Goal: Task Accomplishment & Management: Manage account settings

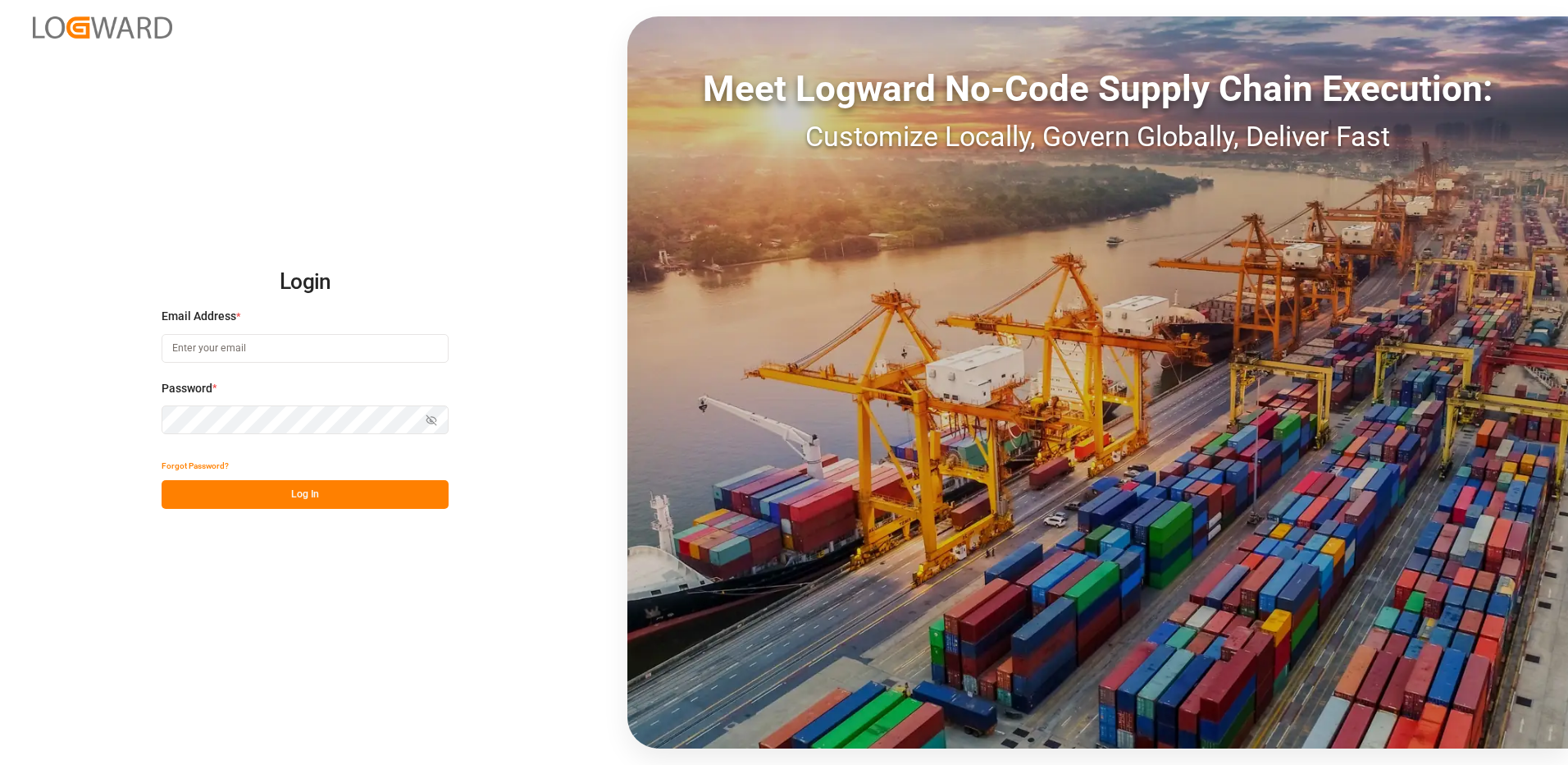
click at [201, 334] on input at bounding box center [305, 348] width 287 height 29
type input "[PERSON_NAME][EMAIL_ADDRESS][DOMAIN_NAME]"
click at [145, 423] on div "Login Email Address * [EMAIL_ADDRESS][DOMAIN_NAME] Password * Show password For…" at bounding box center [784, 382] width 1568 height 765
click at [180, 498] on button "Log In" at bounding box center [305, 495] width 287 height 29
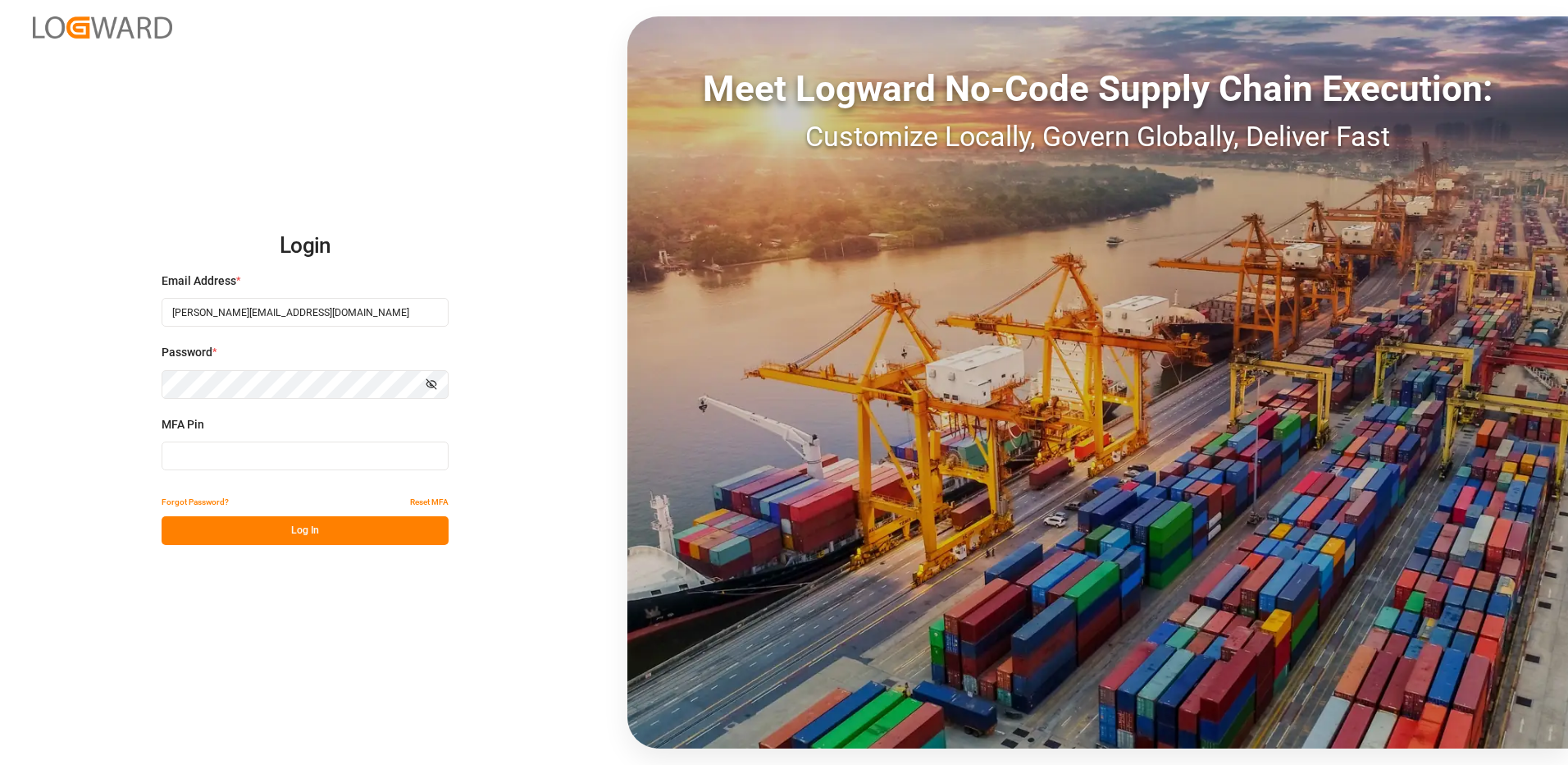
click at [205, 457] on input at bounding box center [305, 456] width 287 height 29
type input "764847"
click at [265, 539] on button "Log In" at bounding box center [305, 530] width 287 height 29
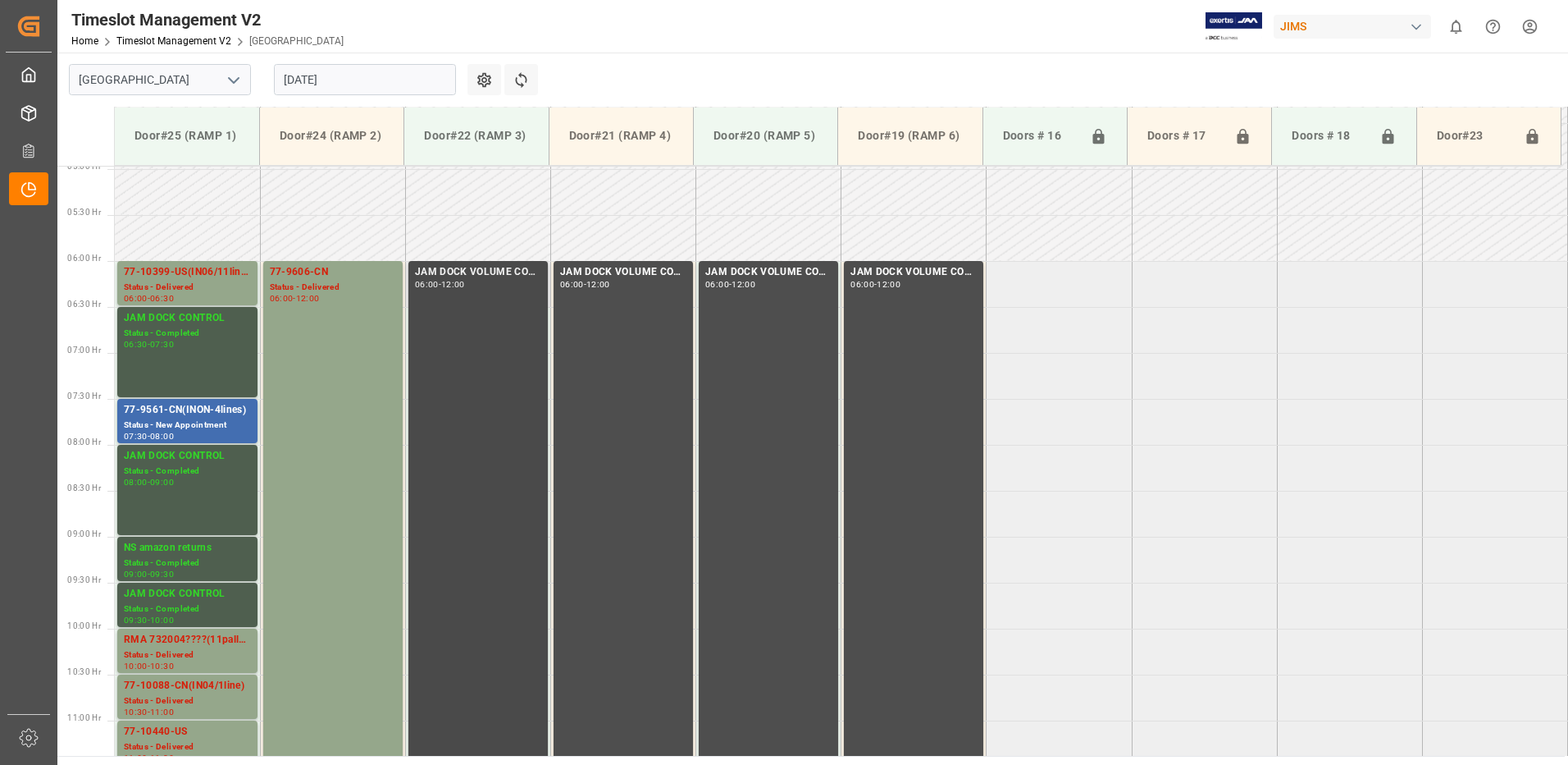
scroll to position [509, 0]
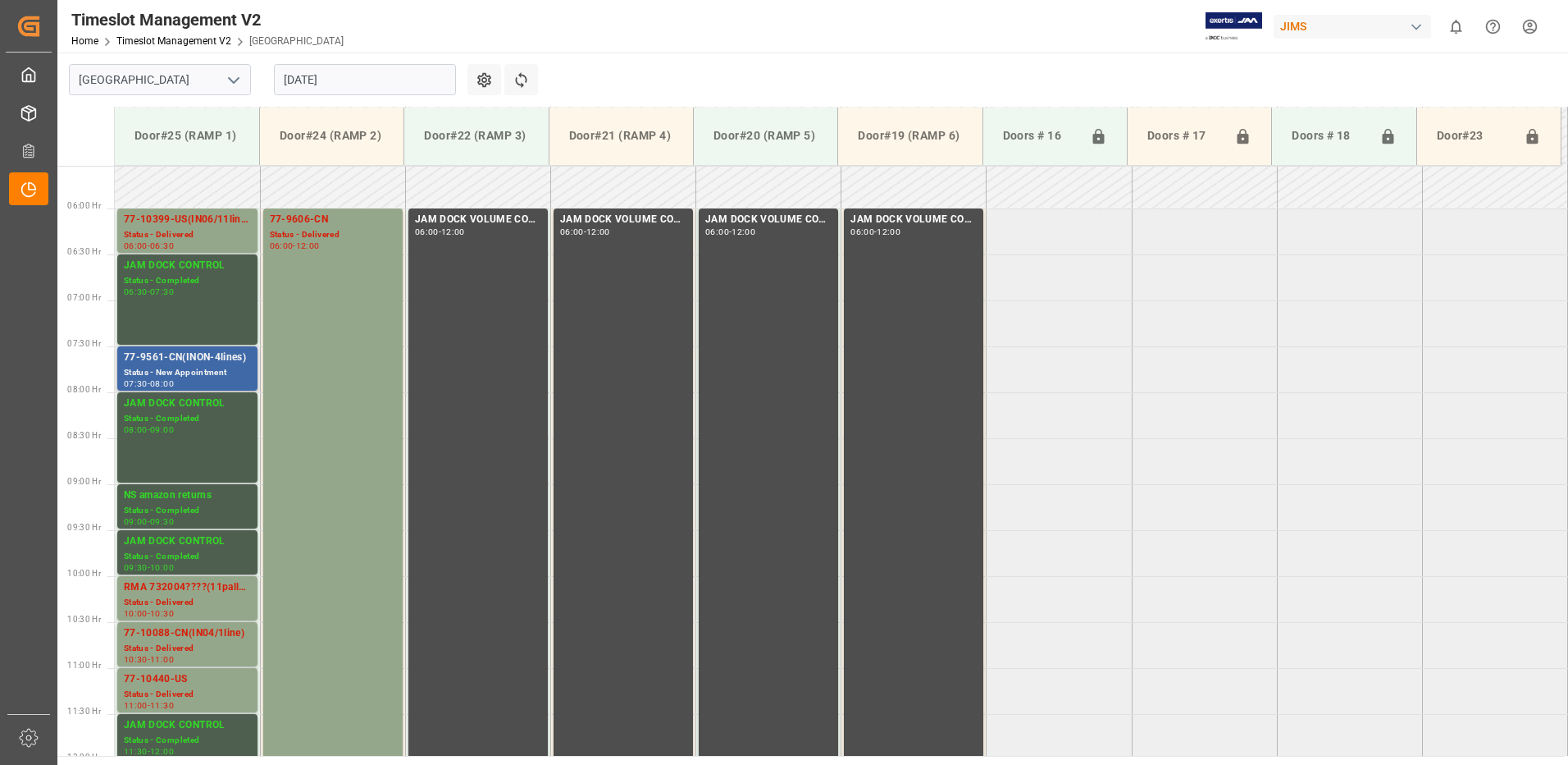
click at [172, 363] on div "77-9561-CN(INON-4lines)" at bounding box center [187, 357] width 127 height 16
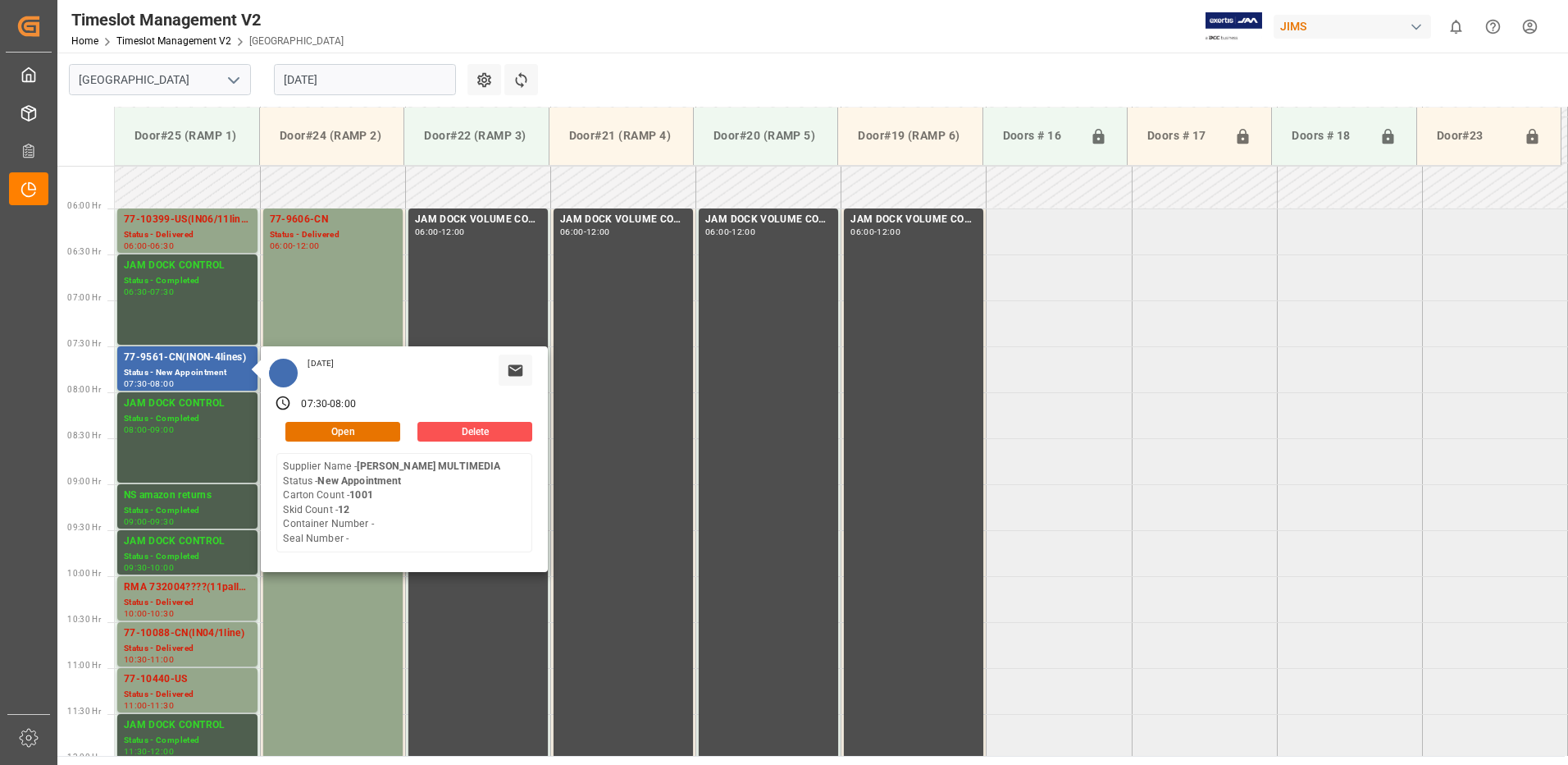
click at [373, 79] on input "[DATE]" at bounding box center [364, 79] width 182 height 31
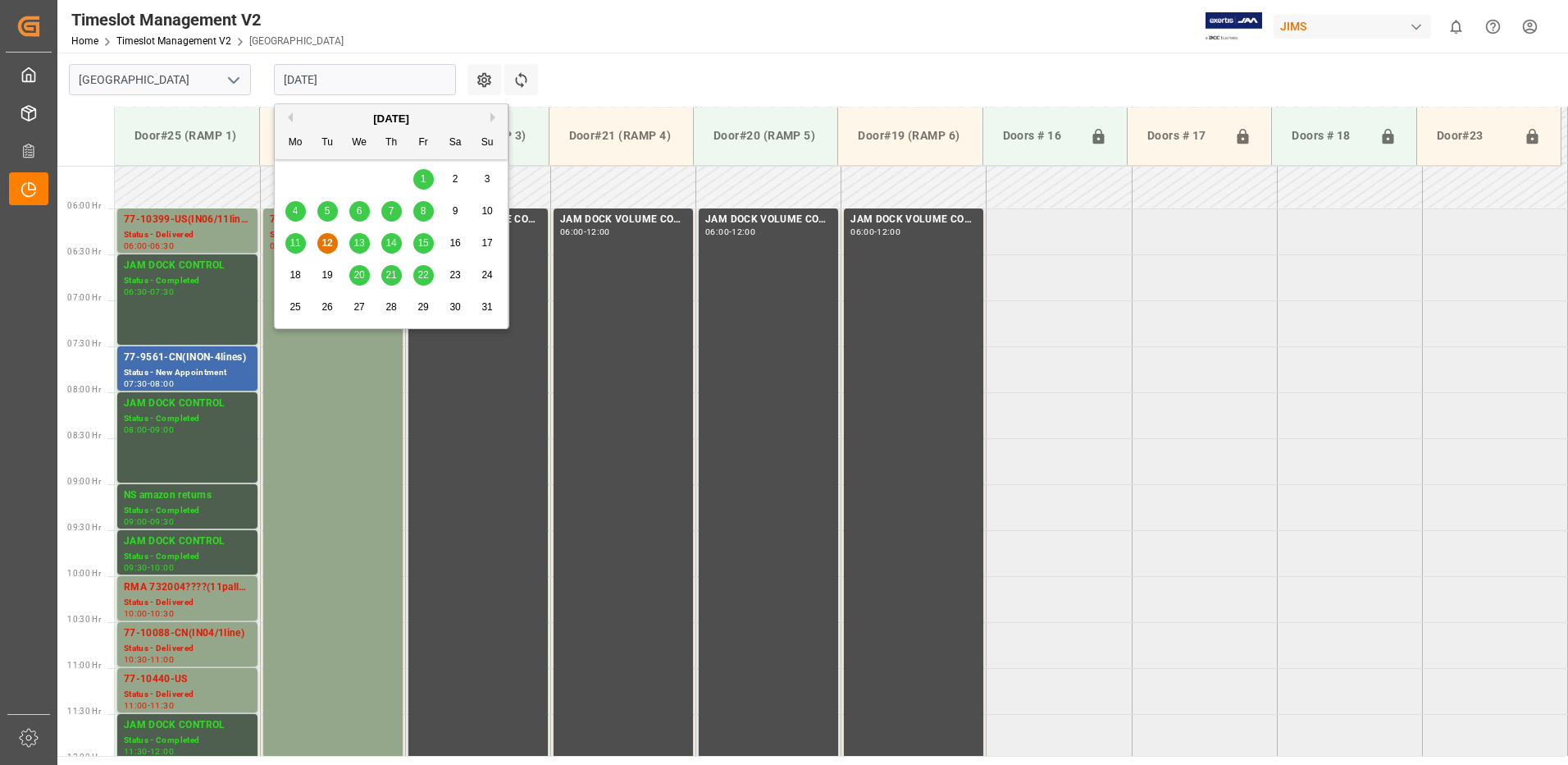
click at [374, 79] on input "[DATE]" at bounding box center [364, 79] width 182 height 31
click at [394, 245] on span "14" at bounding box center [390, 243] width 10 height 11
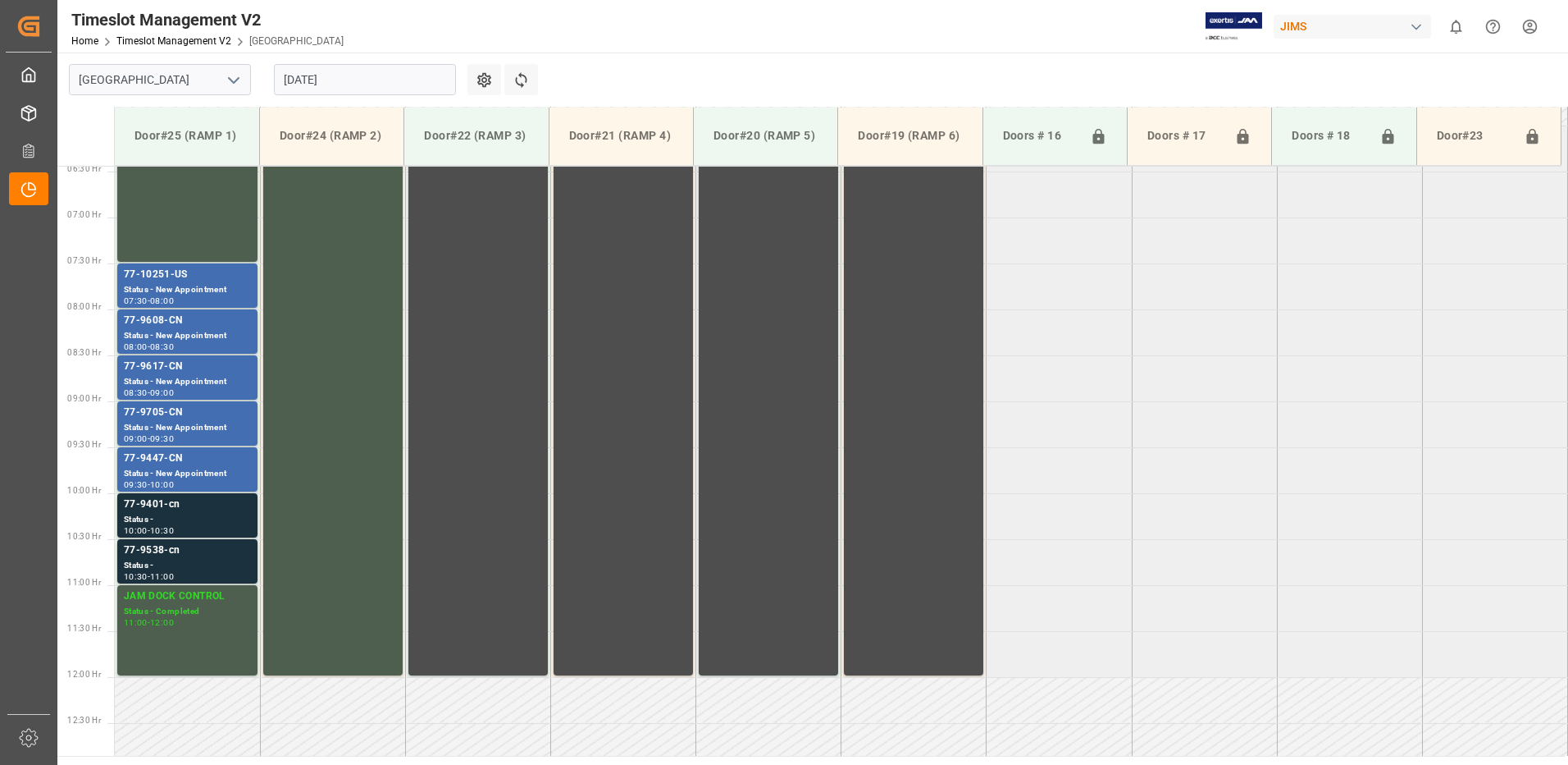
scroll to position [591, 0]
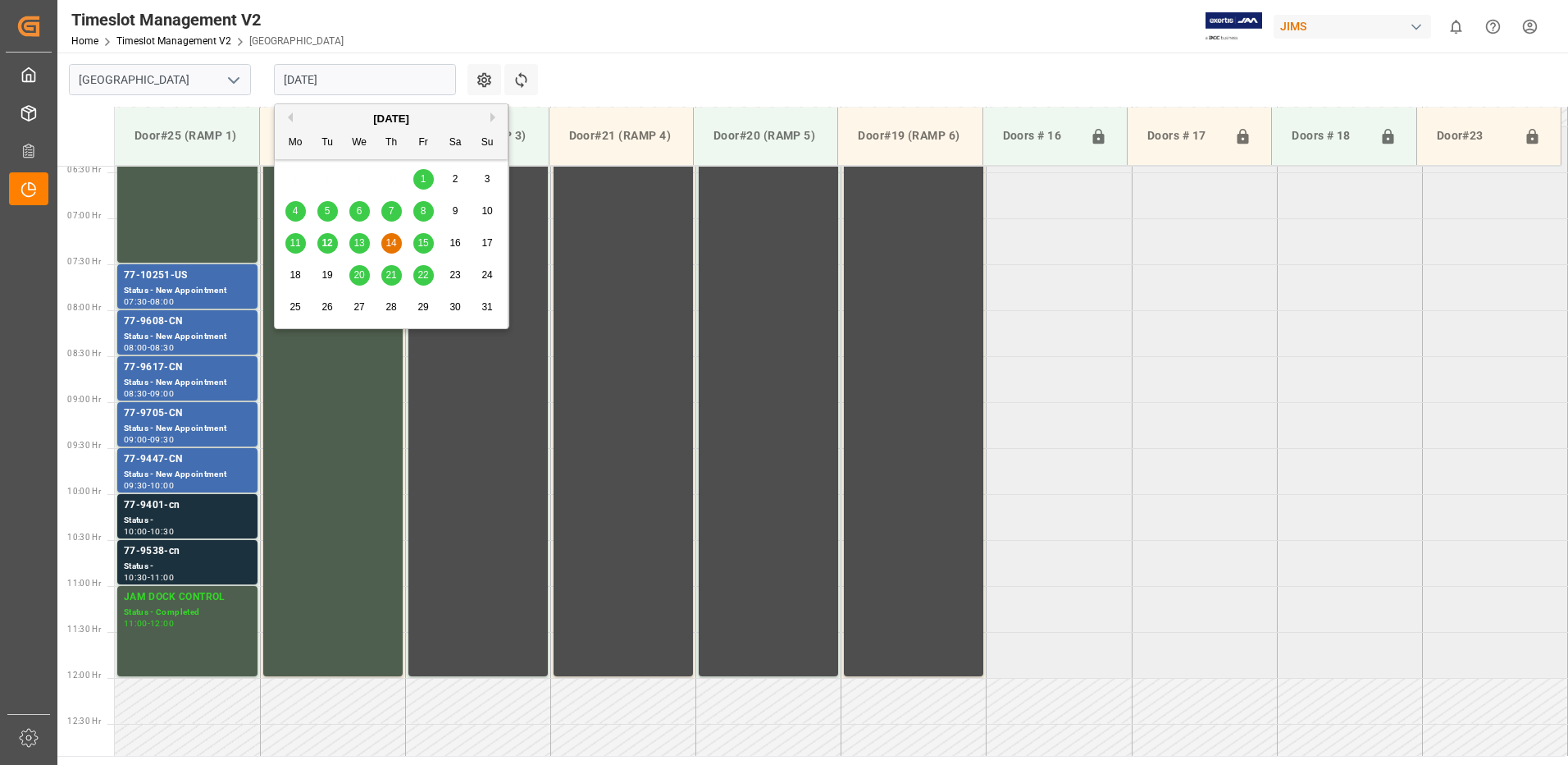
click at [358, 81] on input "[DATE]" at bounding box center [364, 79] width 182 height 31
click at [359, 243] on span "13" at bounding box center [358, 243] width 10 height 11
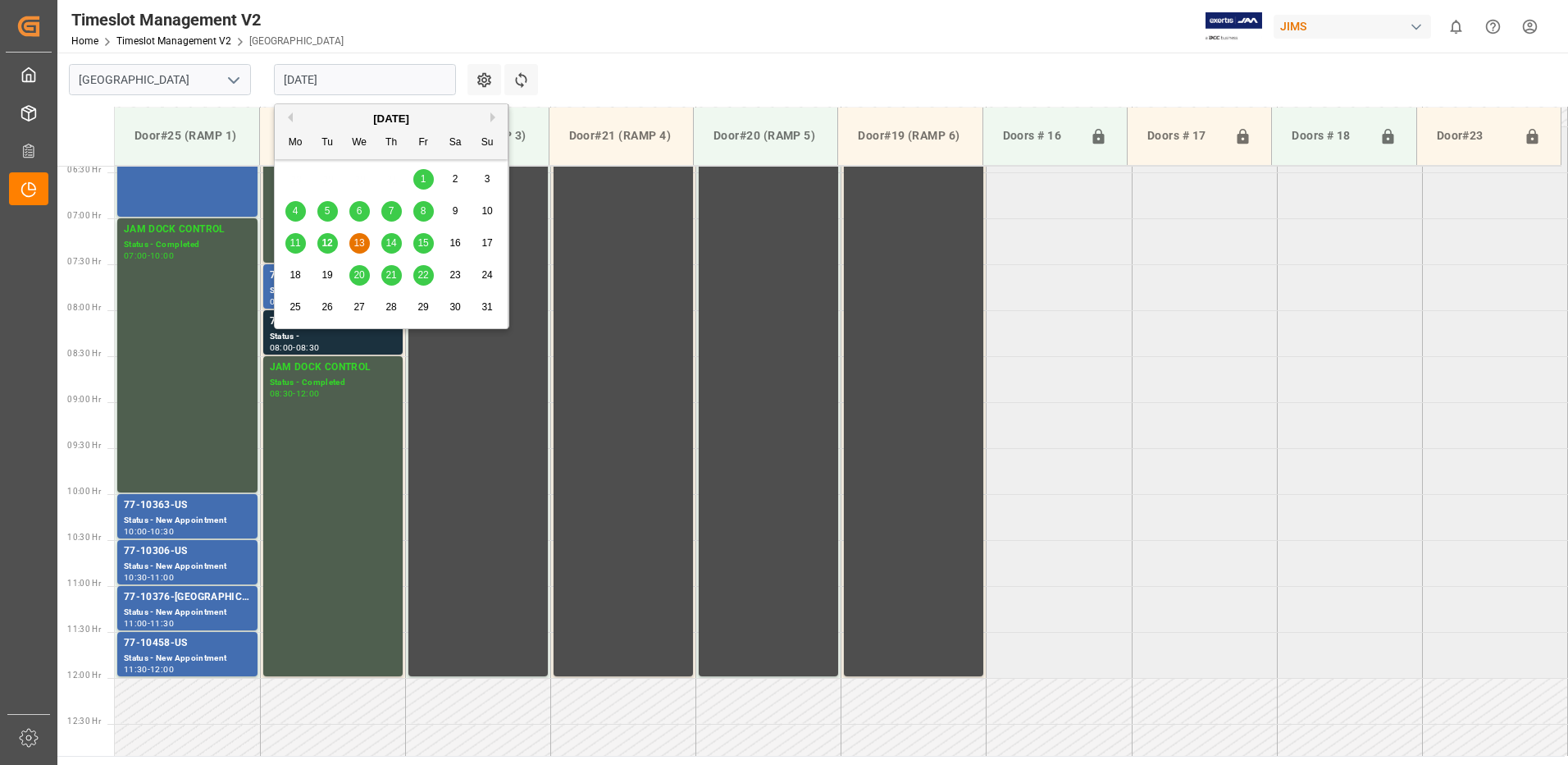
click at [378, 78] on input "[DATE]" at bounding box center [364, 79] width 182 height 31
click at [425, 242] on span "15" at bounding box center [422, 243] width 10 height 11
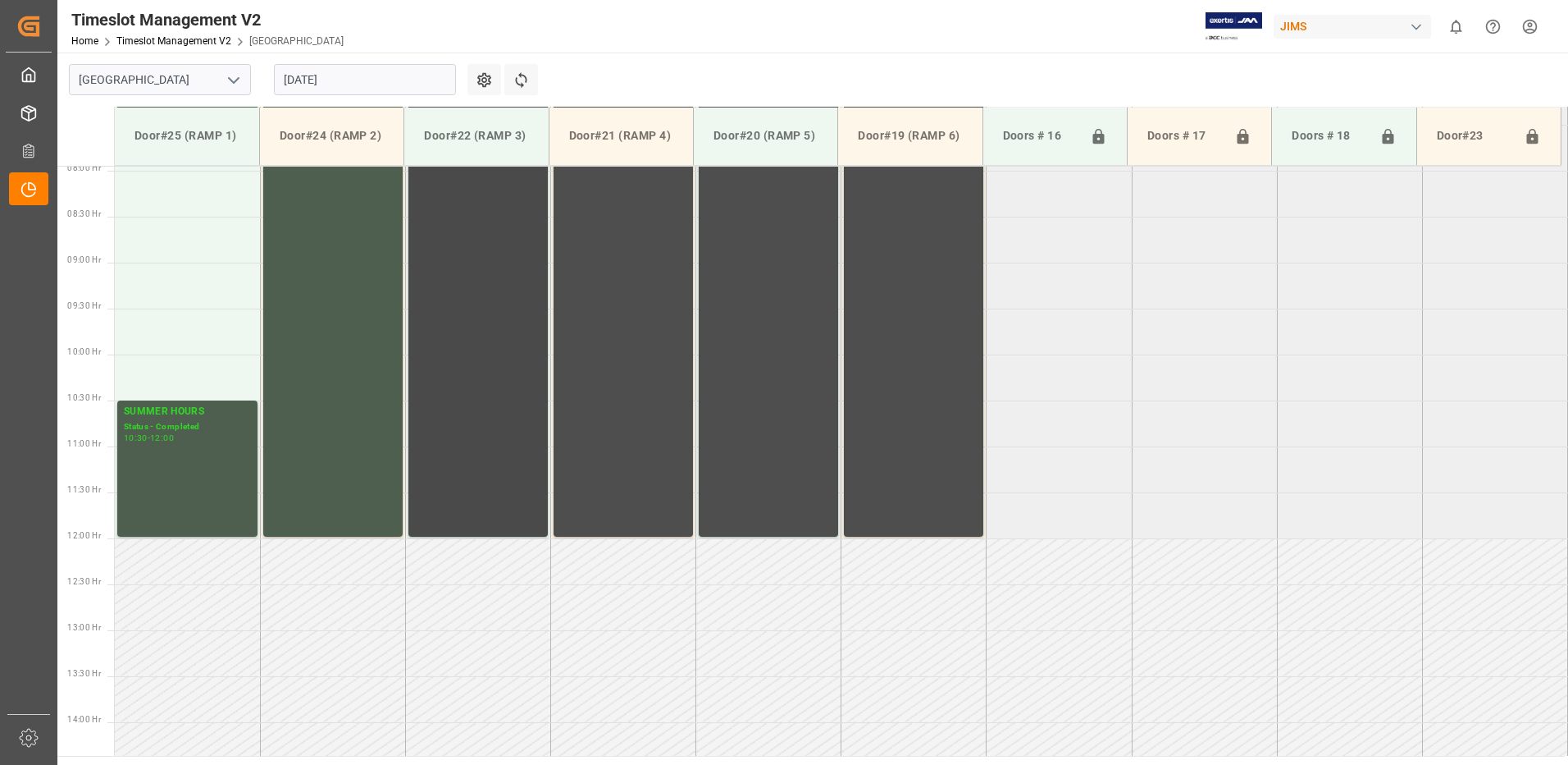
scroll to position [673, 0]
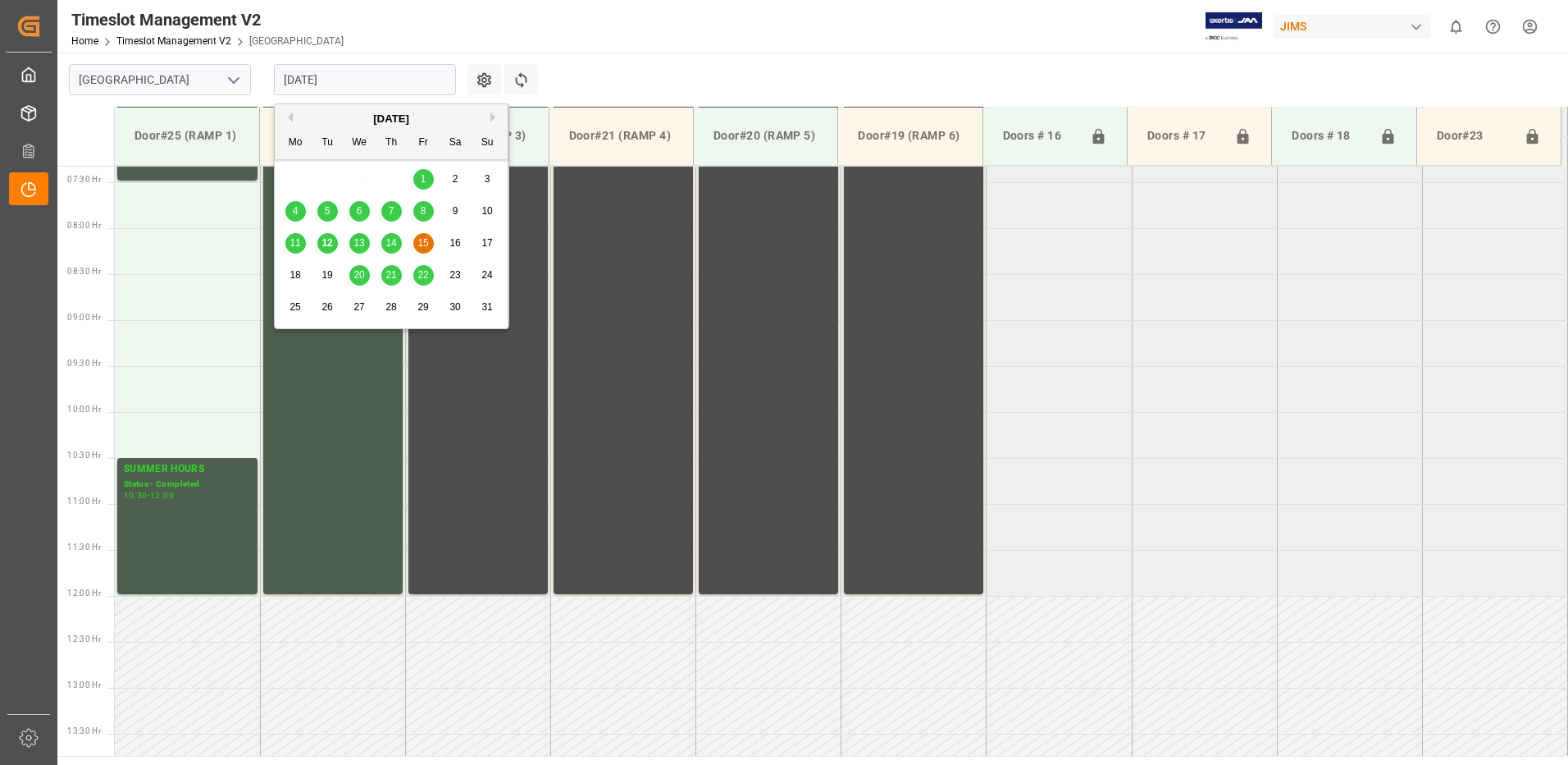
click at [377, 76] on input "[DATE]" at bounding box center [364, 79] width 182 height 31
click at [358, 276] on span "20" at bounding box center [358, 275] width 10 height 11
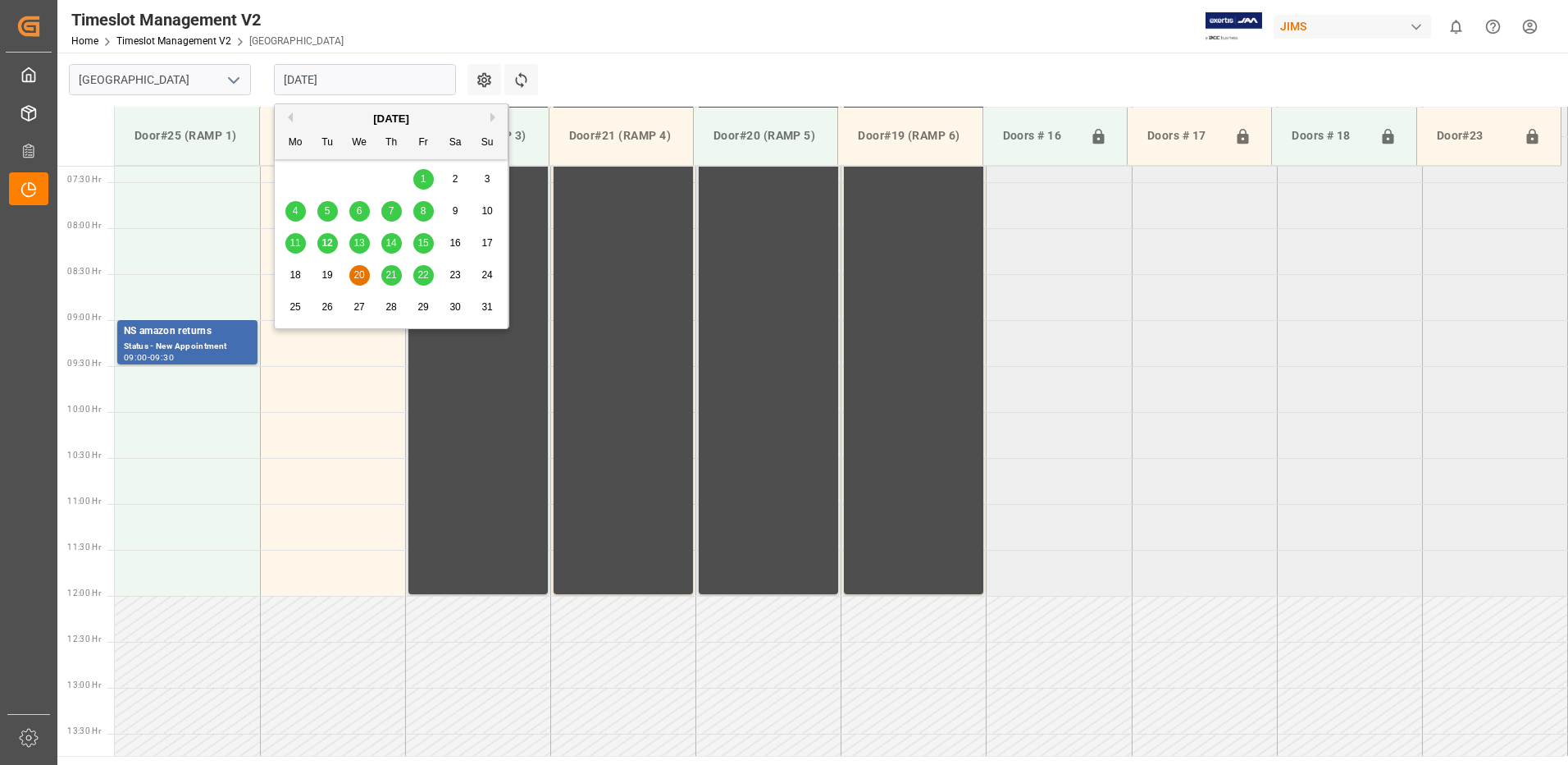
click at [378, 82] on input "[DATE]" at bounding box center [364, 79] width 182 height 31
click at [395, 274] on span "21" at bounding box center [390, 275] width 10 height 11
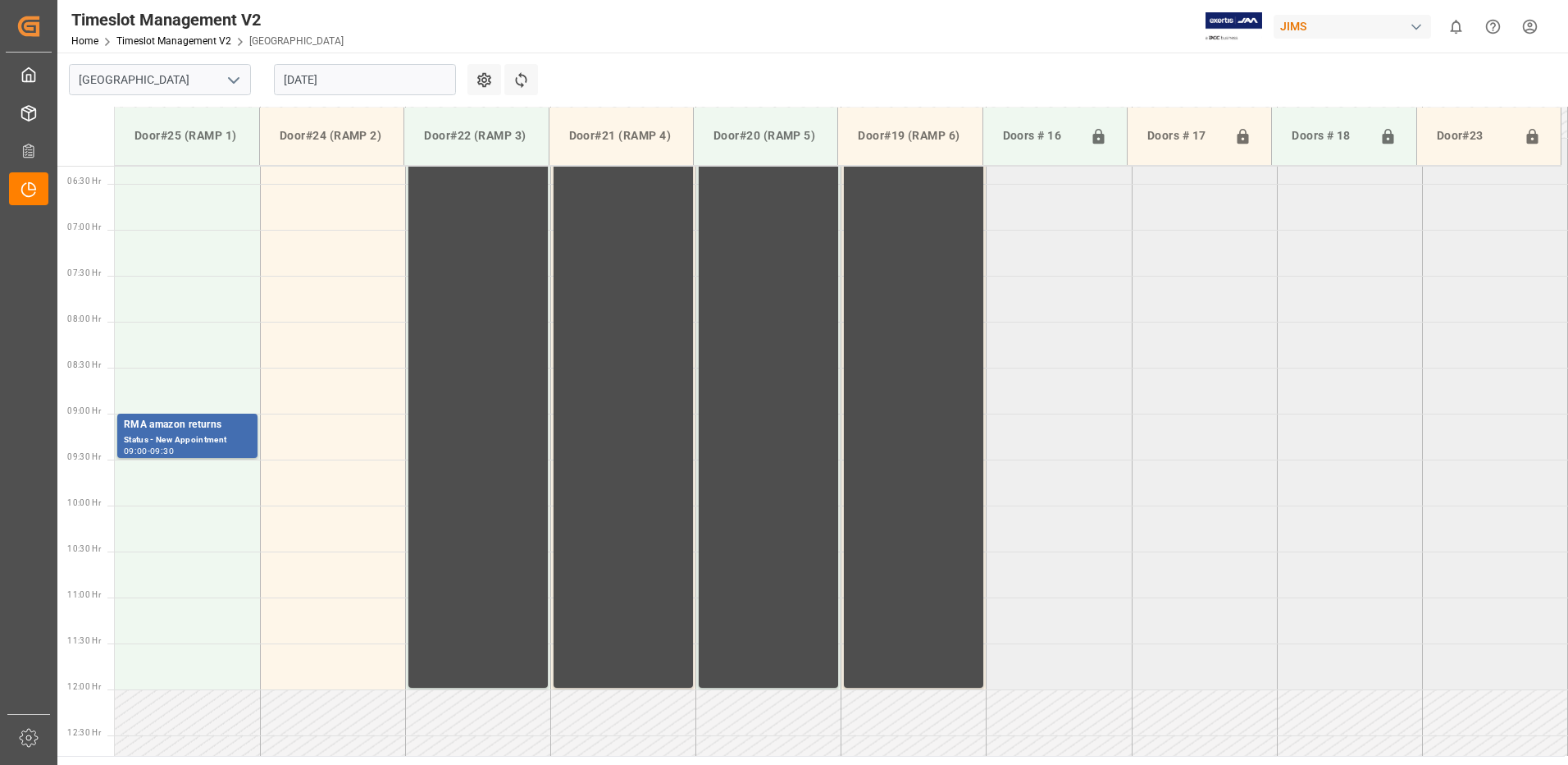
scroll to position [577, 0]
click at [387, 77] on input "[DATE]" at bounding box center [364, 79] width 182 height 31
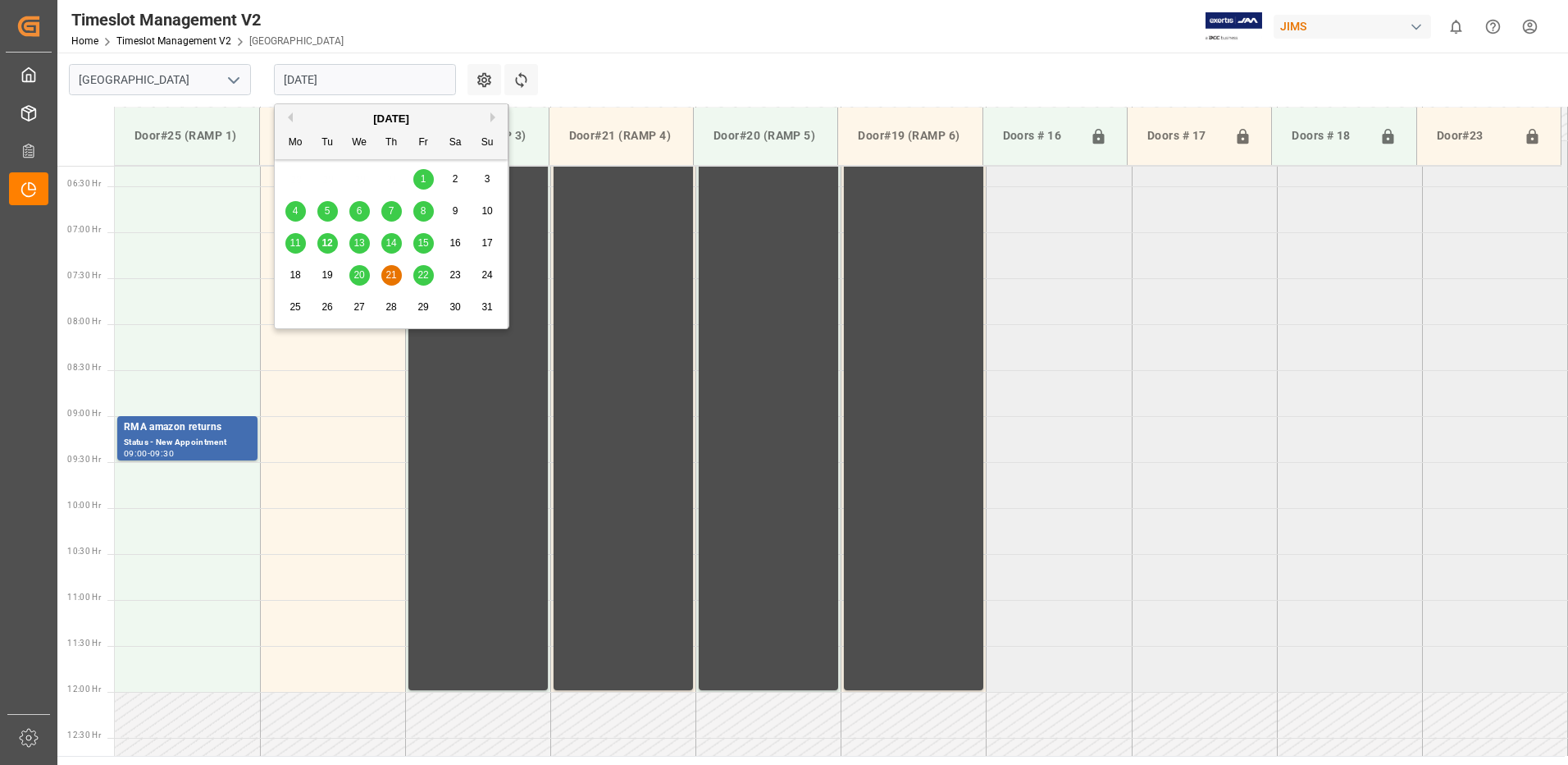
click at [426, 278] on span "22" at bounding box center [422, 275] width 10 height 11
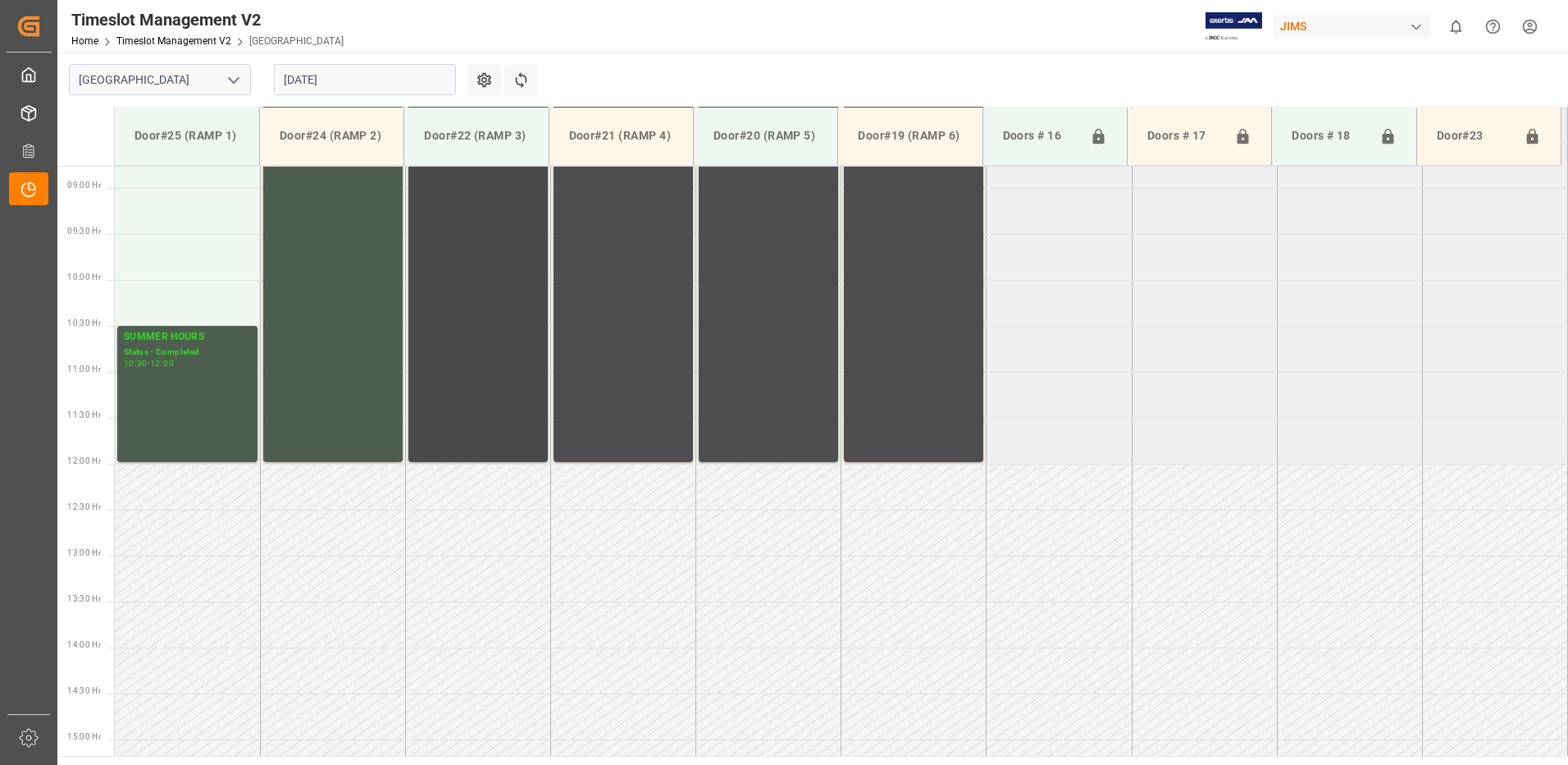
scroll to position [755, 0]
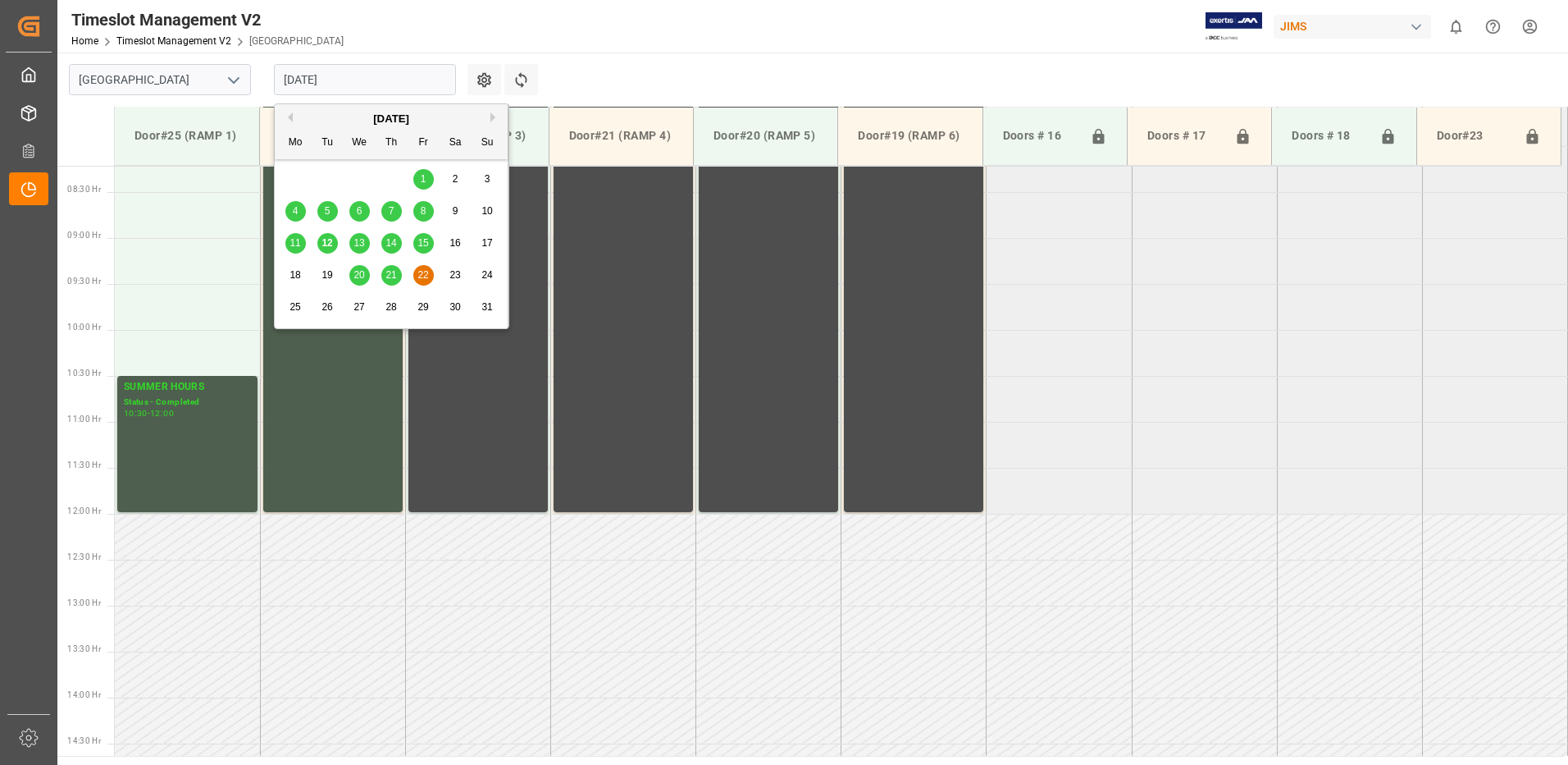
click at [377, 74] on input "[DATE]" at bounding box center [364, 79] width 182 height 31
click at [325, 240] on span "12" at bounding box center [326, 243] width 10 height 11
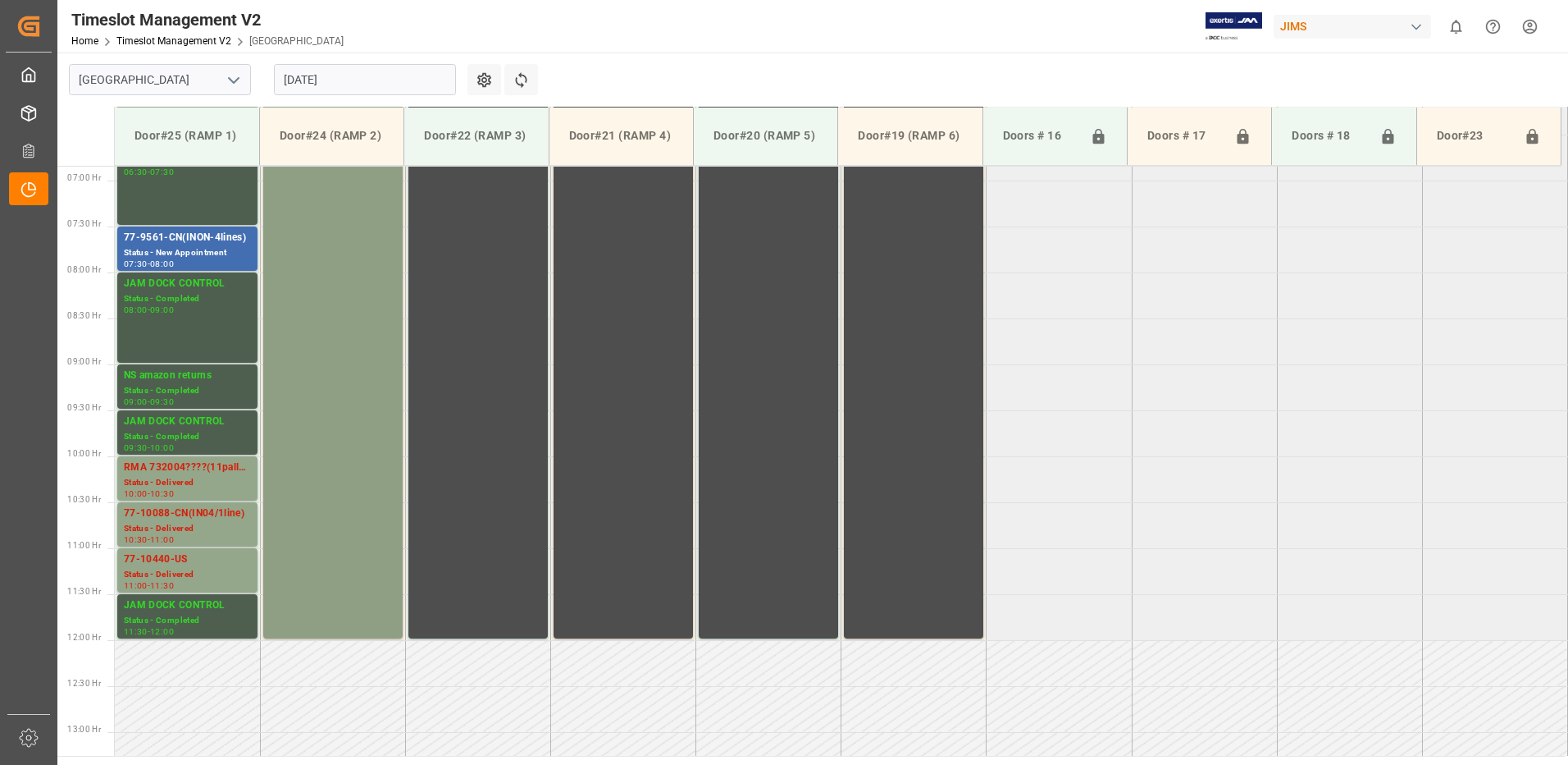
scroll to position [591, 0]
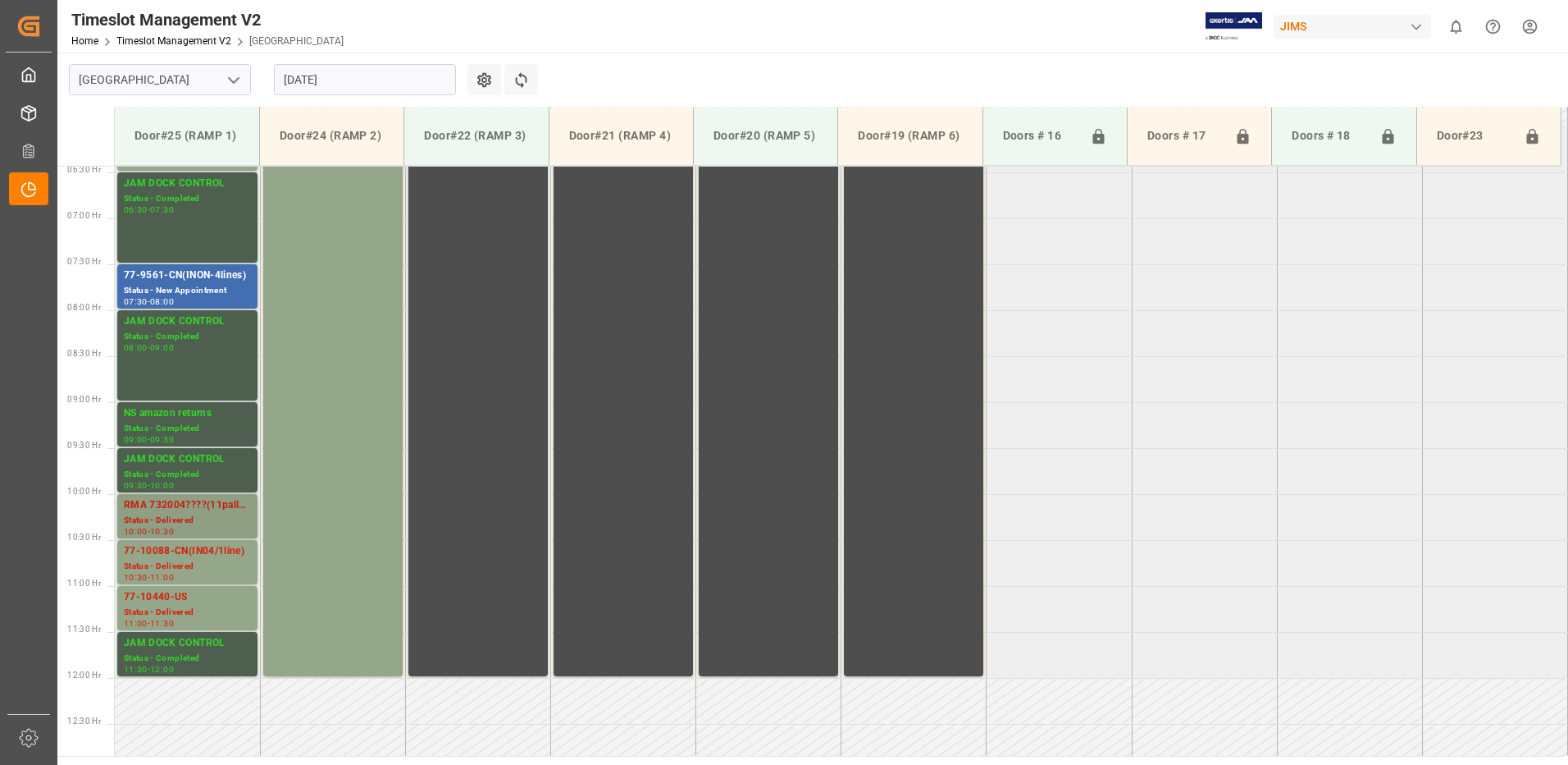
click at [178, 510] on div "RMA 732004????(11pallets)" at bounding box center [187, 505] width 127 height 16
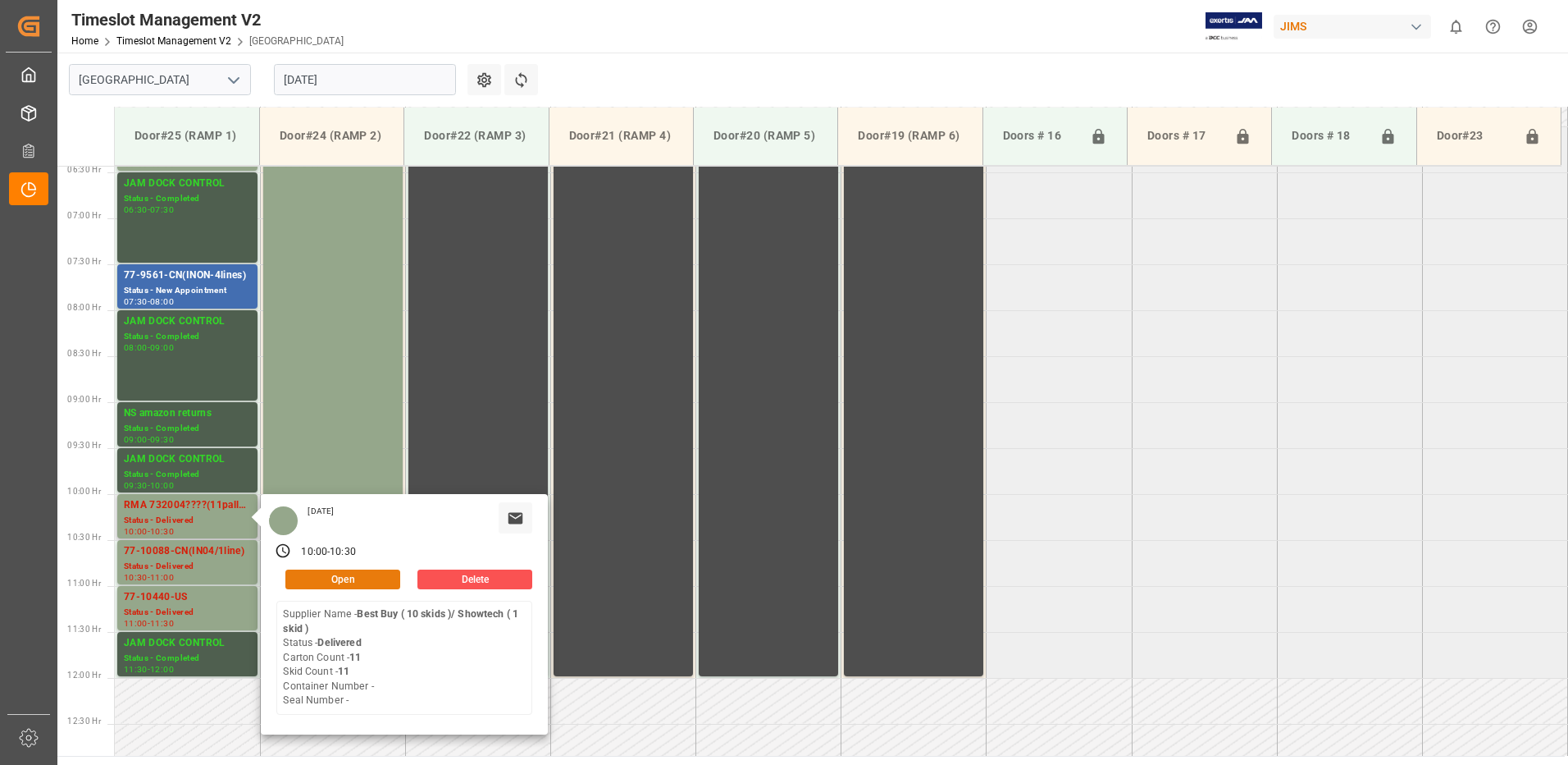
click at [371, 579] on button "Open" at bounding box center [342, 579] width 115 height 20
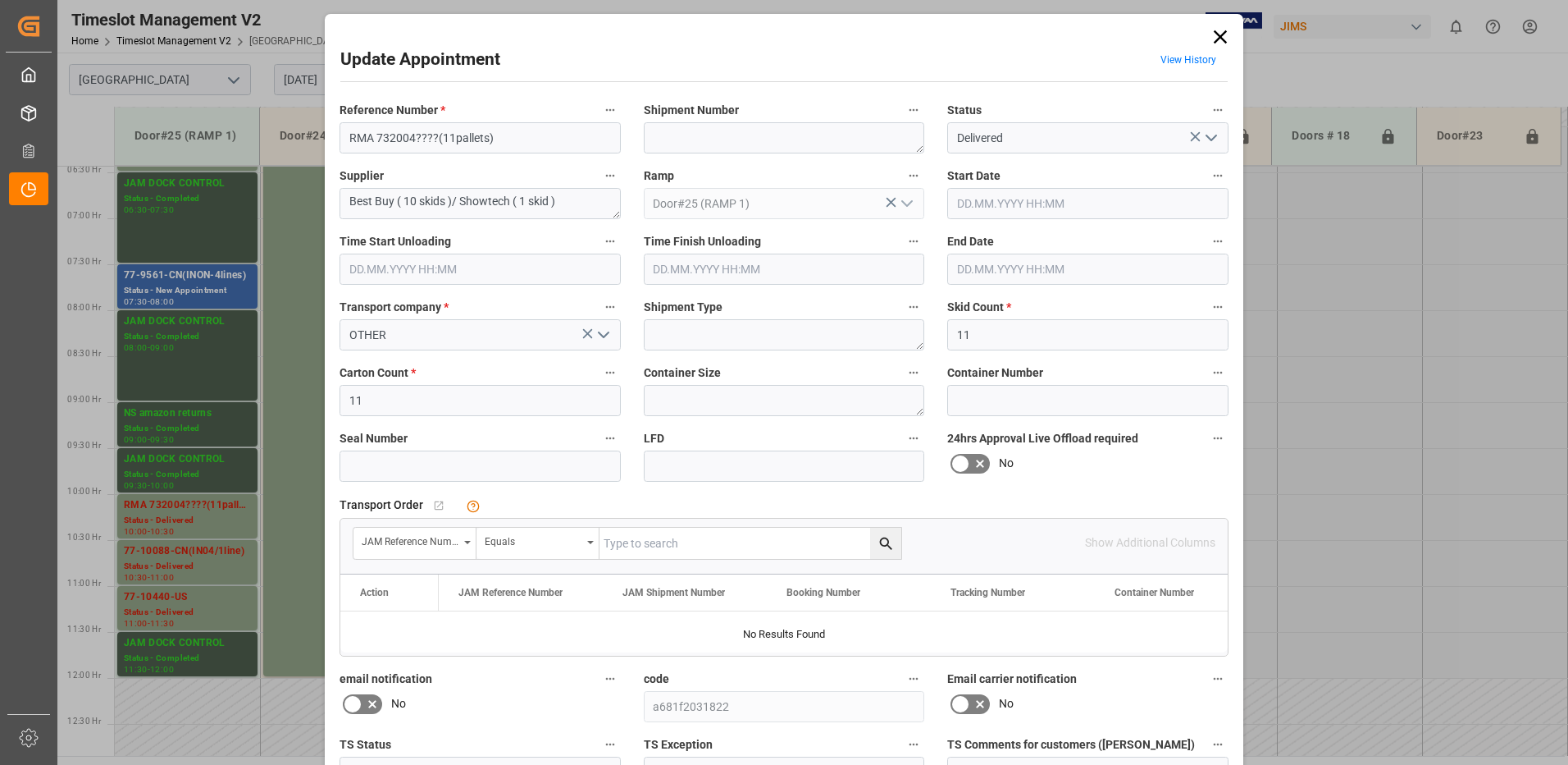
type input "11"
type input "[DATE] 10:00"
type input "[DATE] 09:45"
type input "[DATE] 10:30"
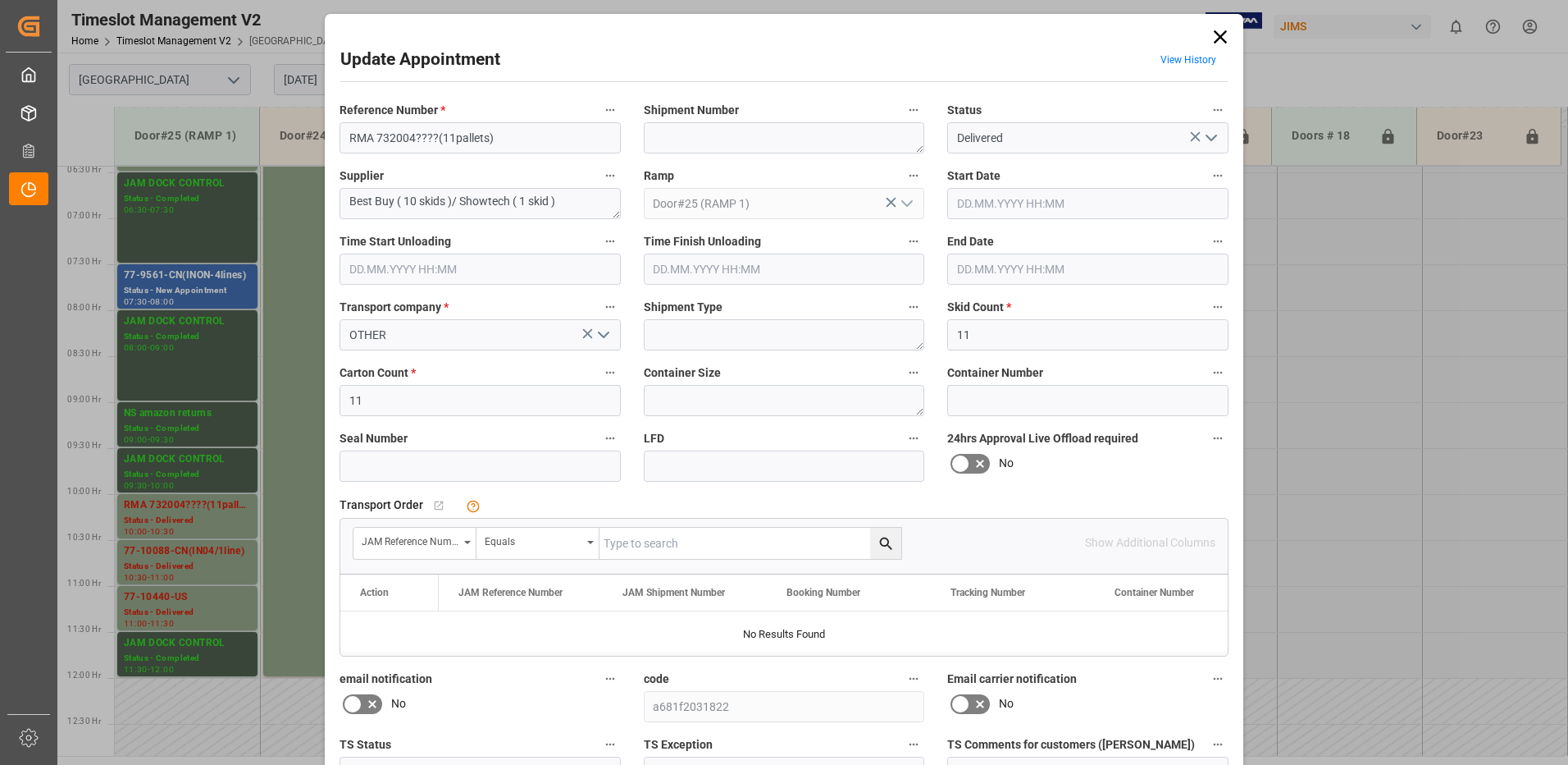
type input "[DATE] 12:28"
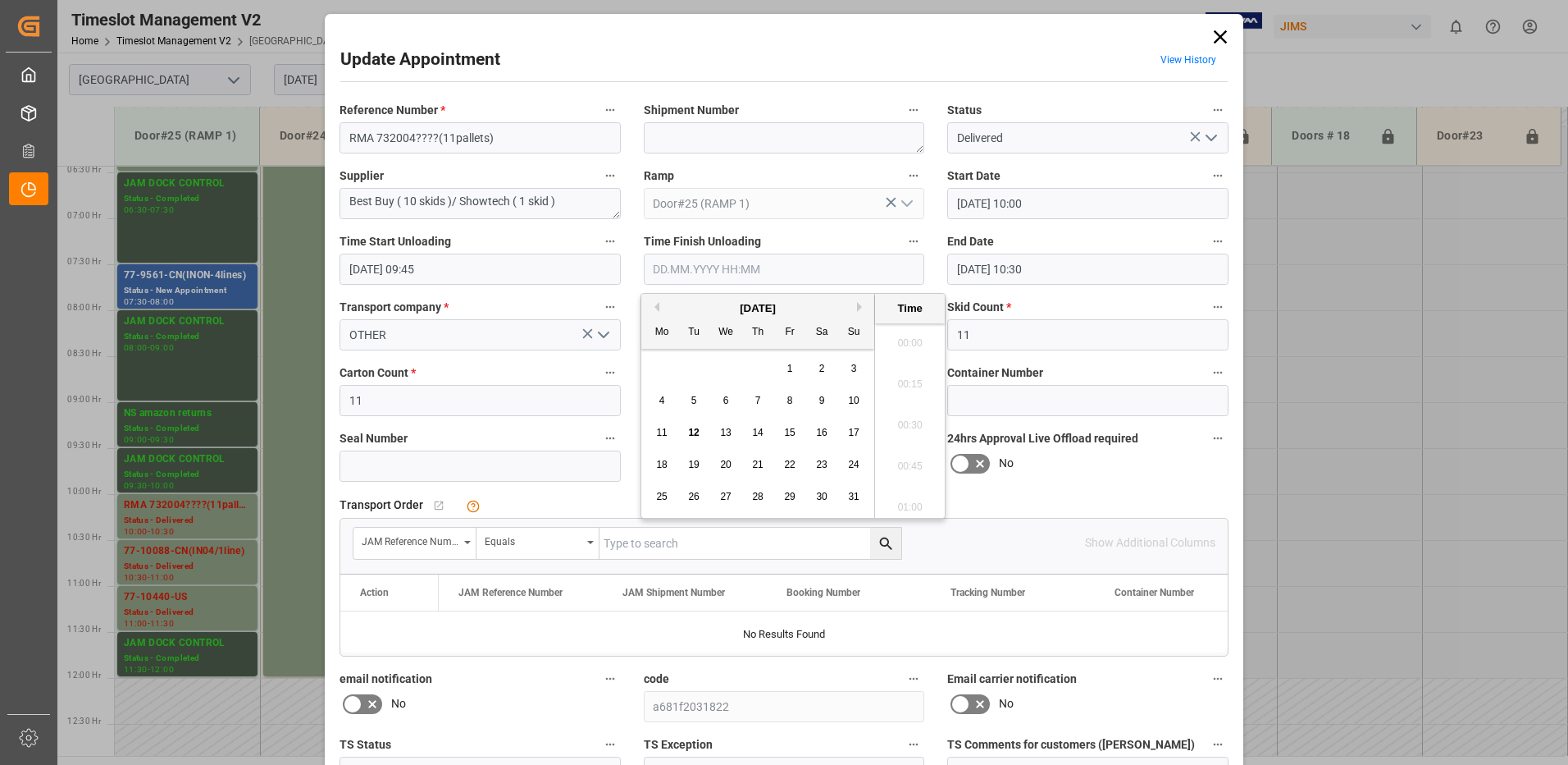
click at [679, 267] on input "text" at bounding box center [784, 268] width 281 height 31
click at [693, 430] on span "12" at bounding box center [693, 432] width 10 height 11
click at [909, 457] on li "11:00" at bounding box center [909, 461] width 69 height 41
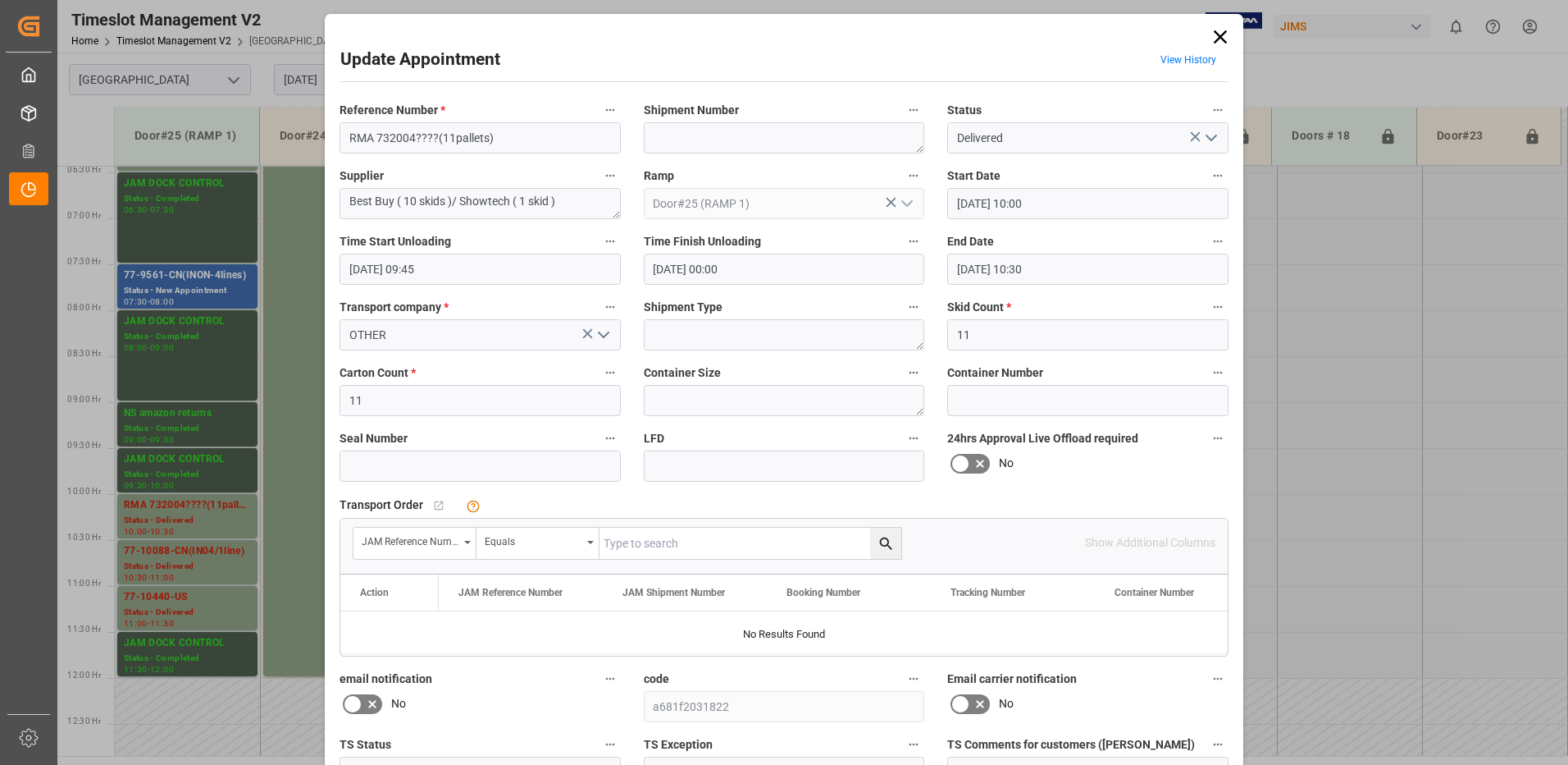
type input "[DATE] 11:00"
click at [1209, 133] on icon "open menu" at bounding box center [1210, 138] width 20 height 20
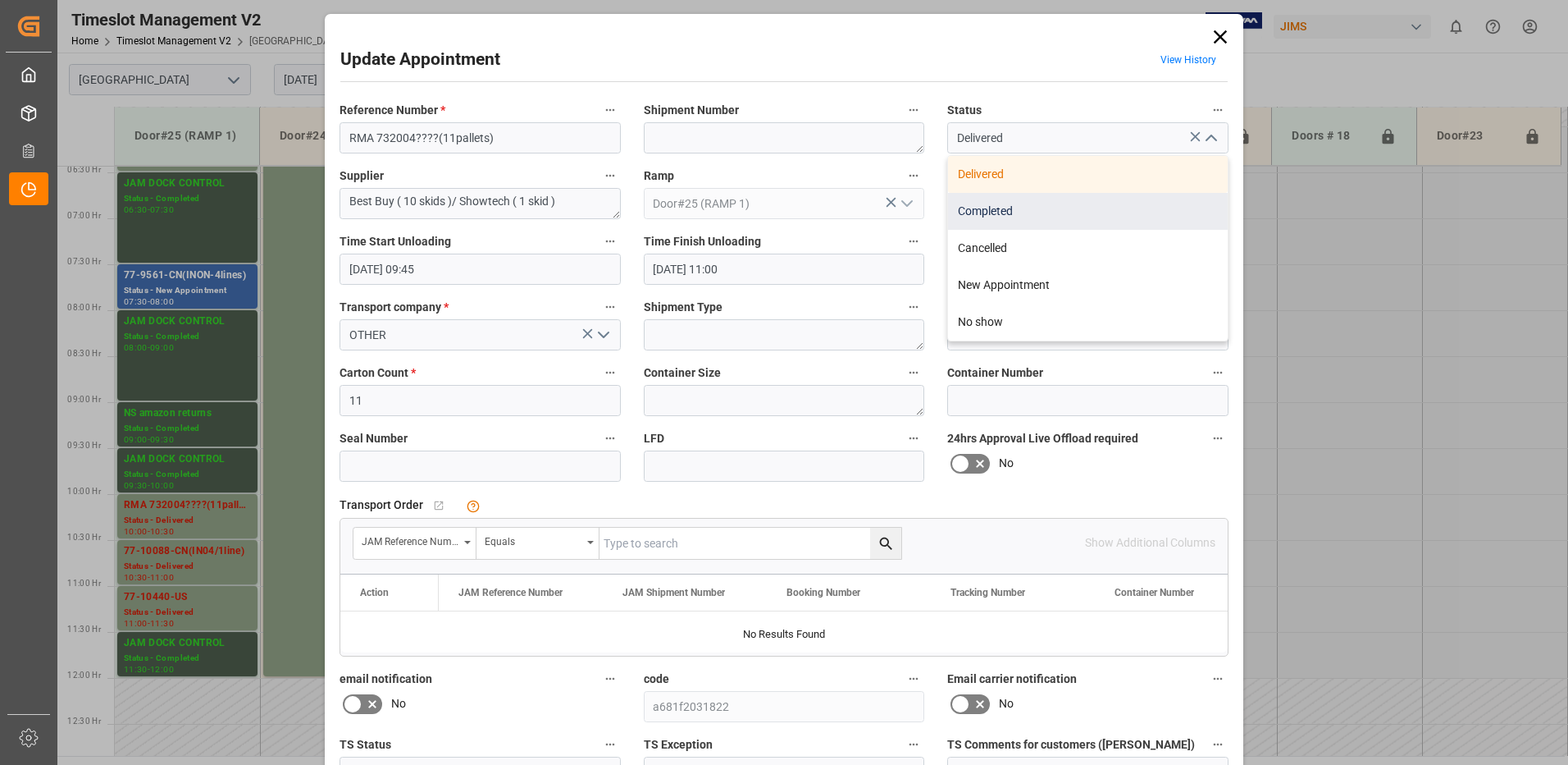
click at [1007, 212] on div "Completed" at bounding box center [1088, 211] width 280 height 37
type input "Completed"
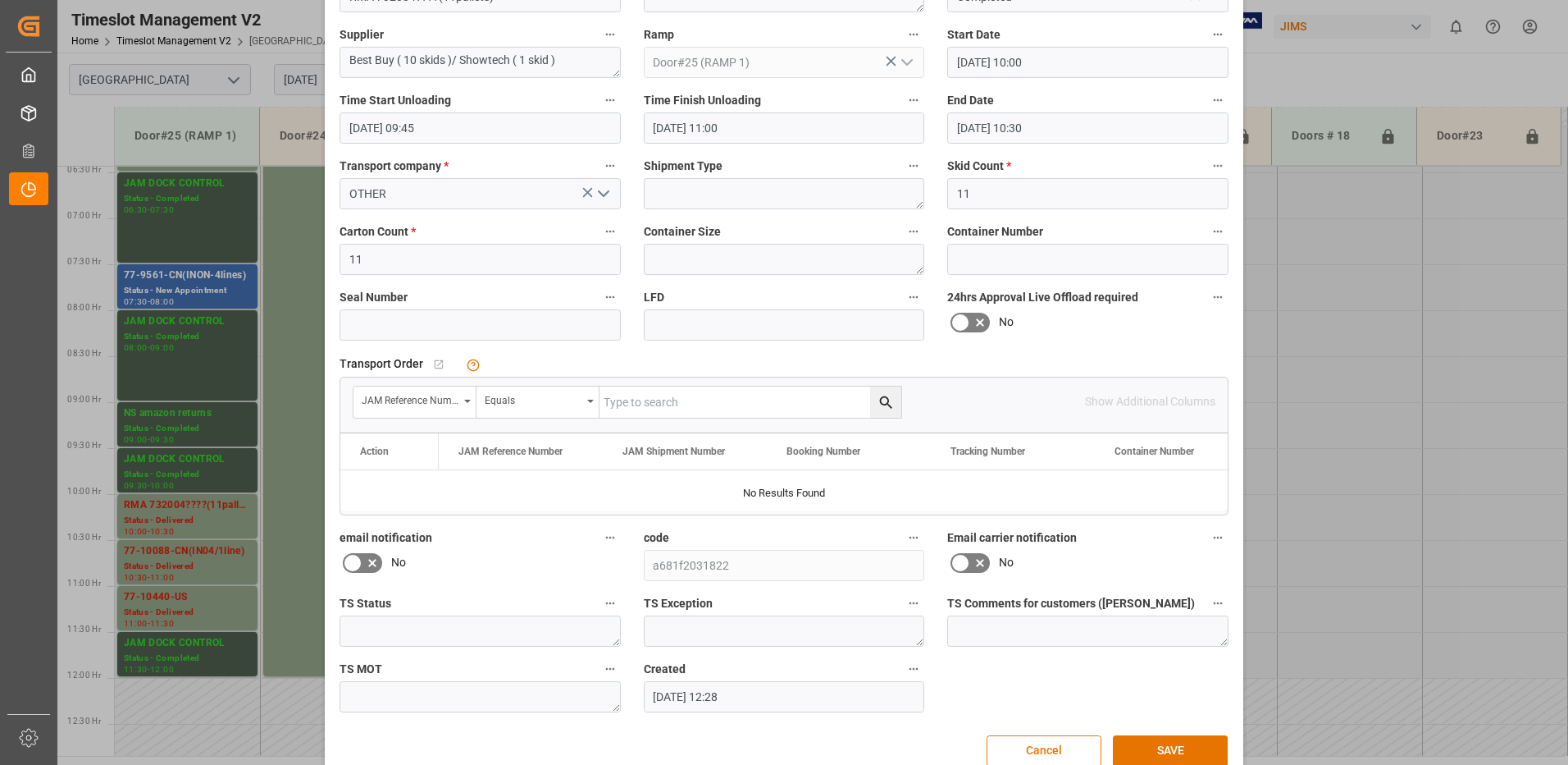
scroll to position [172, 0]
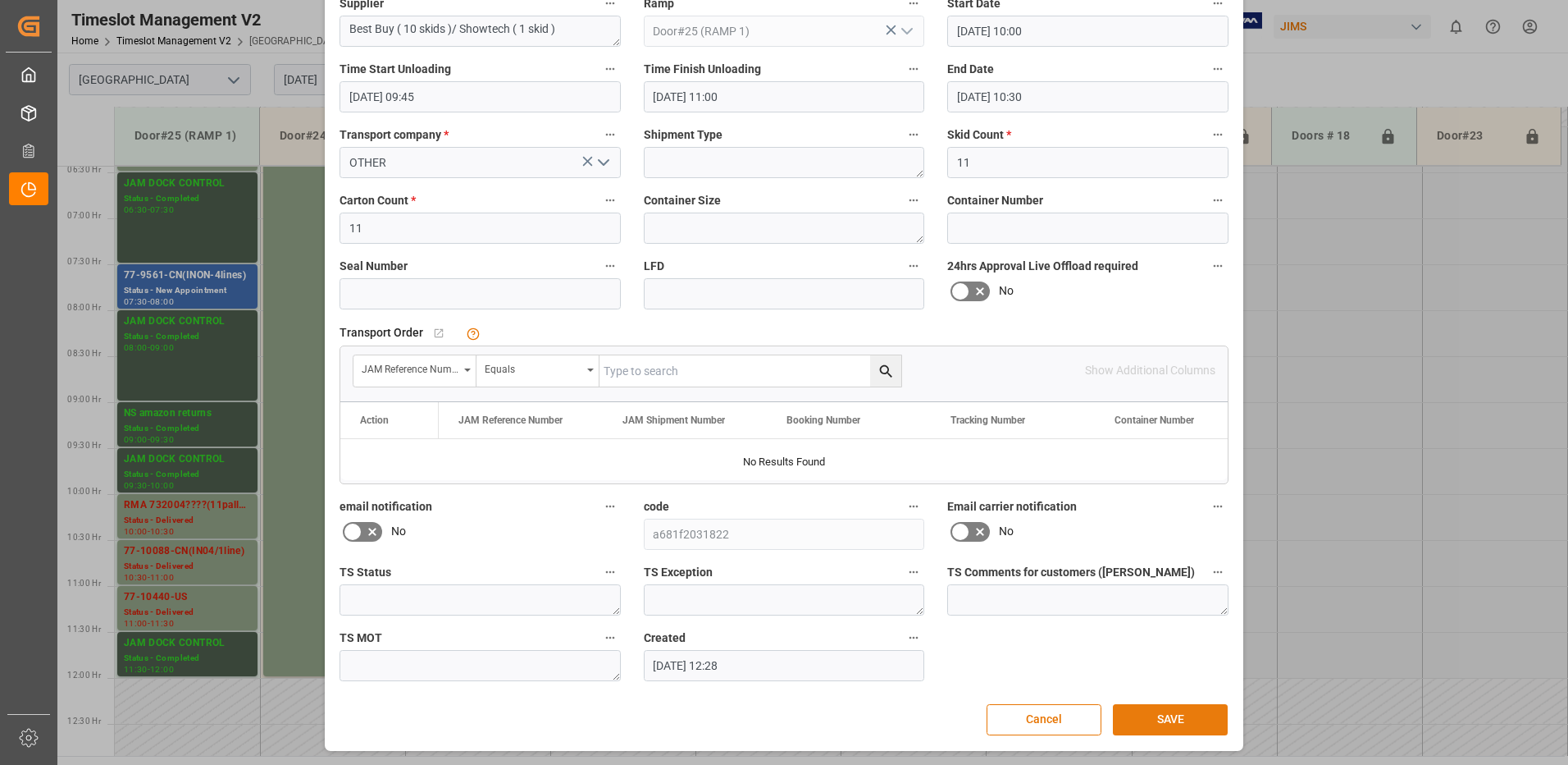
click at [1171, 714] on button "SAVE" at bounding box center [1170, 719] width 115 height 31
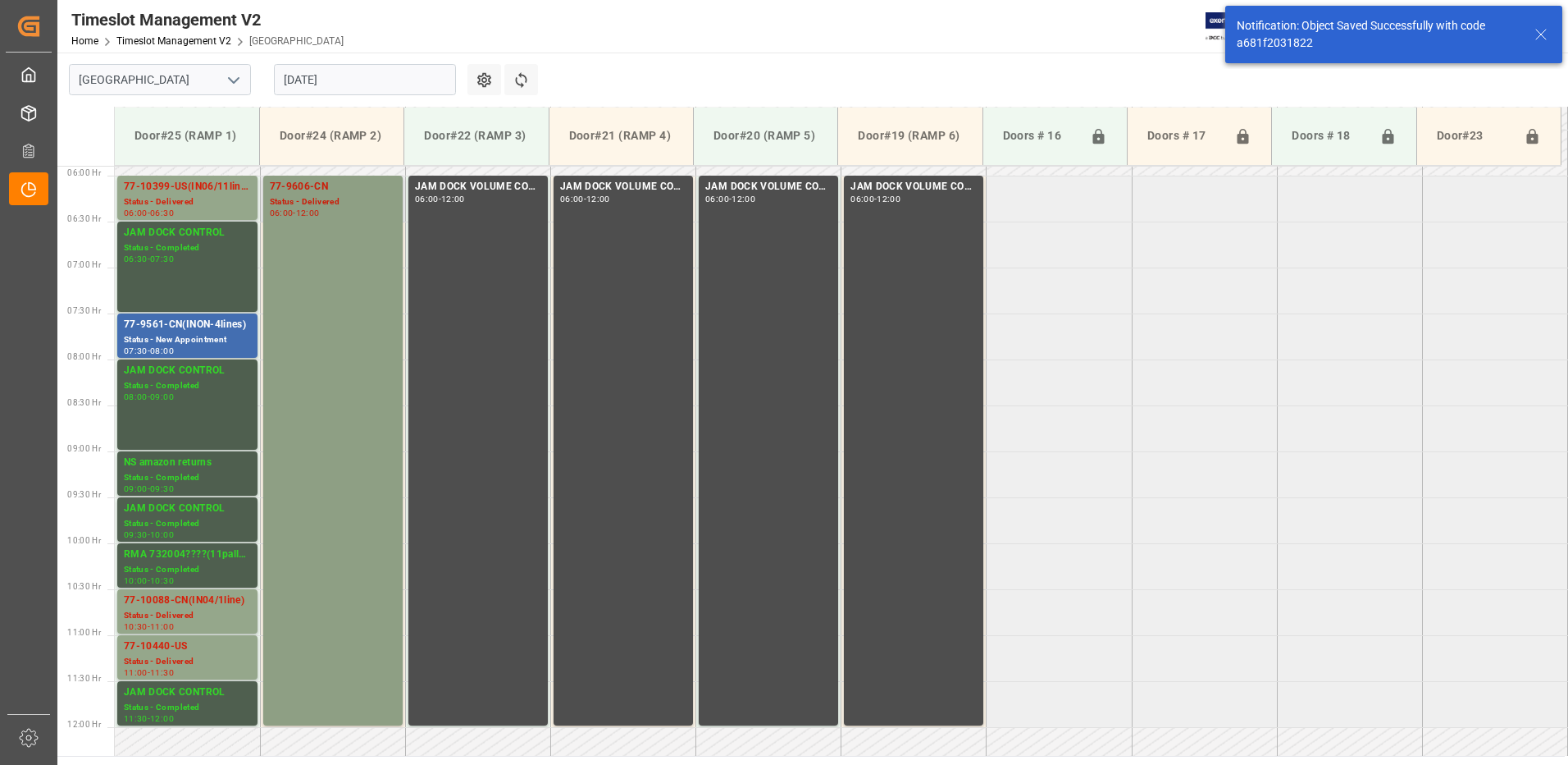
scroll to position [513, 0]
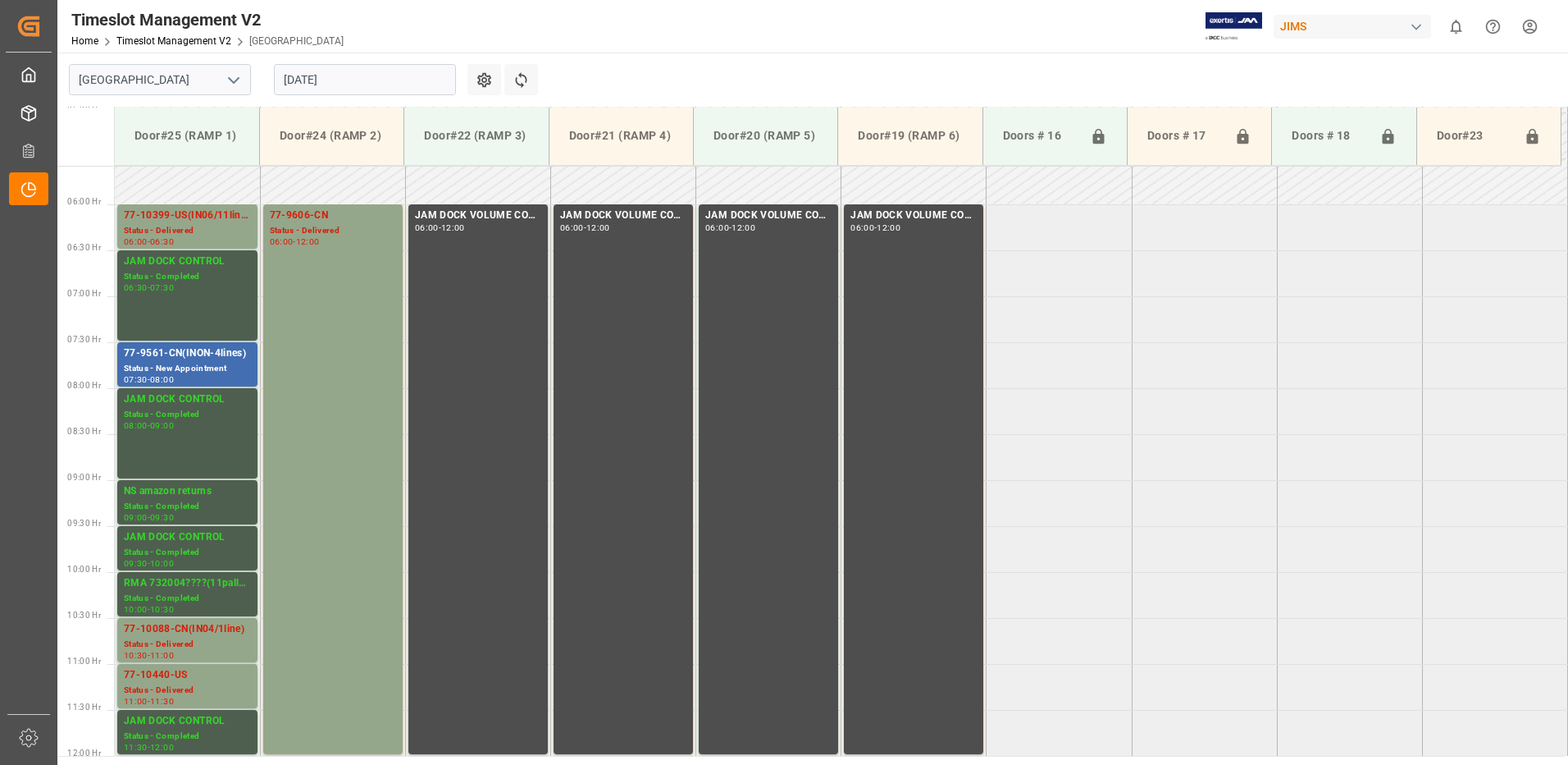
click at [363, 78] on input "[DATE]" at bounding box center [364, 79] width 182 height 31
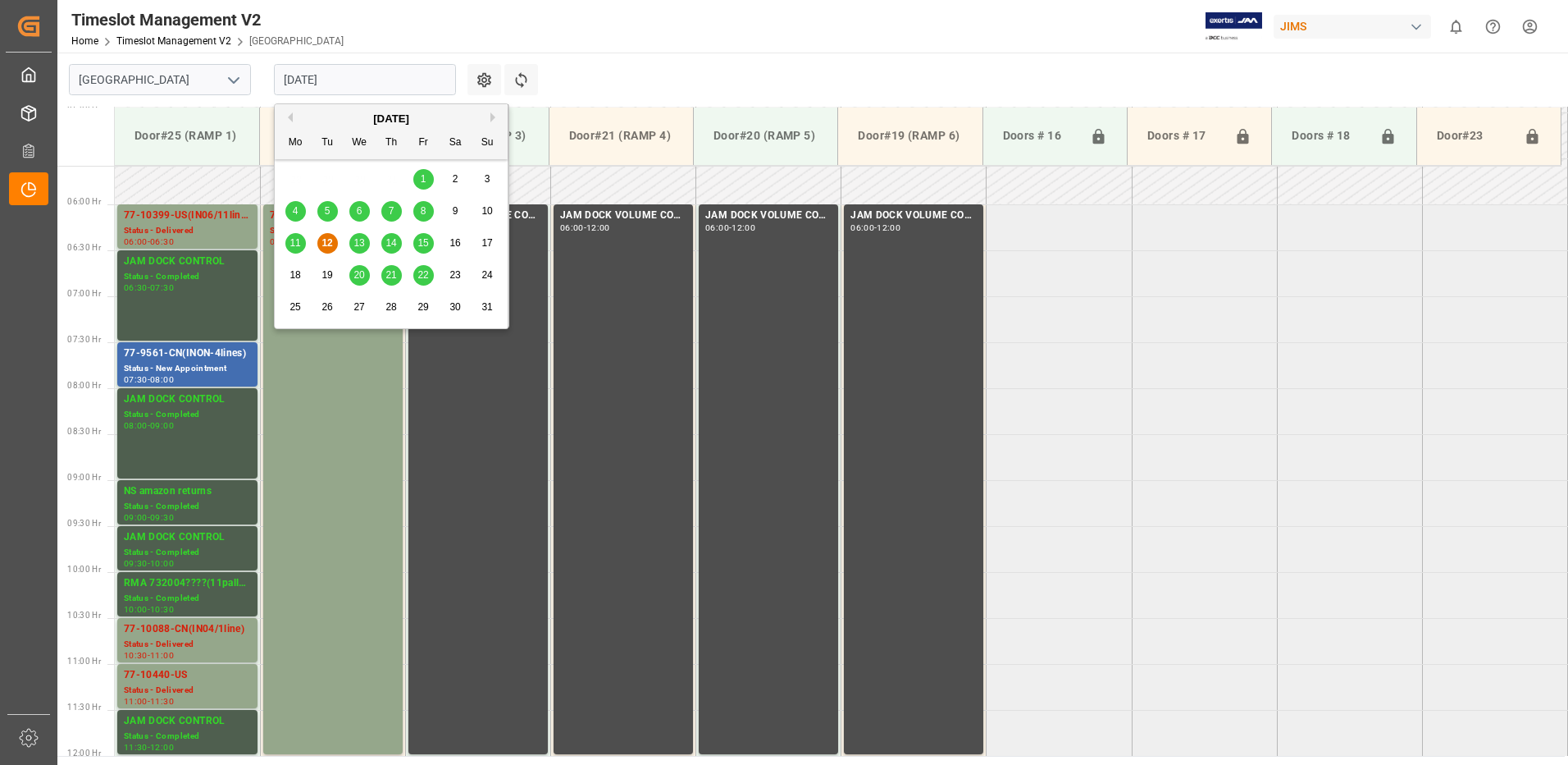
click at [301, 244] on div "11" at bounding box center [296, 244] width 21 height 20
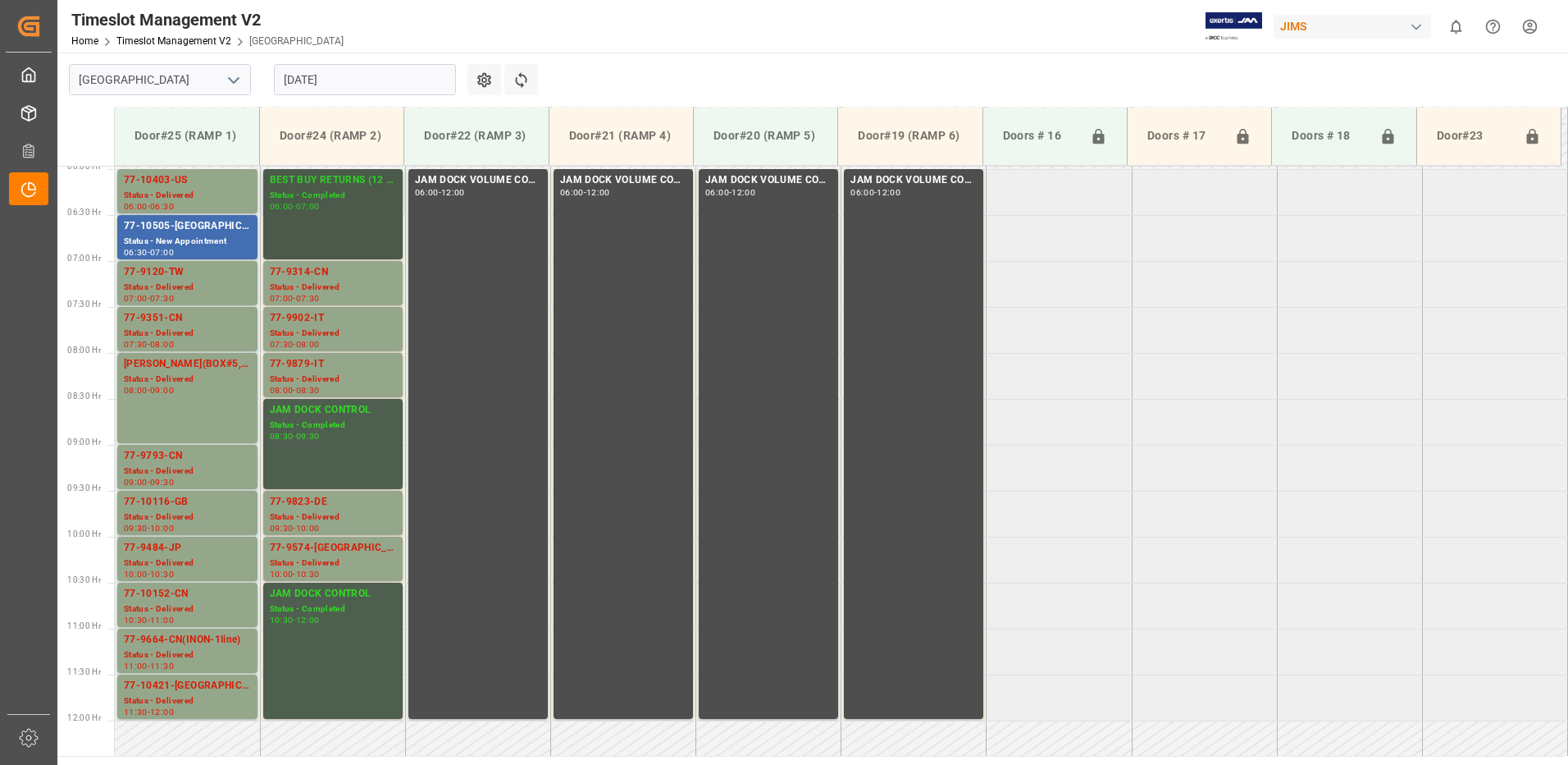
scroll to position [509, 0]
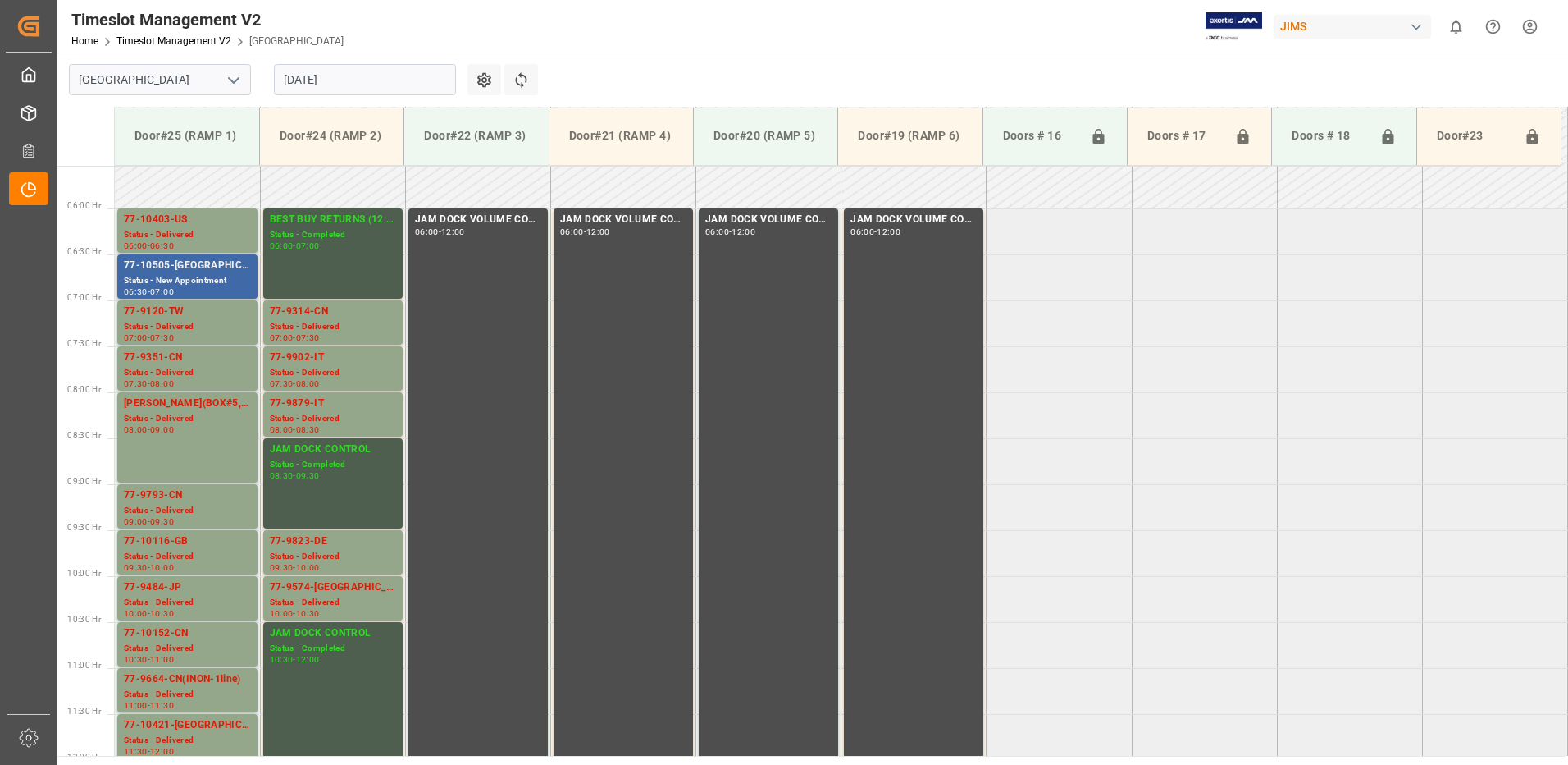
click at [168, 271] on div "77-10505-[GEOGRAPHIC_DATA]" at bounding box center [187, 265] width 127 height 16
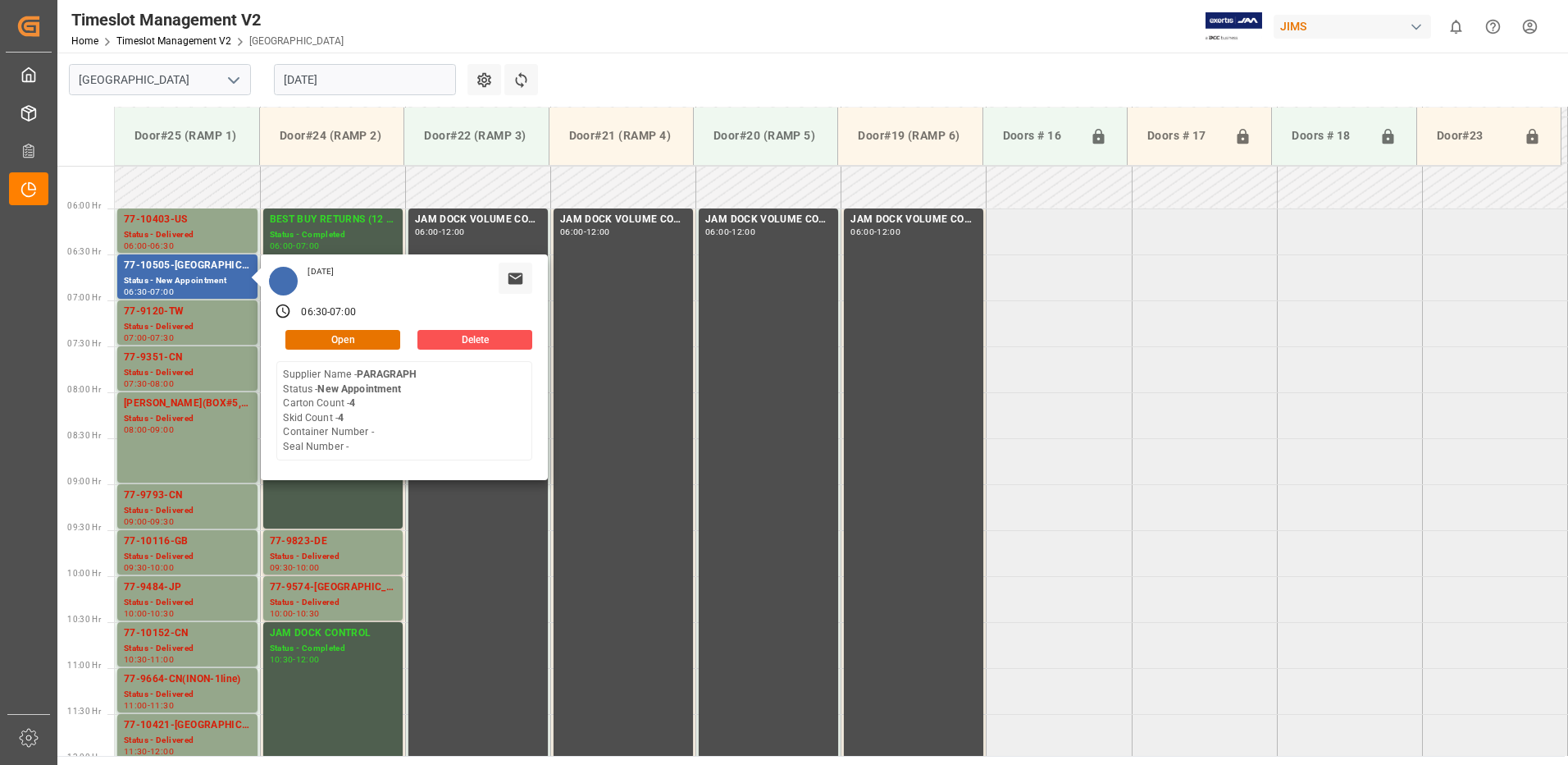
click at [396, 82] on input "[DATE]" at bounding box center [364, 79] width 182 height 31
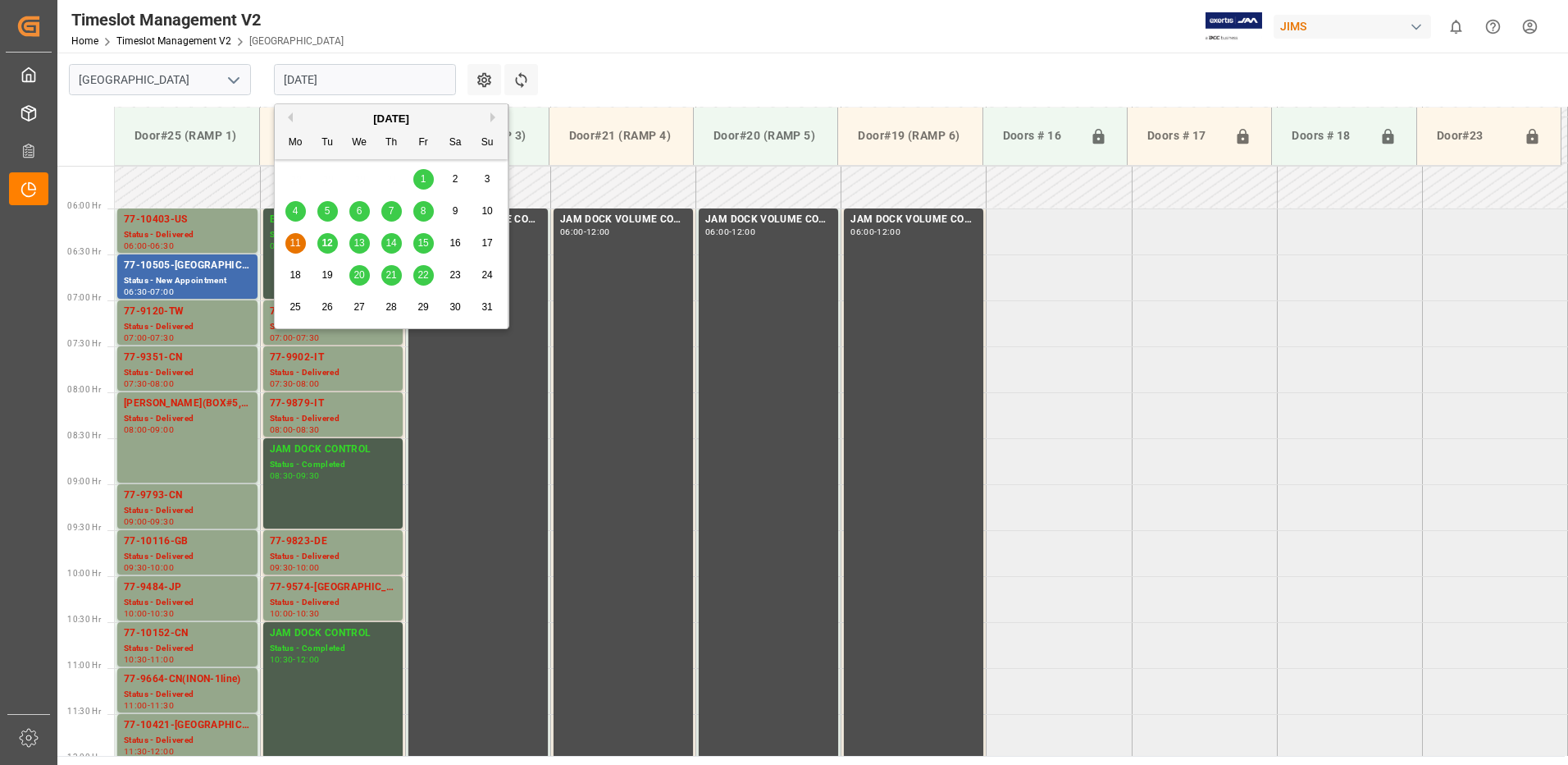
click at [327, 242] on span "12" at bounding box center [326, 243] width 10 height 11
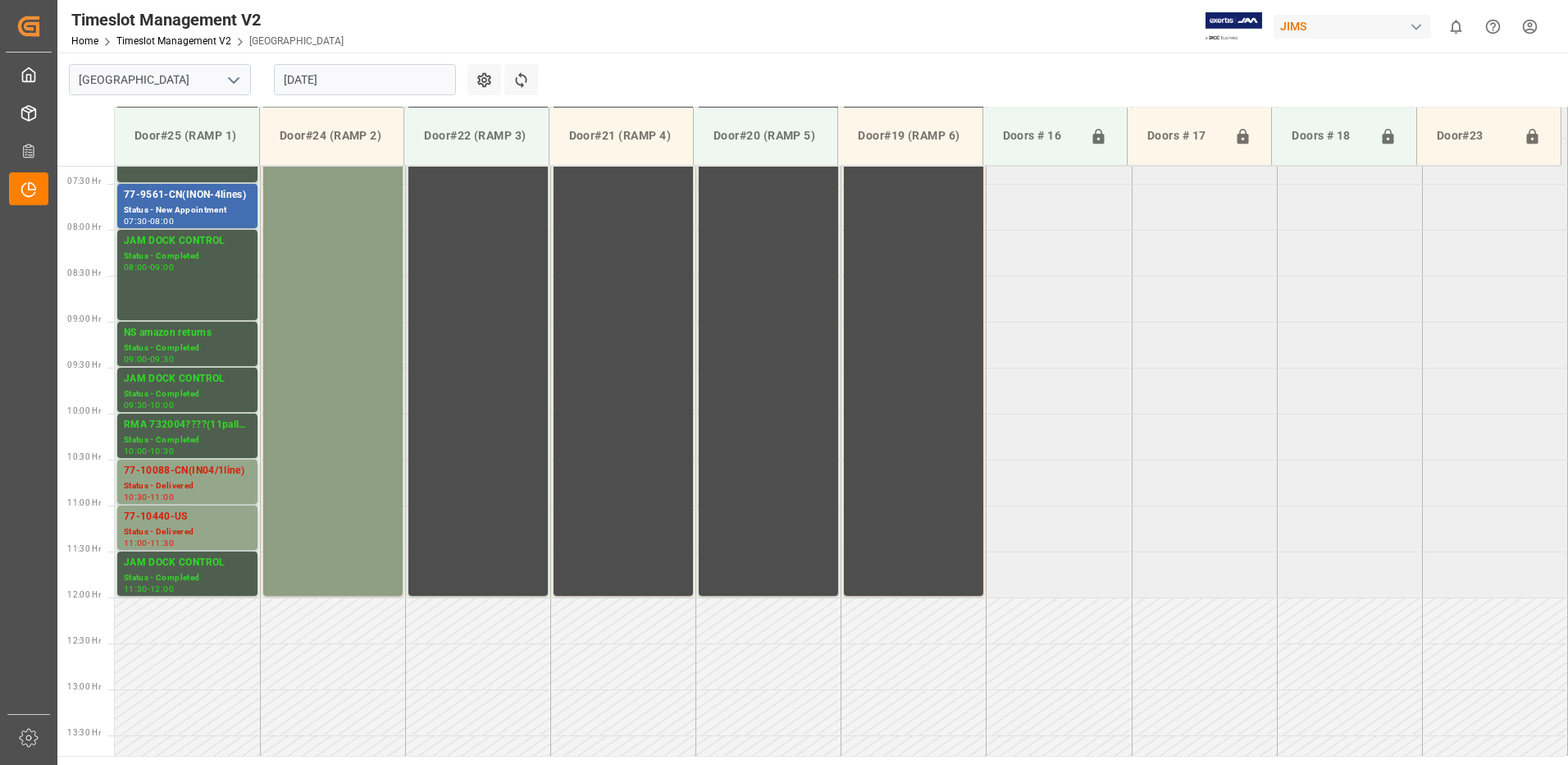
scroll to position [589, 0]
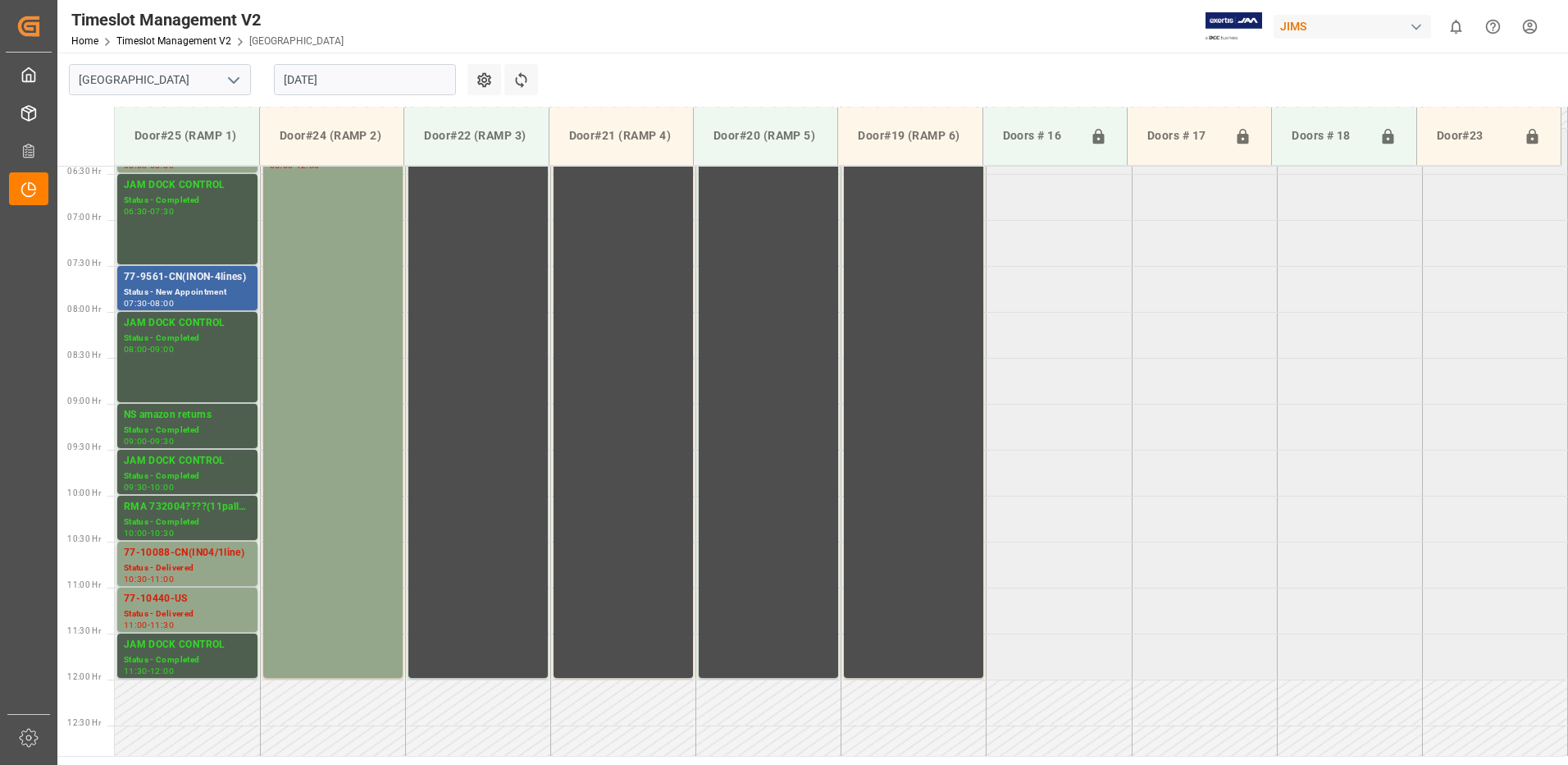
click at [176, 287] on div "Status - New Appointment" at bounding box center [187, 292] width 127 height 14
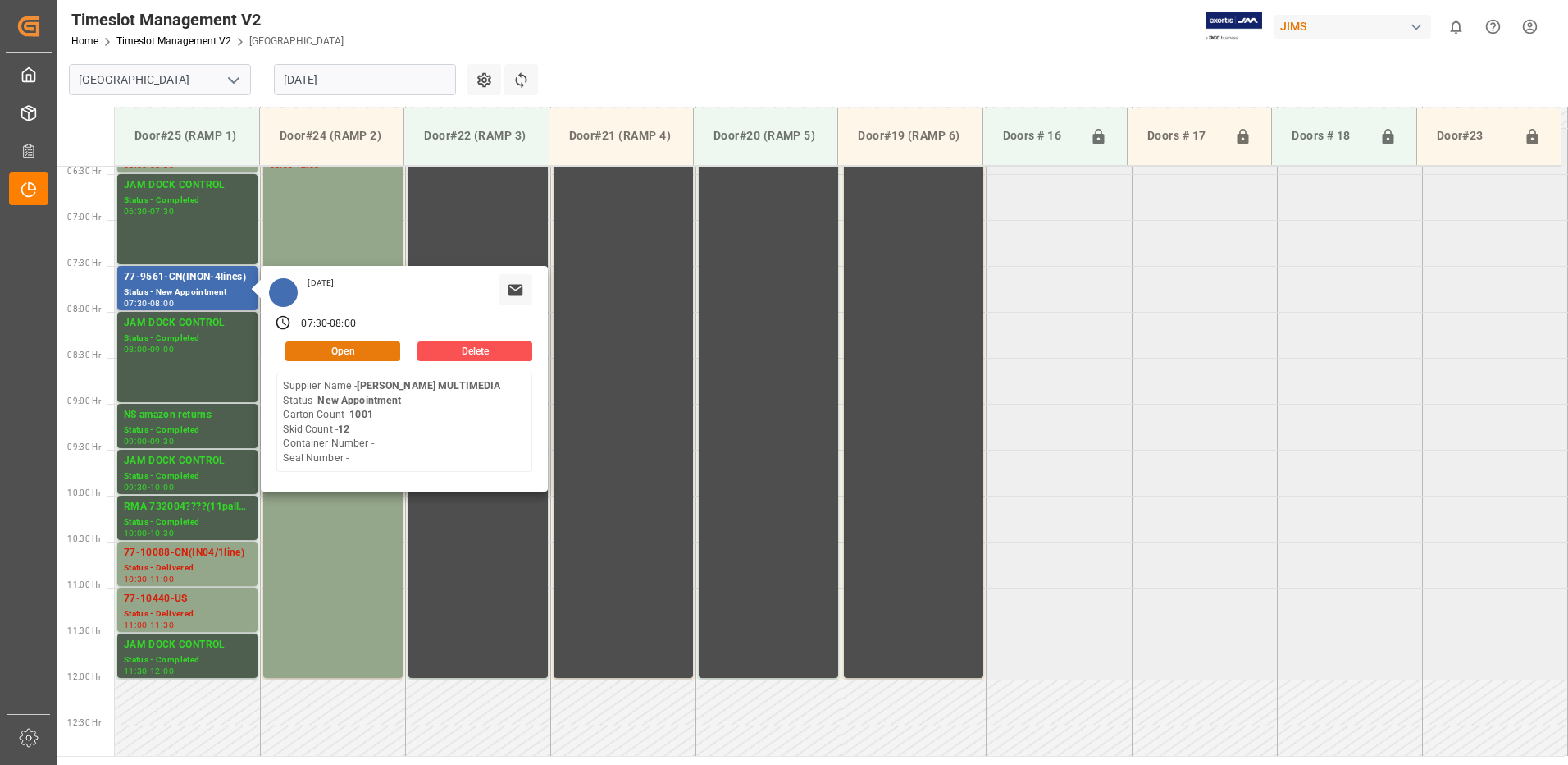
click at [360, 350] on button "Open" at bounding box center [342, 351] width 115 height 20
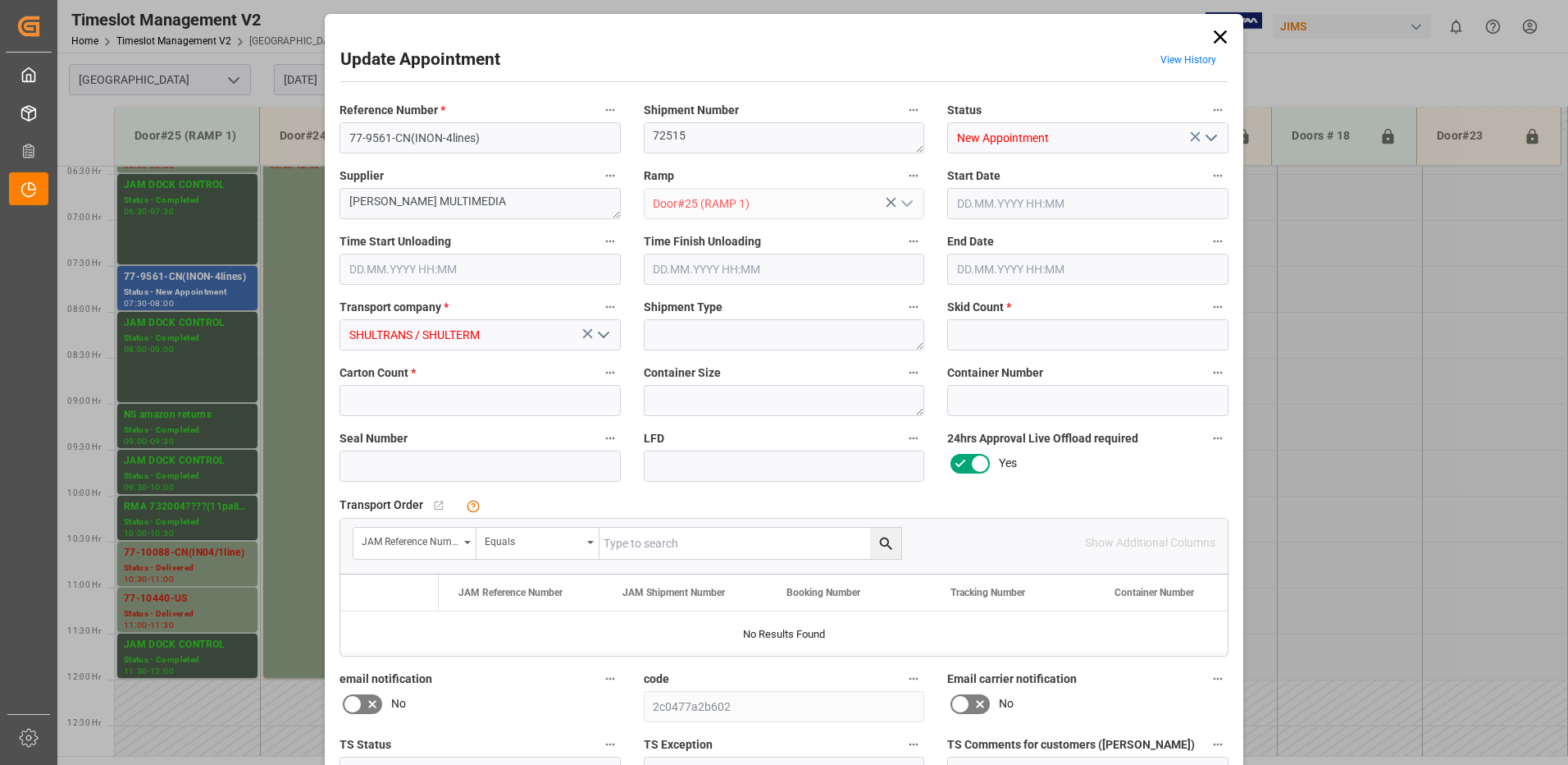
type input "12"
type input "1001"
type input "[DATE] 07:30"
type input "[DATE] 08:00"
type input "[DATE] 17:06"
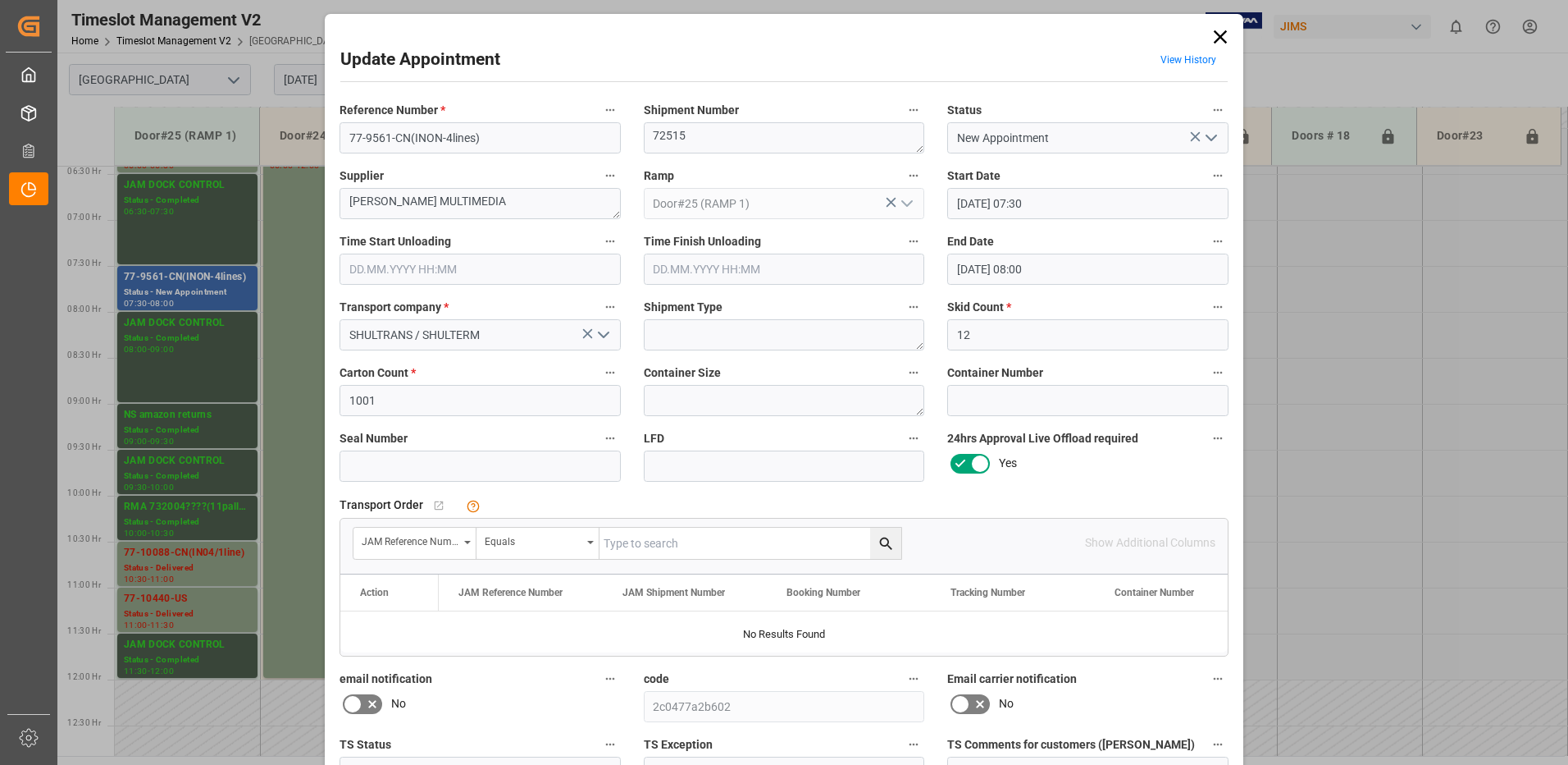
click at [396, 267] on input "text" at bounding box center [480, 268] width 281 height 31
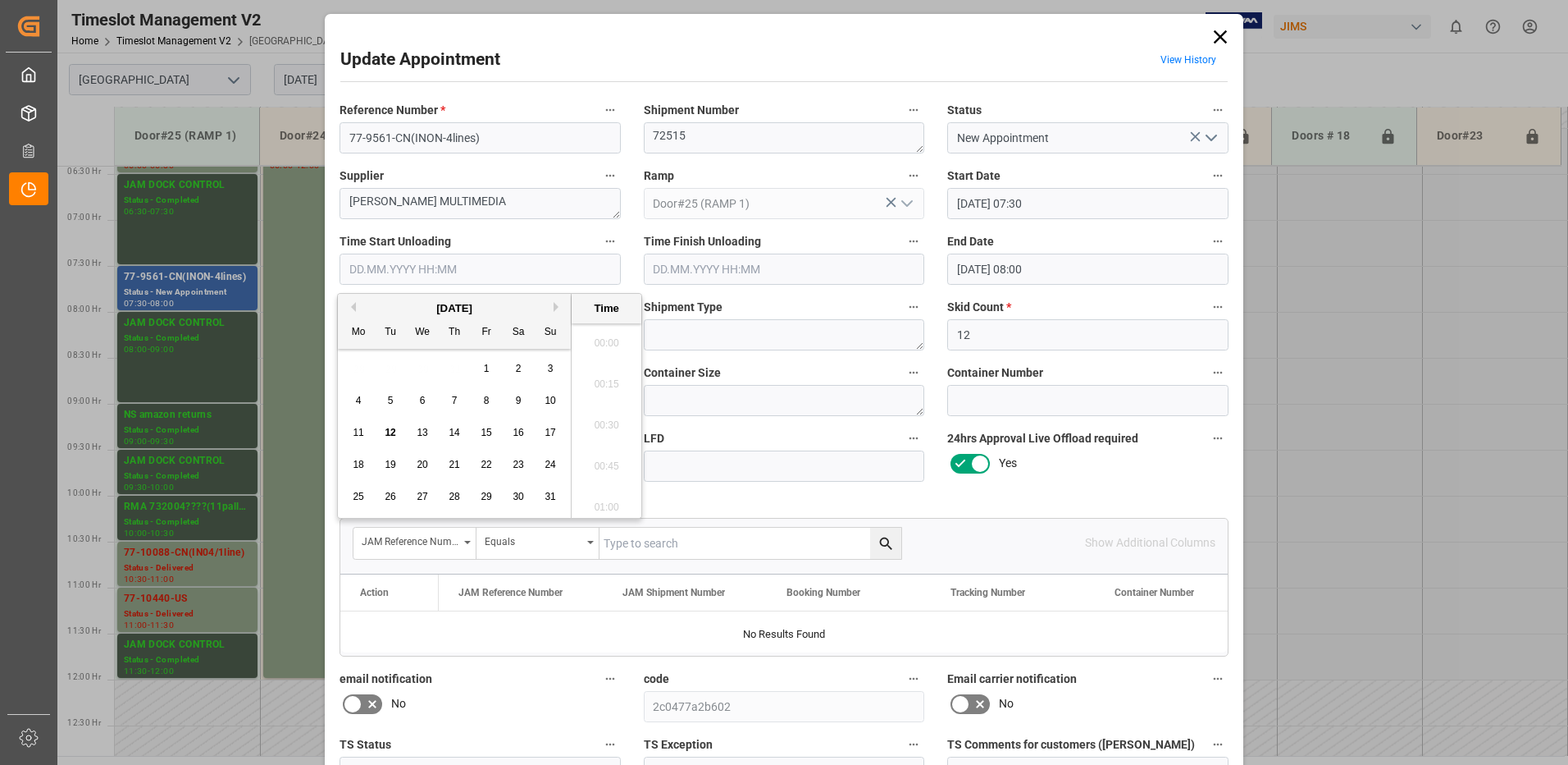
scroll to position [1853, 0]
click at [358, 435] on span "11" at bounding box center [358, 432] width 10 height 11
type input "[DATE] 00:00"
click at [1339, 412] on div "Update Appointment View History Reference Number * 77-9561-CN(INON-4lines) Ship…" at bounding box center [784, 382] width 1568 height 765
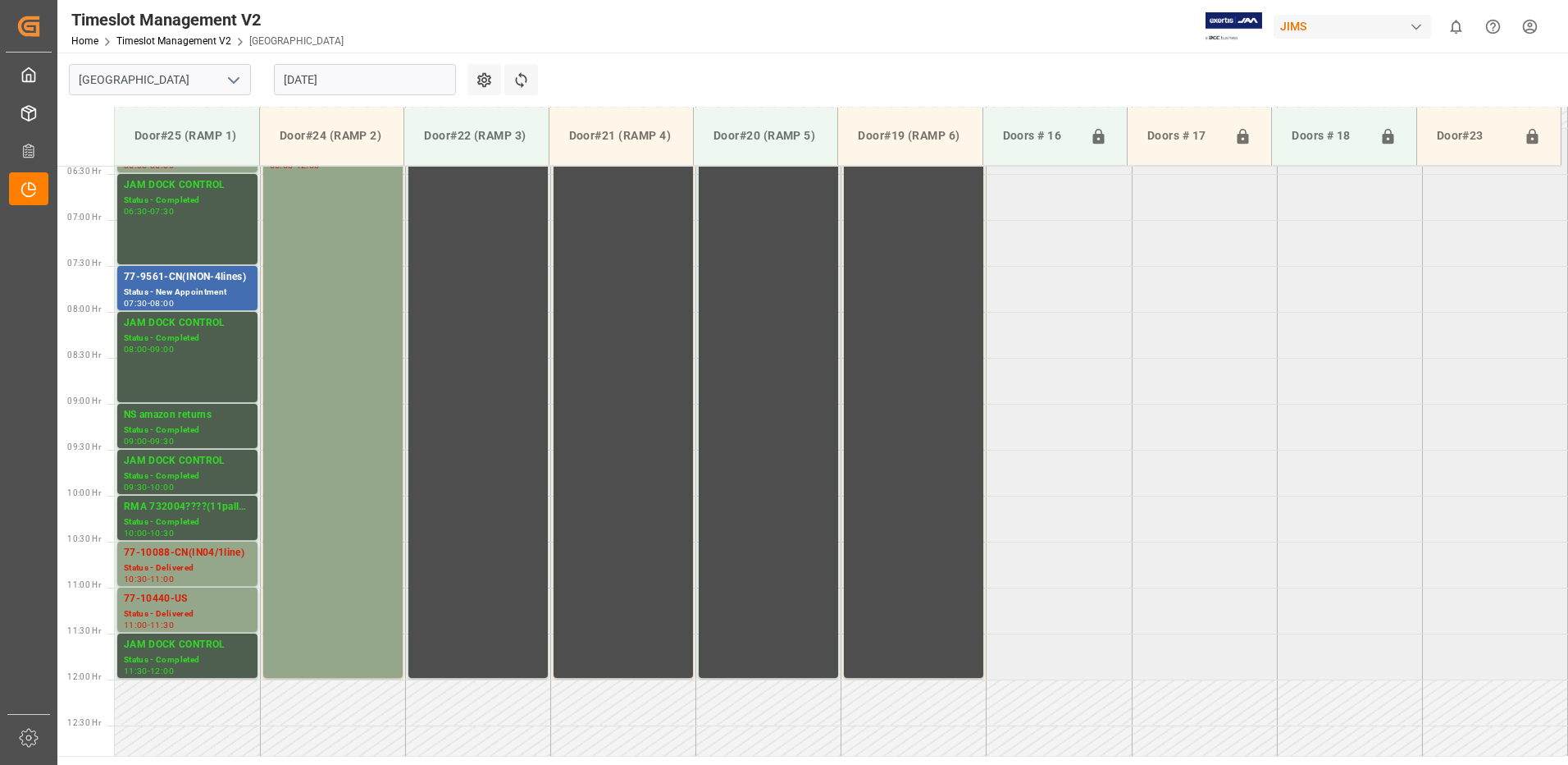
click at [350, 75] on input "[DATE]" at bounding box center [364, 79] width 182 height 31
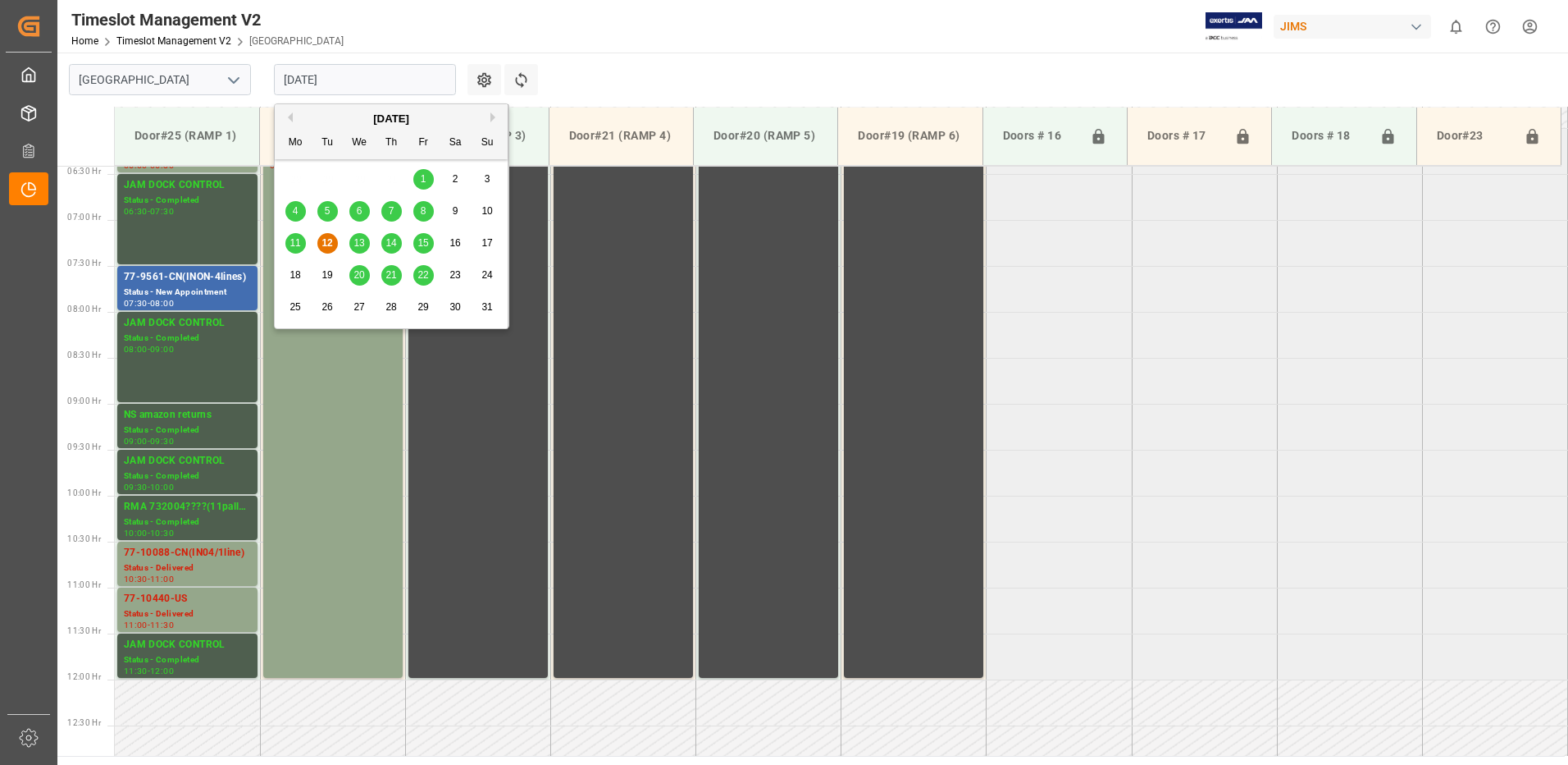
click at [295, 246] on span "11" at bounding box center [294, 243] width 10 height 11
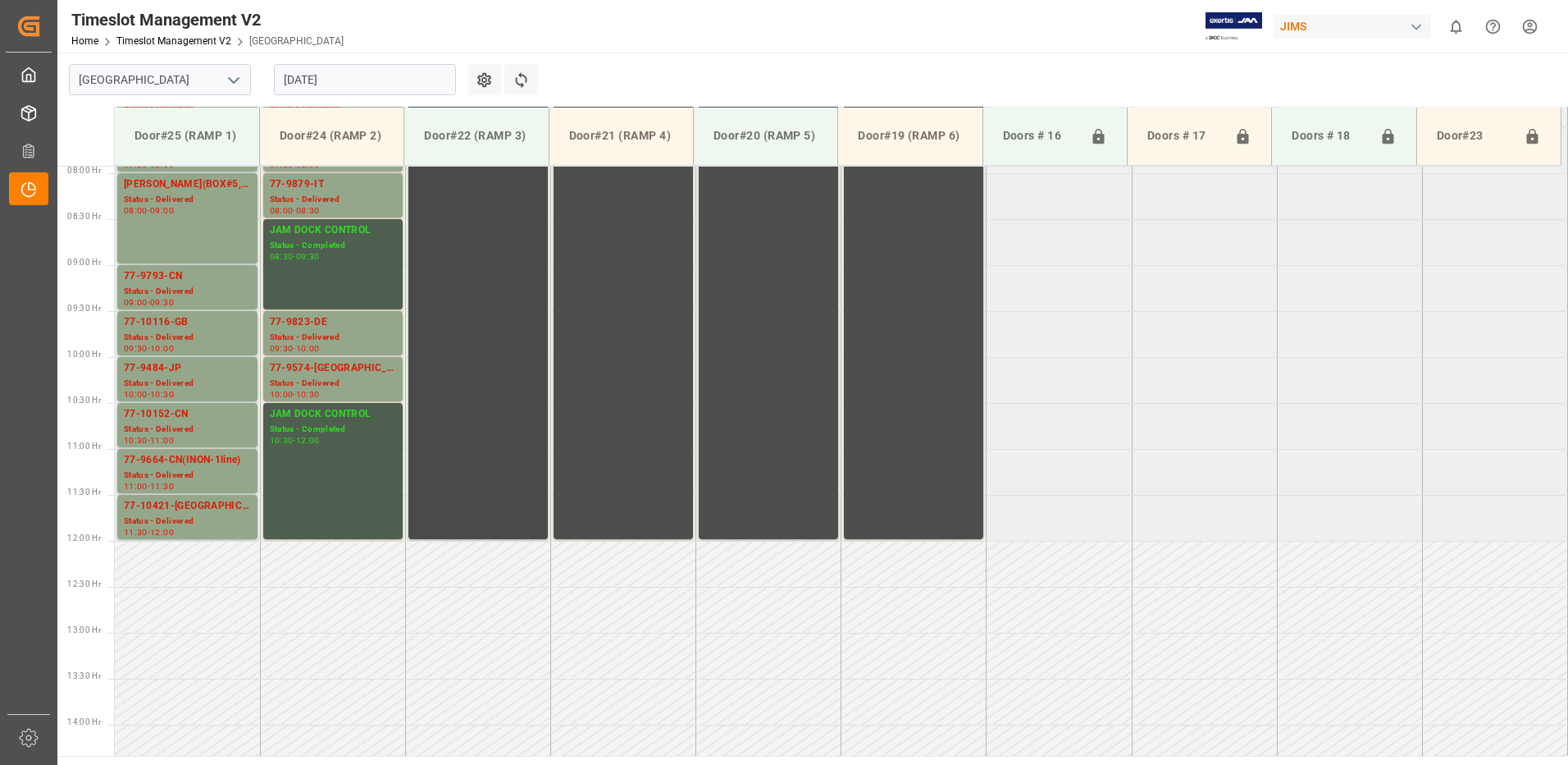
scroll to position [673, 0]
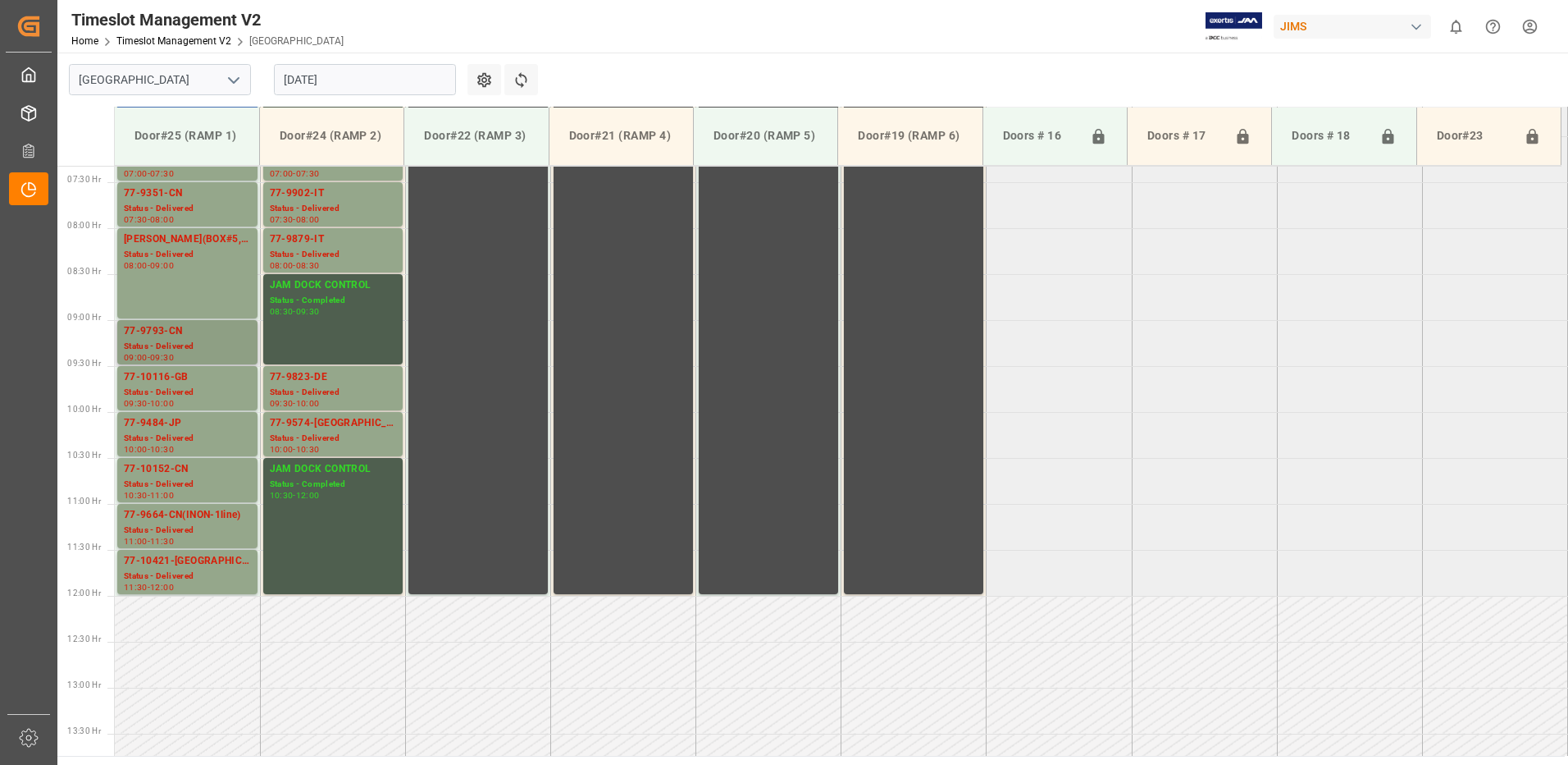
click at [165, 341] on div "Status - Delivered" at bounding box center [187, 346] width 127 height 14
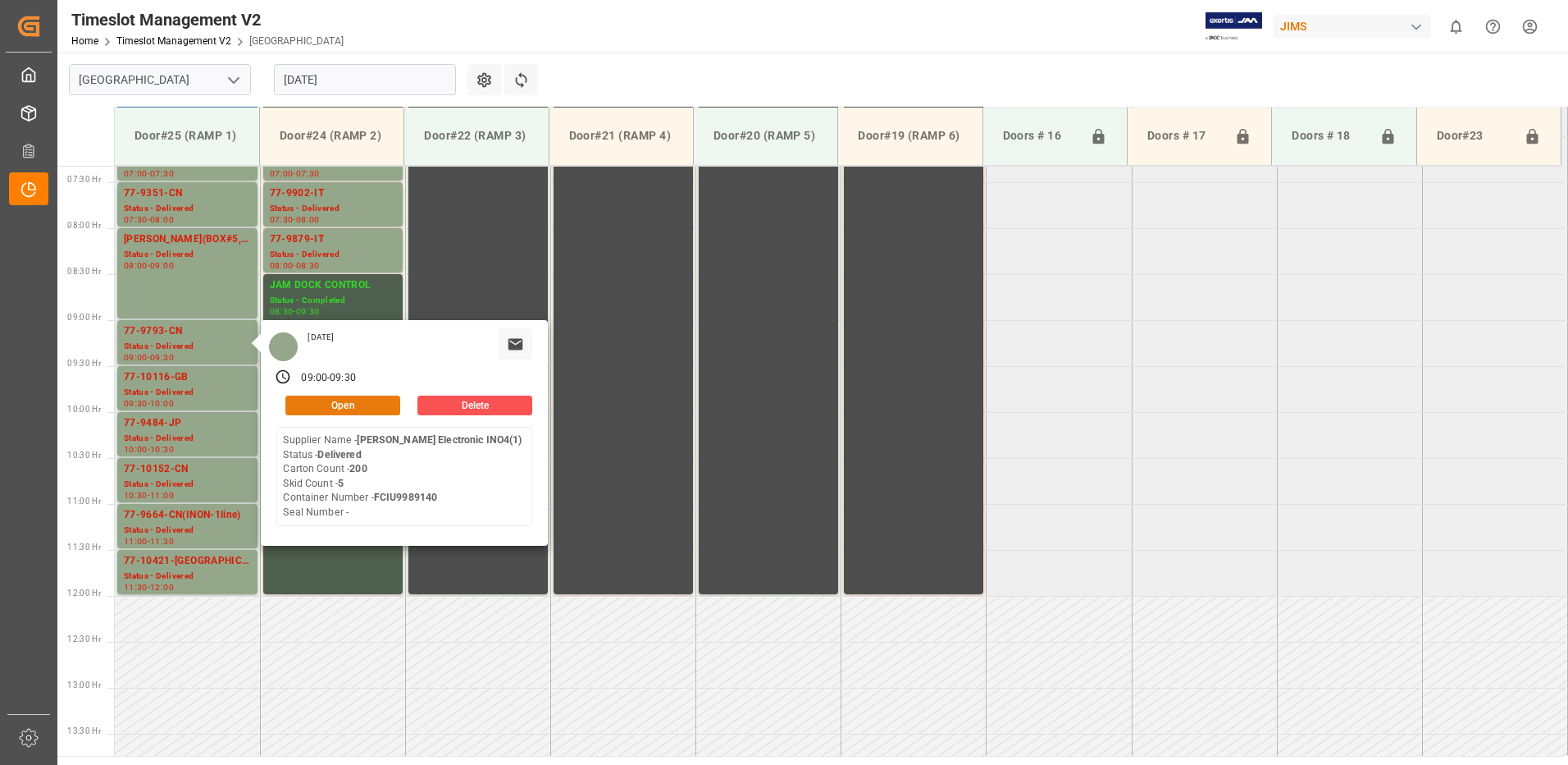
click at [373, 399] on button "Open" at bounding box center [342, 405] width 115 height 20
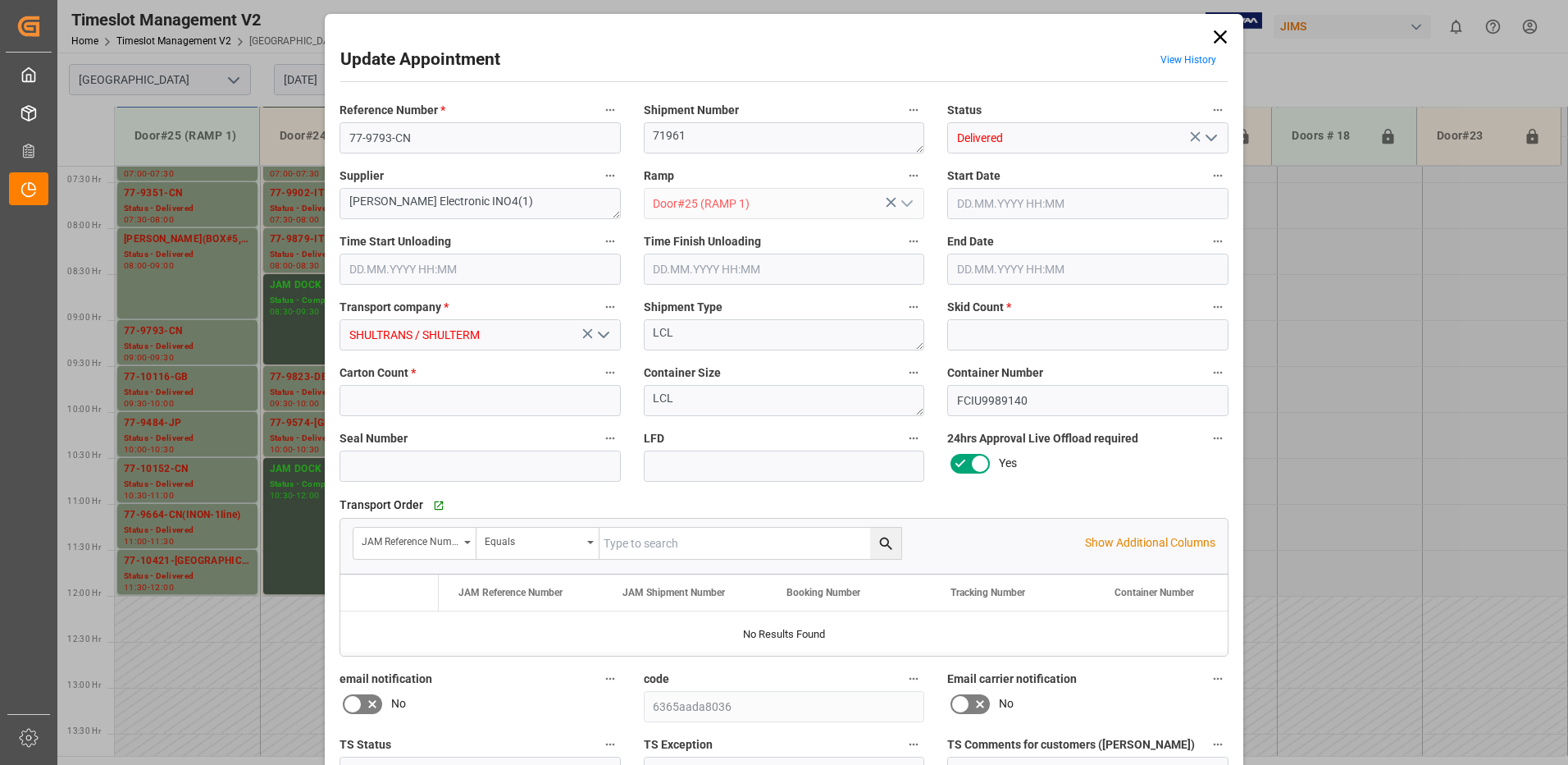
type input "5"
type input "200"
type input "[DATE] 09:00"
type input "[DATE] 08:30"
type input "[DATE] 09:30"
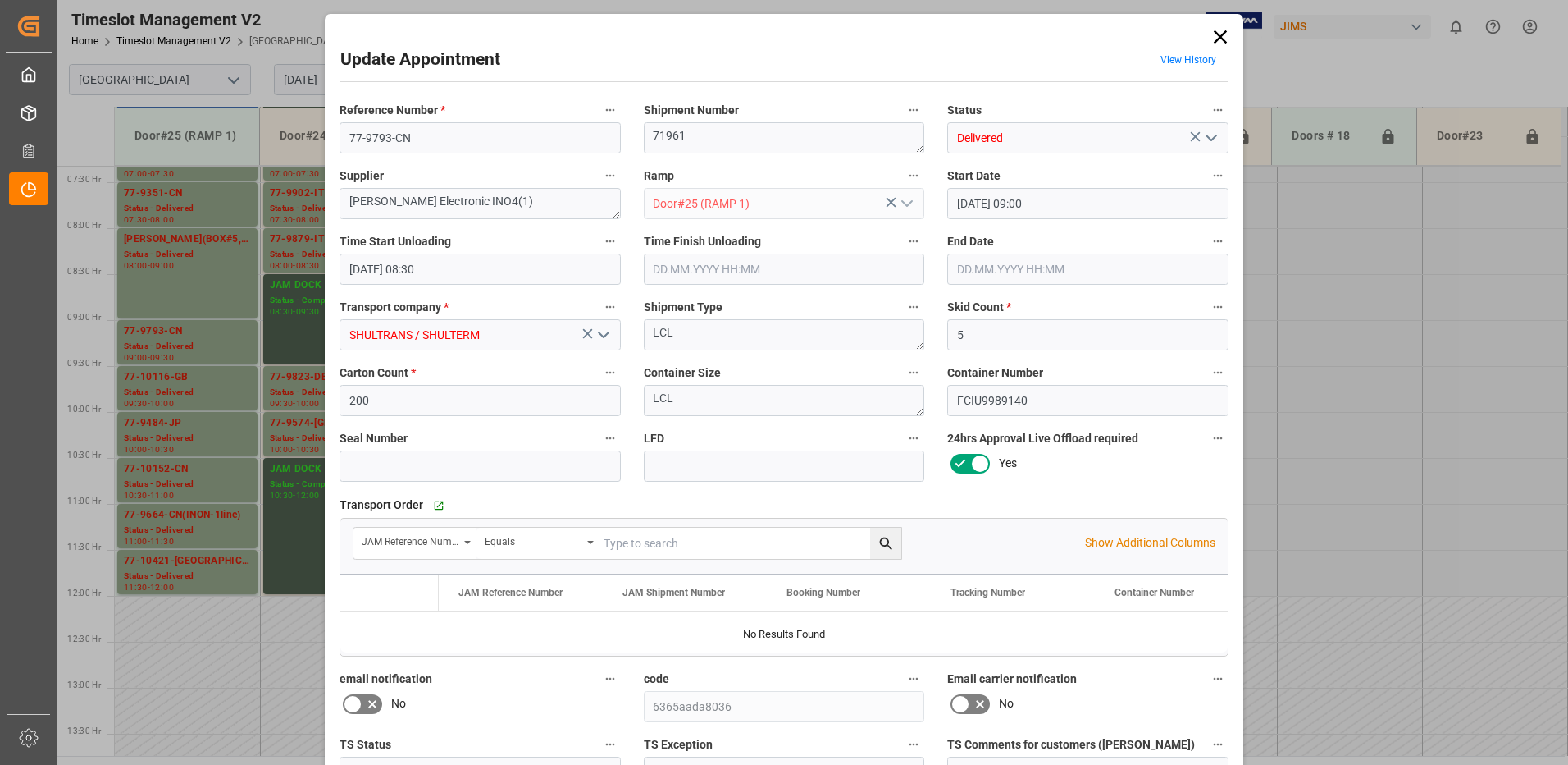
type input "[DATE] 15:21"
click at [1219, 38] on icon at bounding box center [1220, 37] width 13 height 13
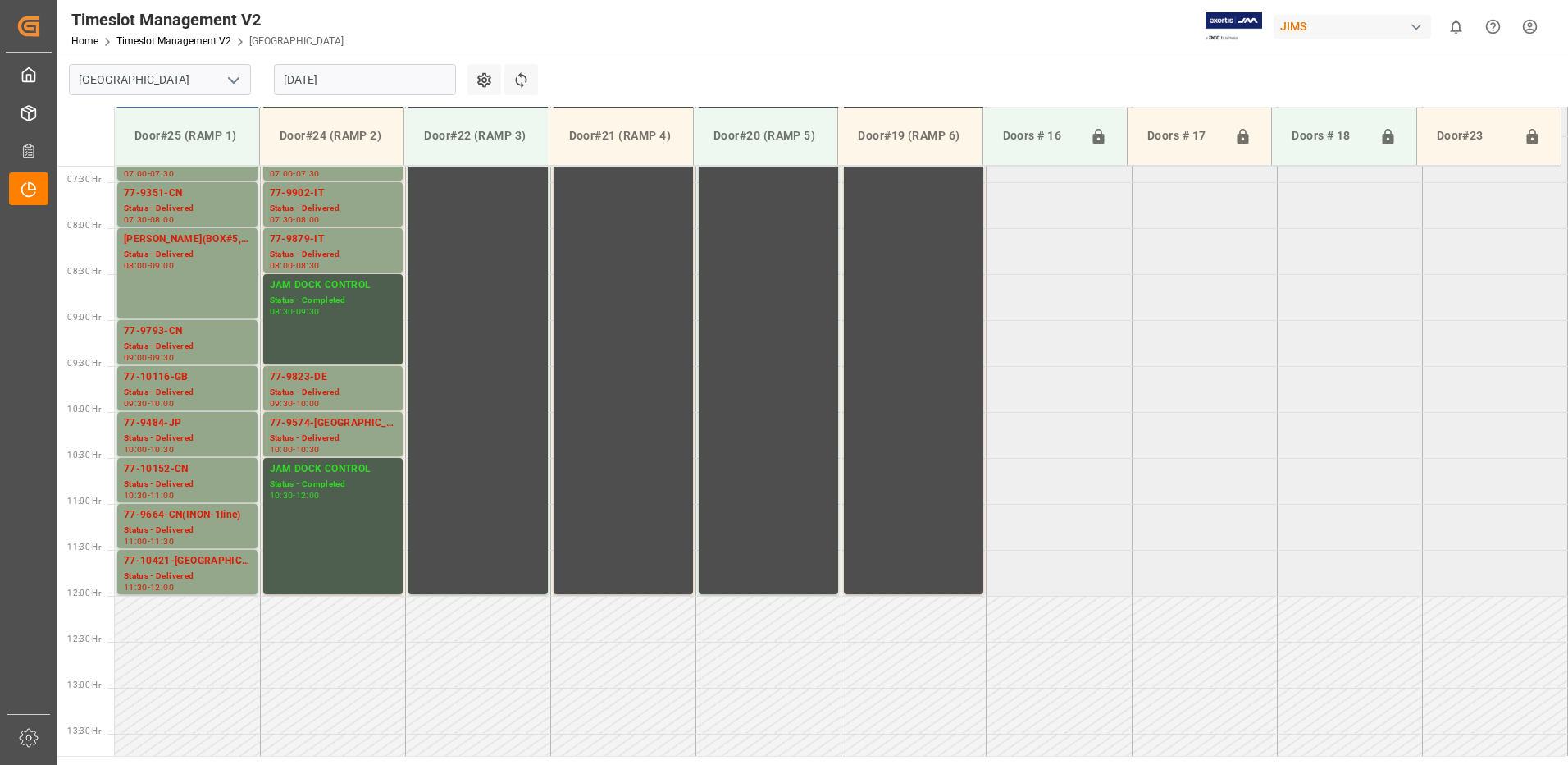
click at [395, 76] on input "[DATE]" at bounding box center [364, 79] width 182 height 31
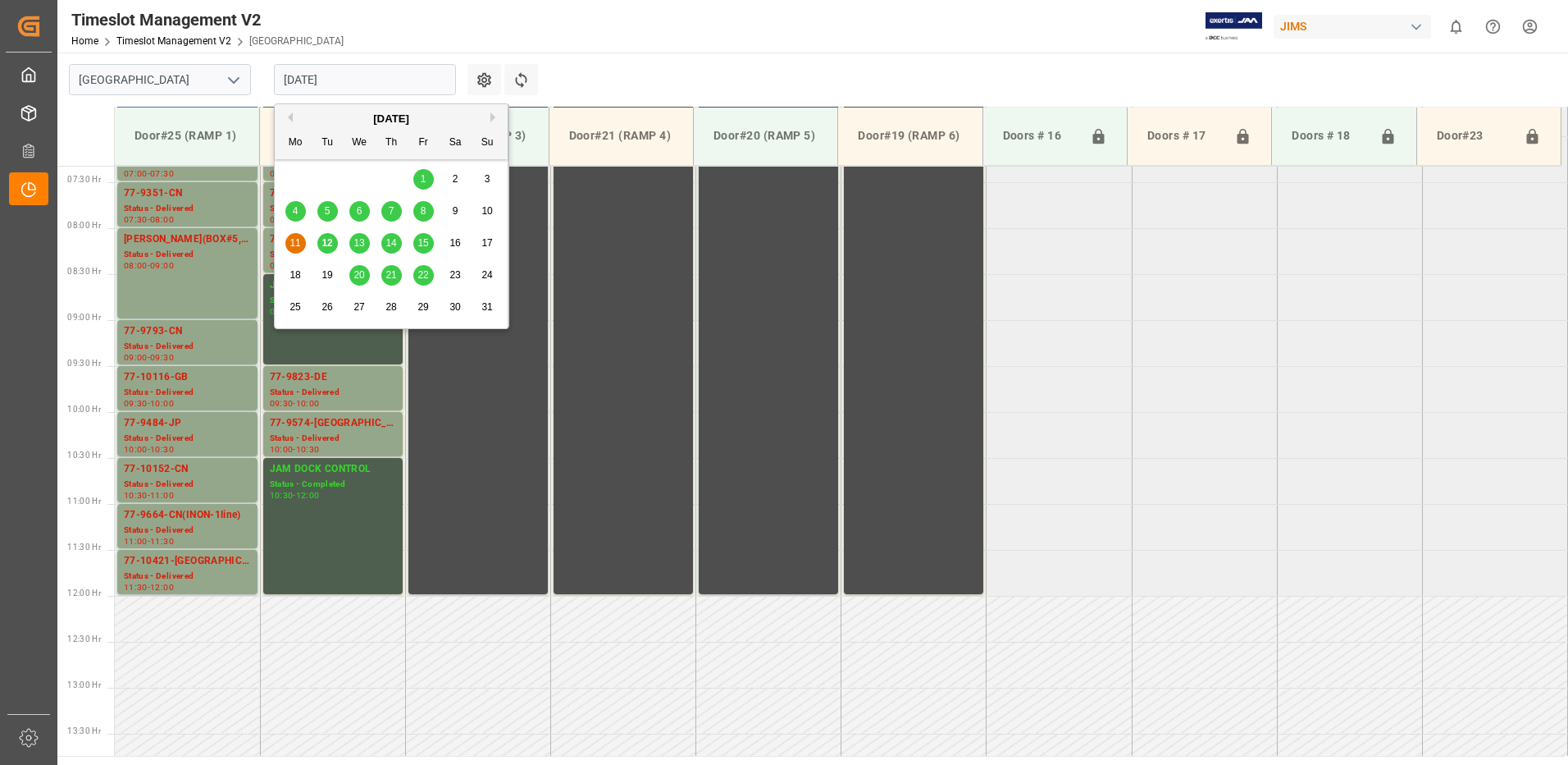
click at [331, 242] on span "12" at bounding box center [326, 243] width 10 height 11
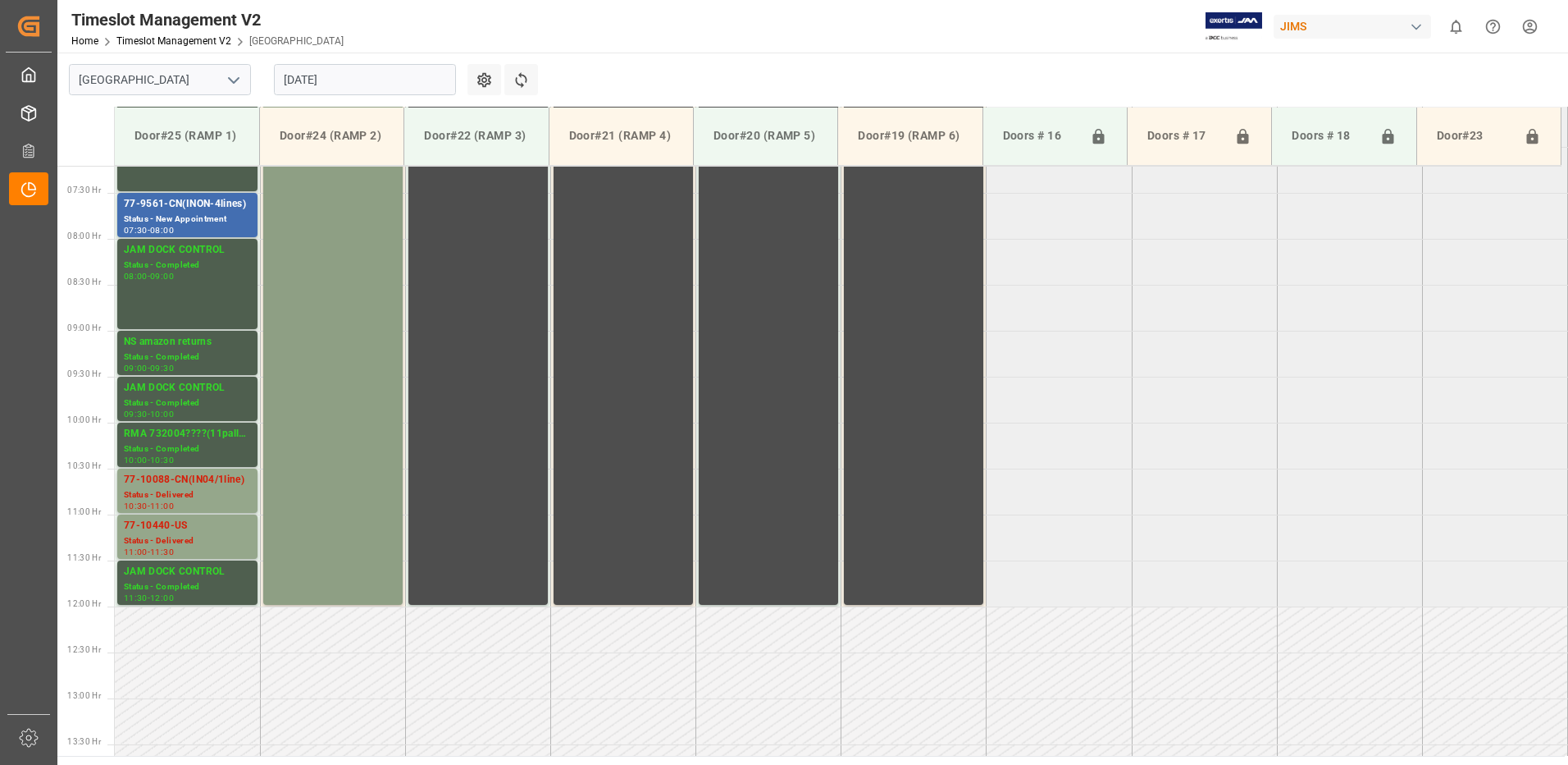
scroll to position [591, 0]
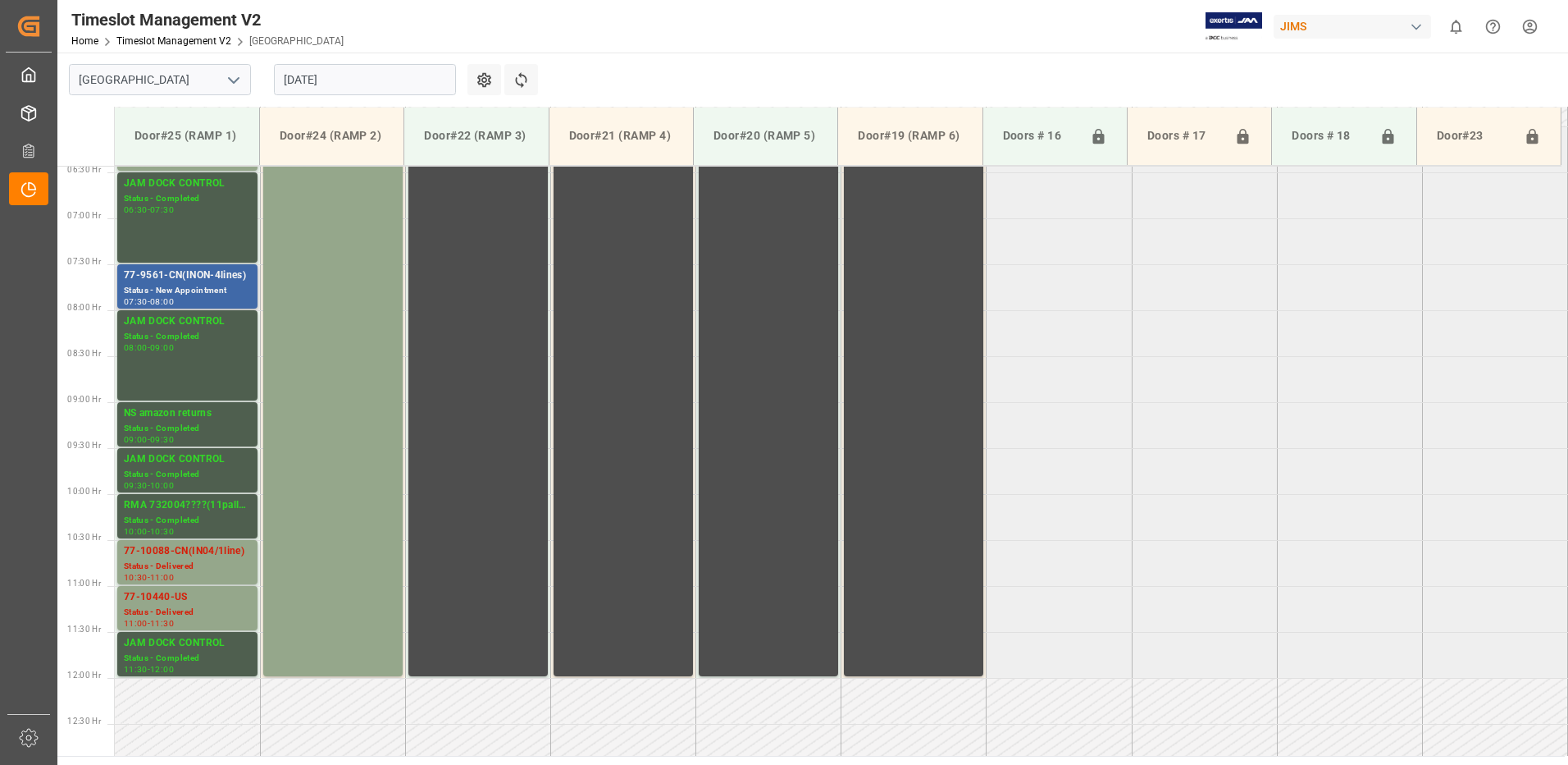
click at [155, 280] on div "77-9561-CN(INON-4lines)" at bounding box center [187, 275] width 127 height 16
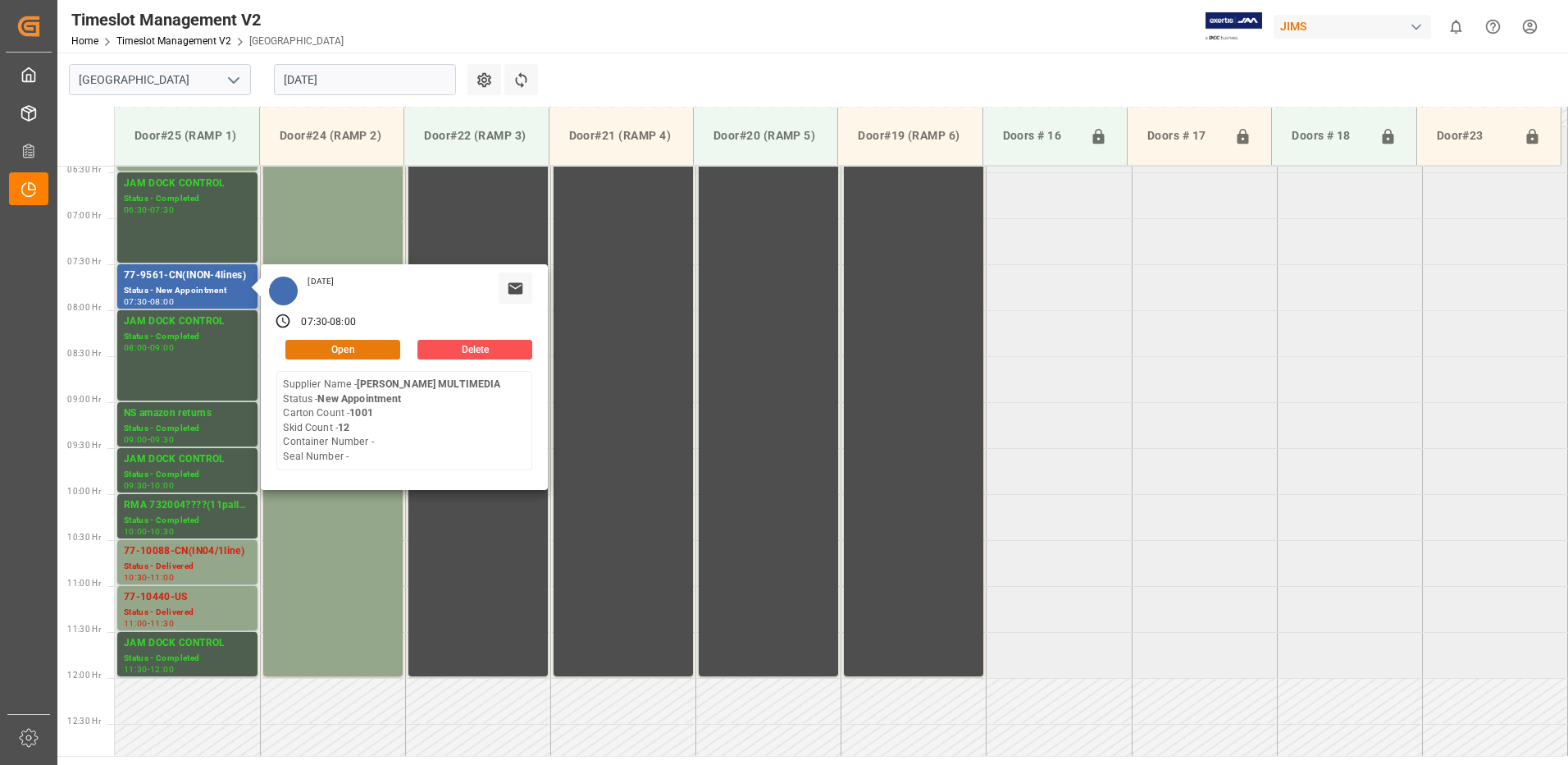
click at [377, 349] on button "Open" at bounding box center [342, 349] width 115 height 20
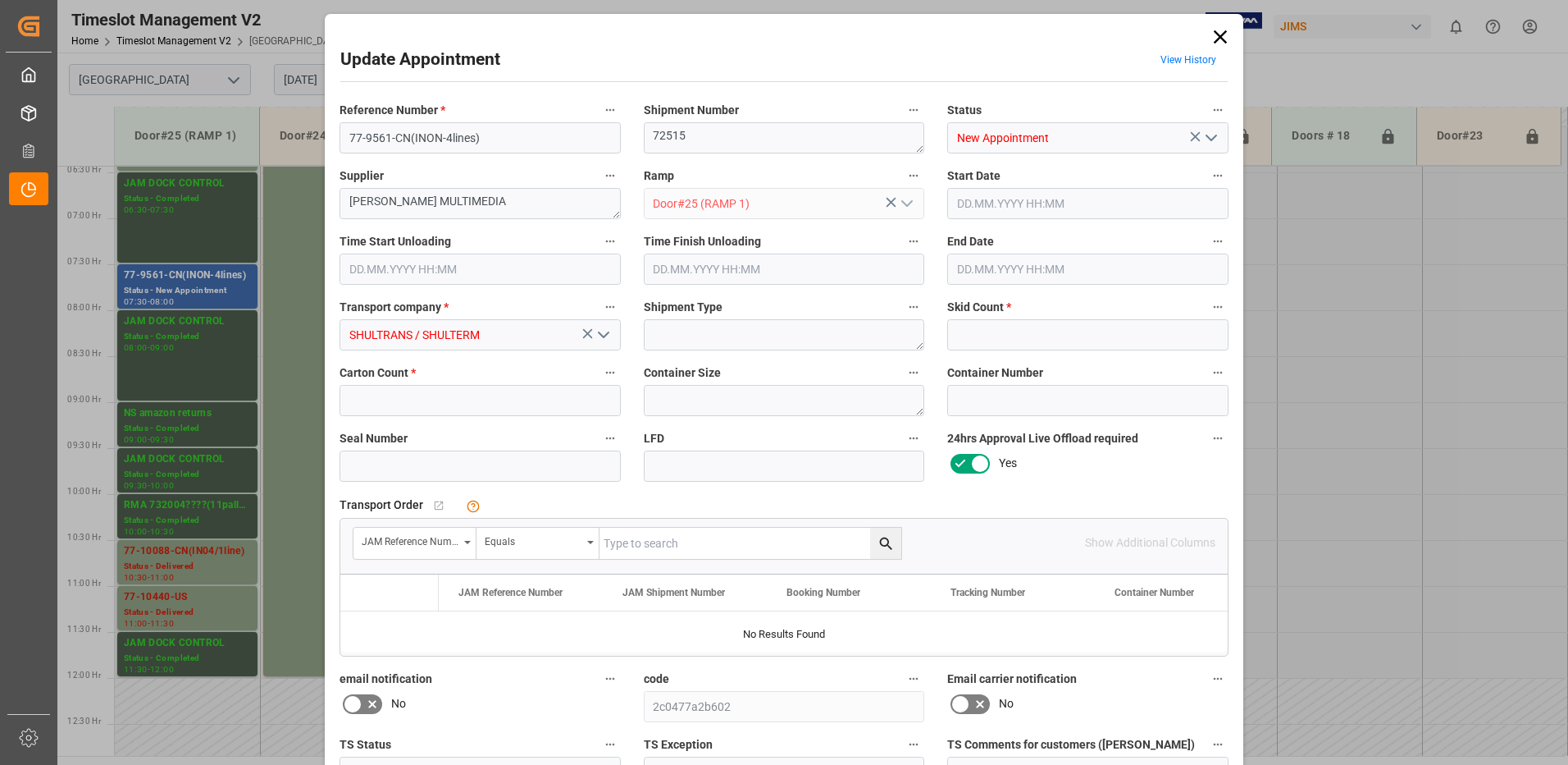
type input "12"
type input "1001"
type input "[DATE] 07:30"
type input "[DATE] 08:00"
type input "[DATE] 17:06"
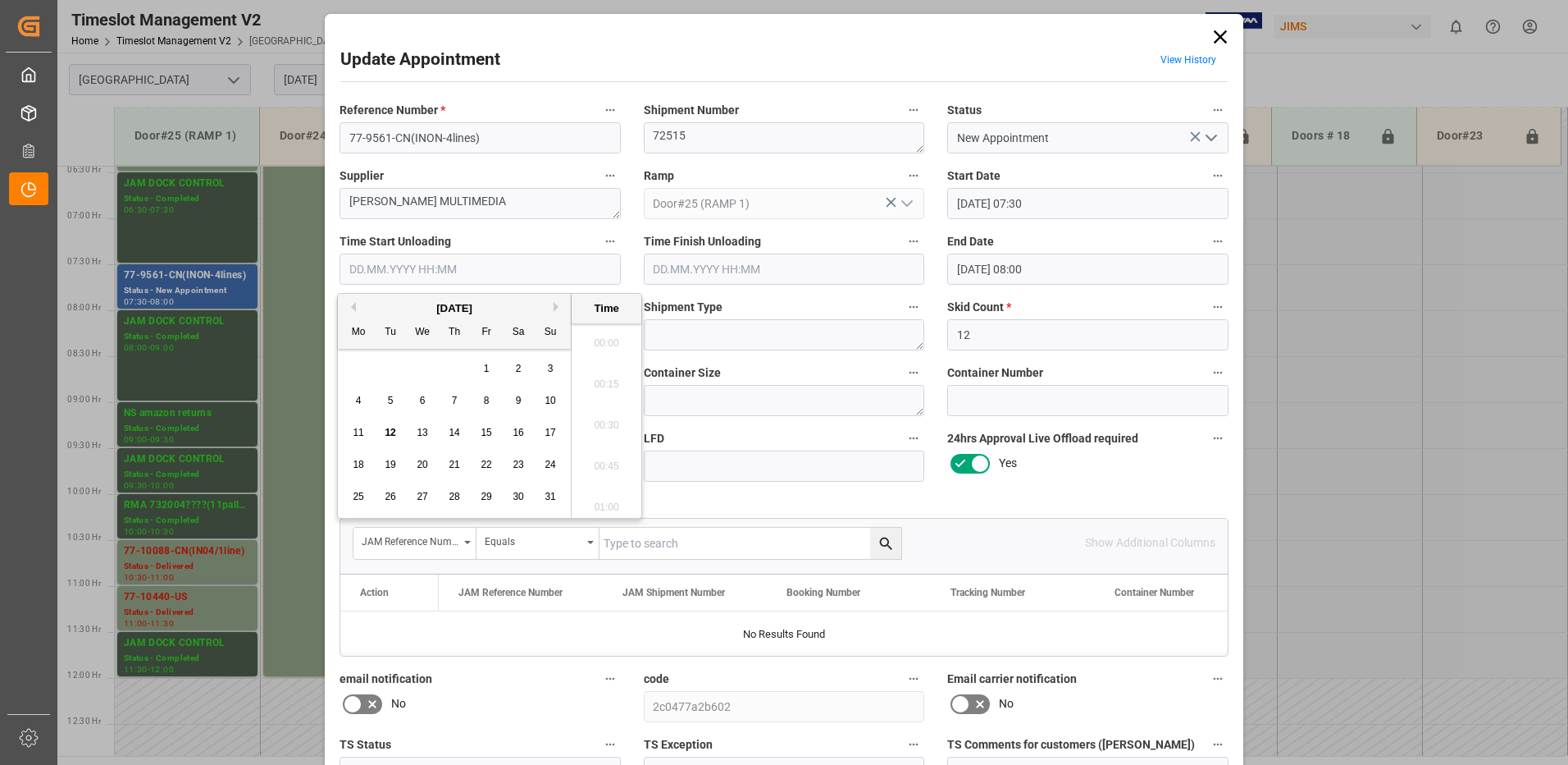
click at [369, 269] on input "text" at bounding box center [480, 268] width 281 height 31
click at [358, 429] on span "11" at bounding box center [358, 432] width 10 height 11
click at [603, 379] on li "08:30" at bounding box center [606, 379] width 69 height 41
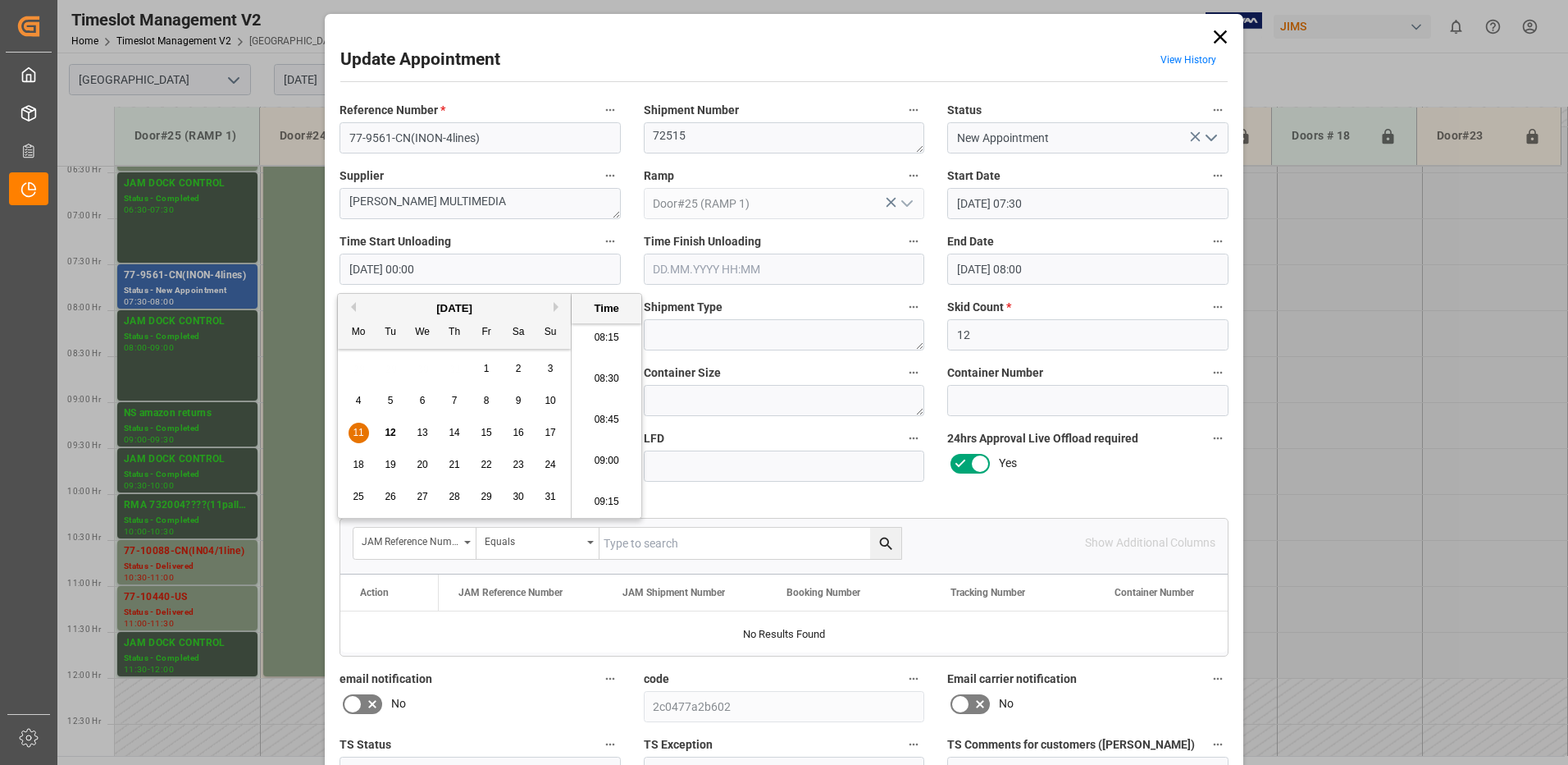
type input "[DATE] 08:30"
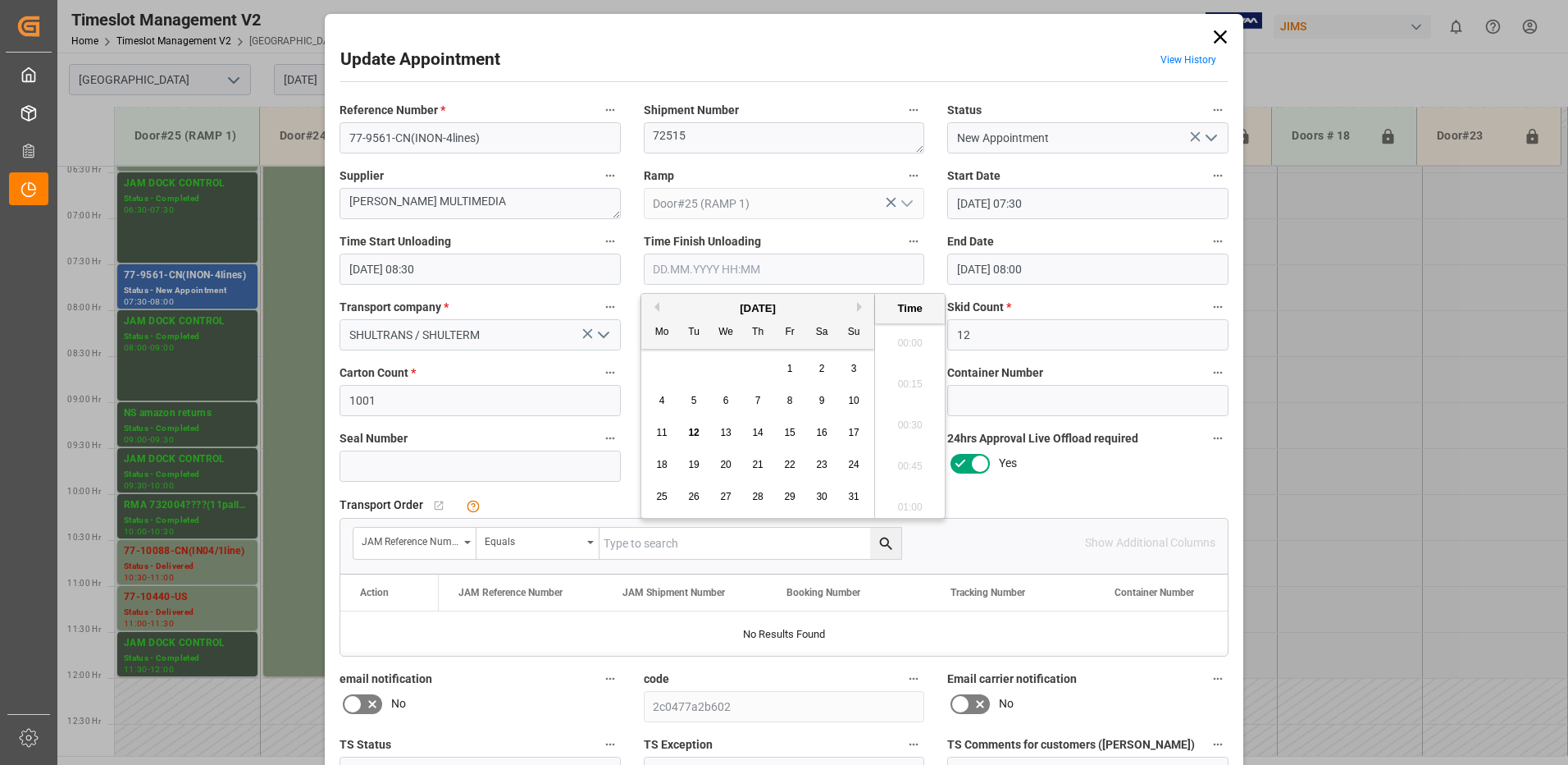
click at [694, 265] on input "text" at bounding box center [784, 268] width 281 height 31
click at [660, 431] on span "11" at bounding box center [661, 432] width 10 height 11
click at [905, 379] on li "10:30" at bounding box center [909, 379] width 69 height 41
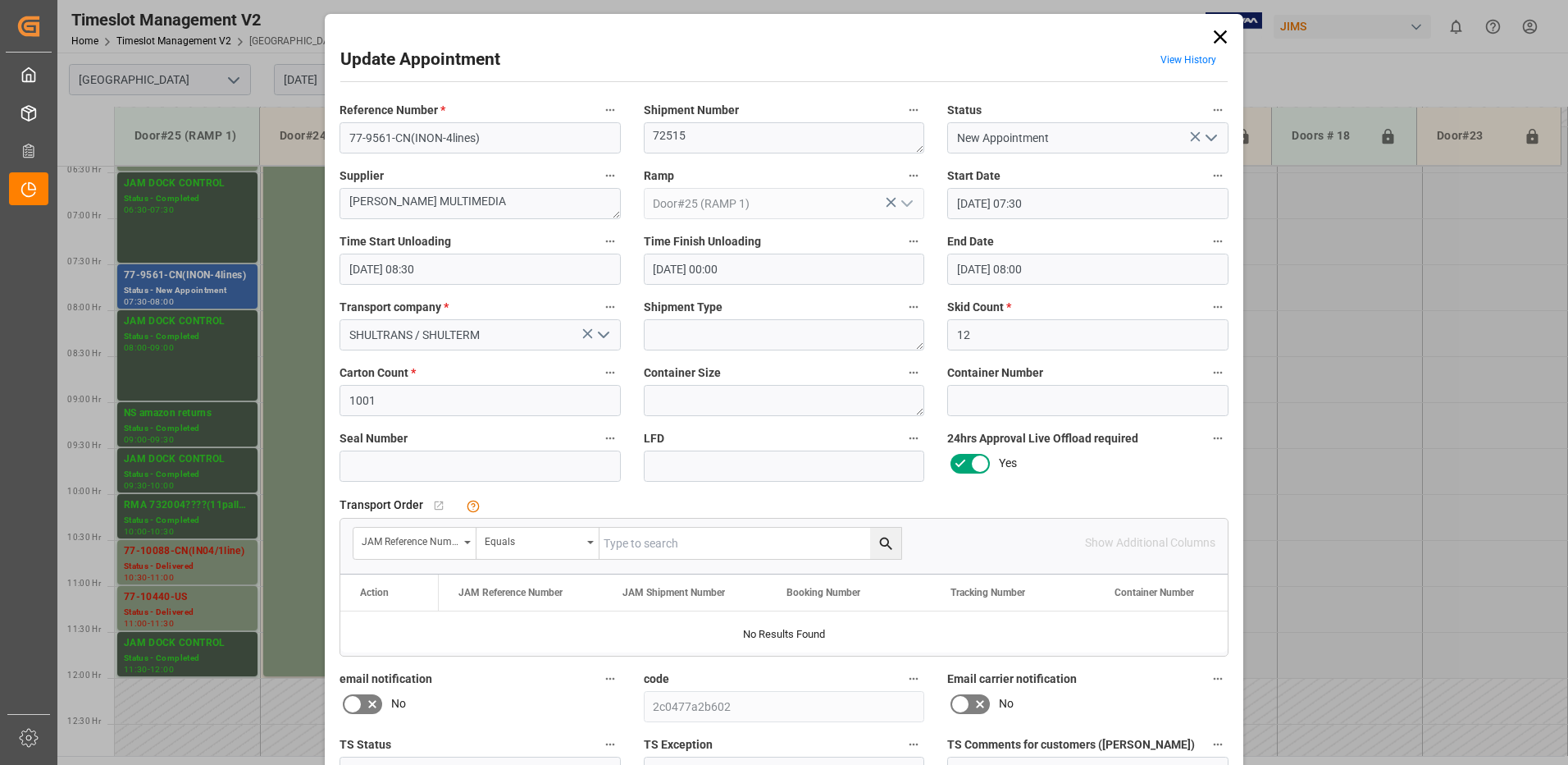
type input "[DATE] 10:30"
click at [1210, 138] on polyline "open menu" at bounding box center [1211, 137] width 10 height 5
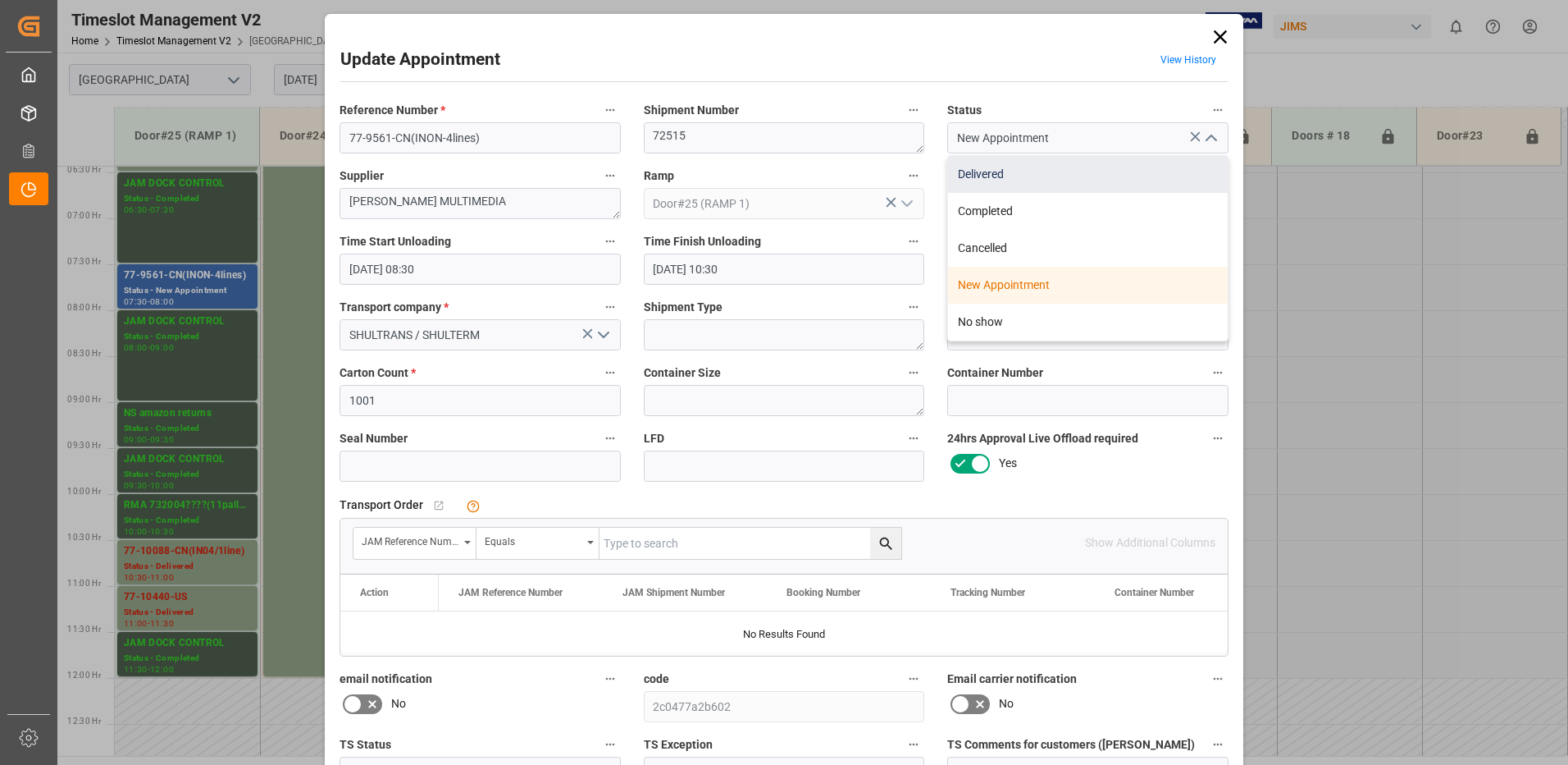
click at [1003, 173] on div "Delivered" at bounding box center [1088, 174] width 280 height 37
type input "Delivered"
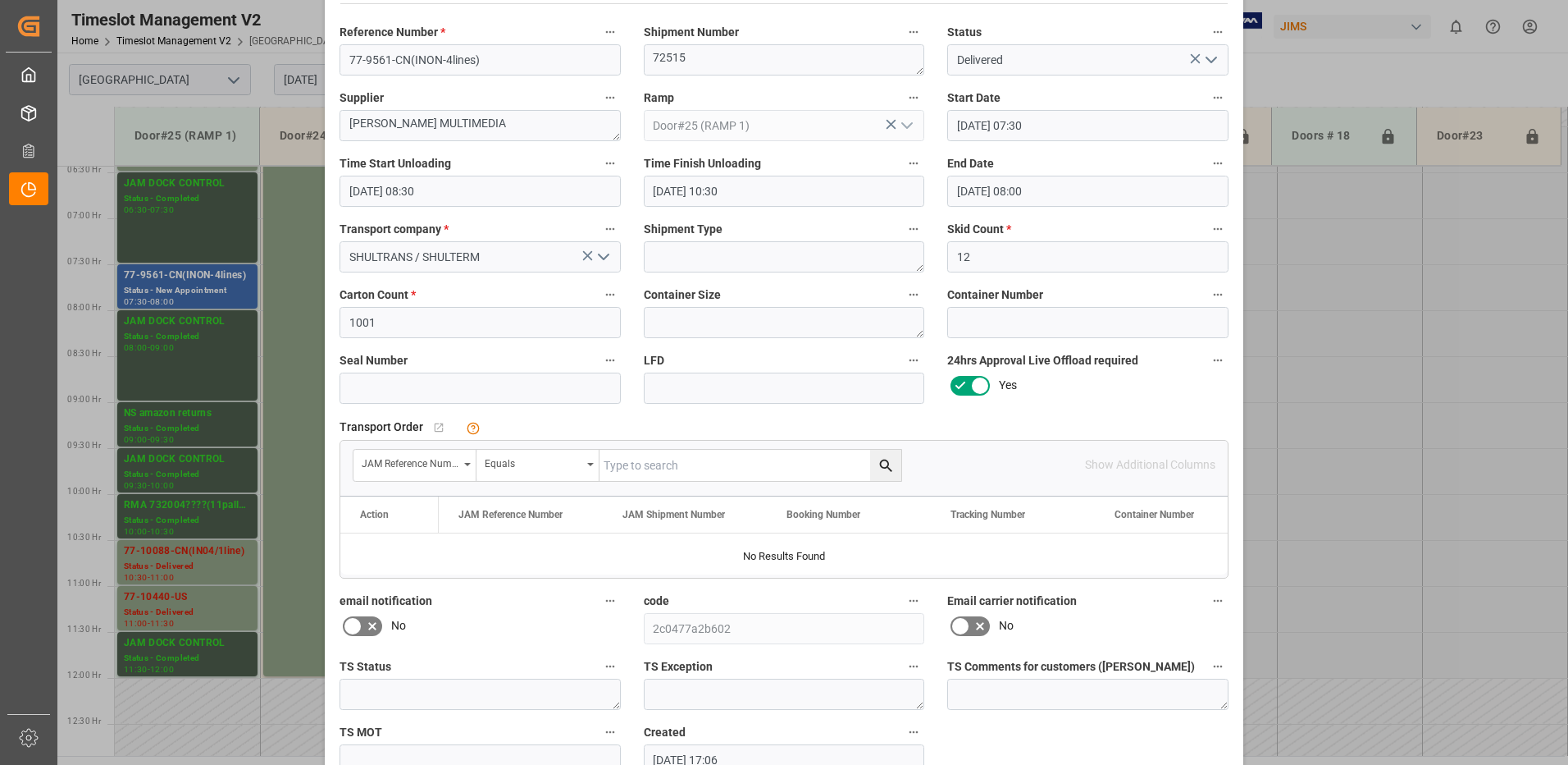
scroll to position [172, 0]
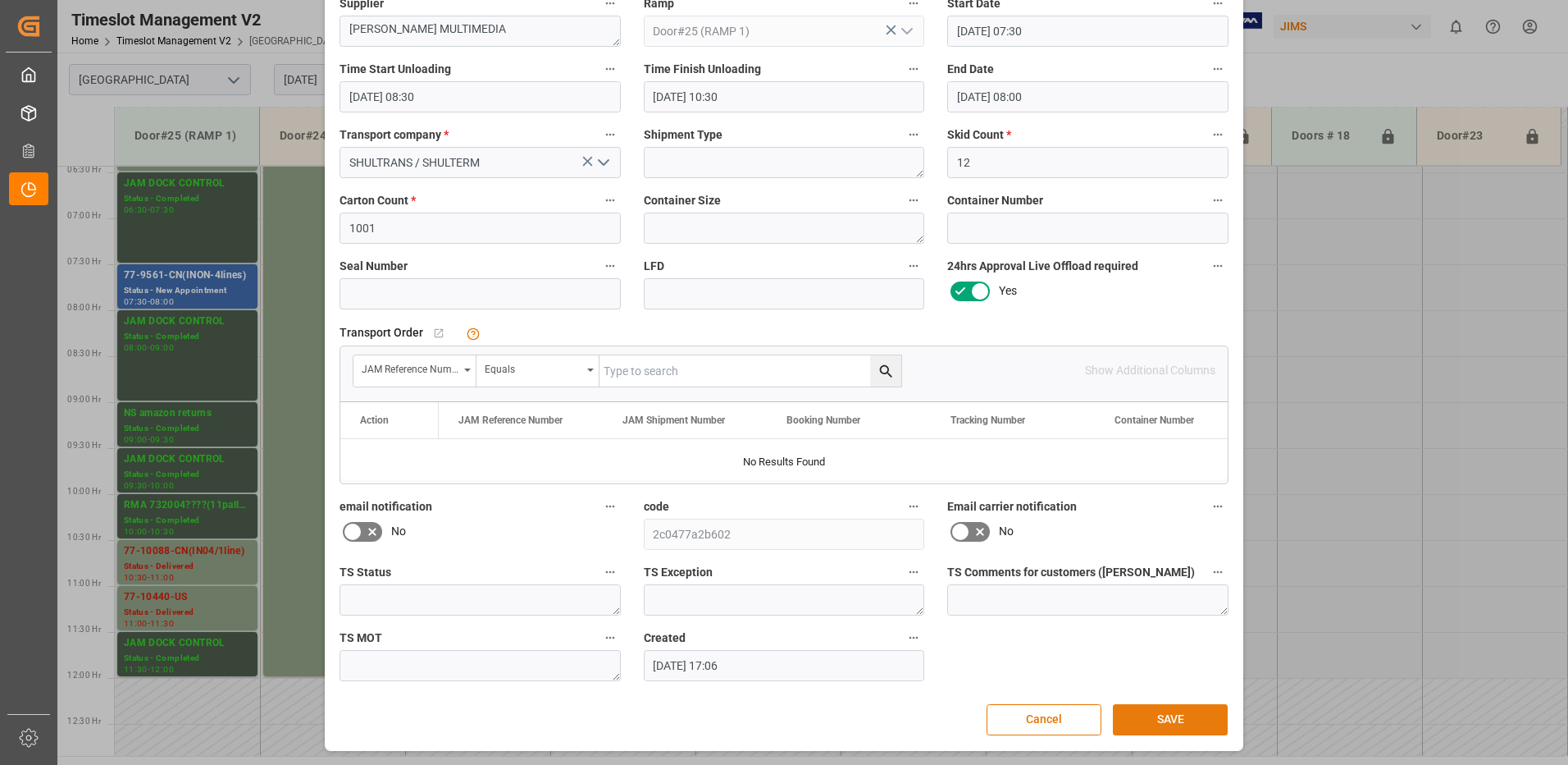
click at [1166, 720] on button "SAVE" at bounding box center [1170, 719] width 115 height 31
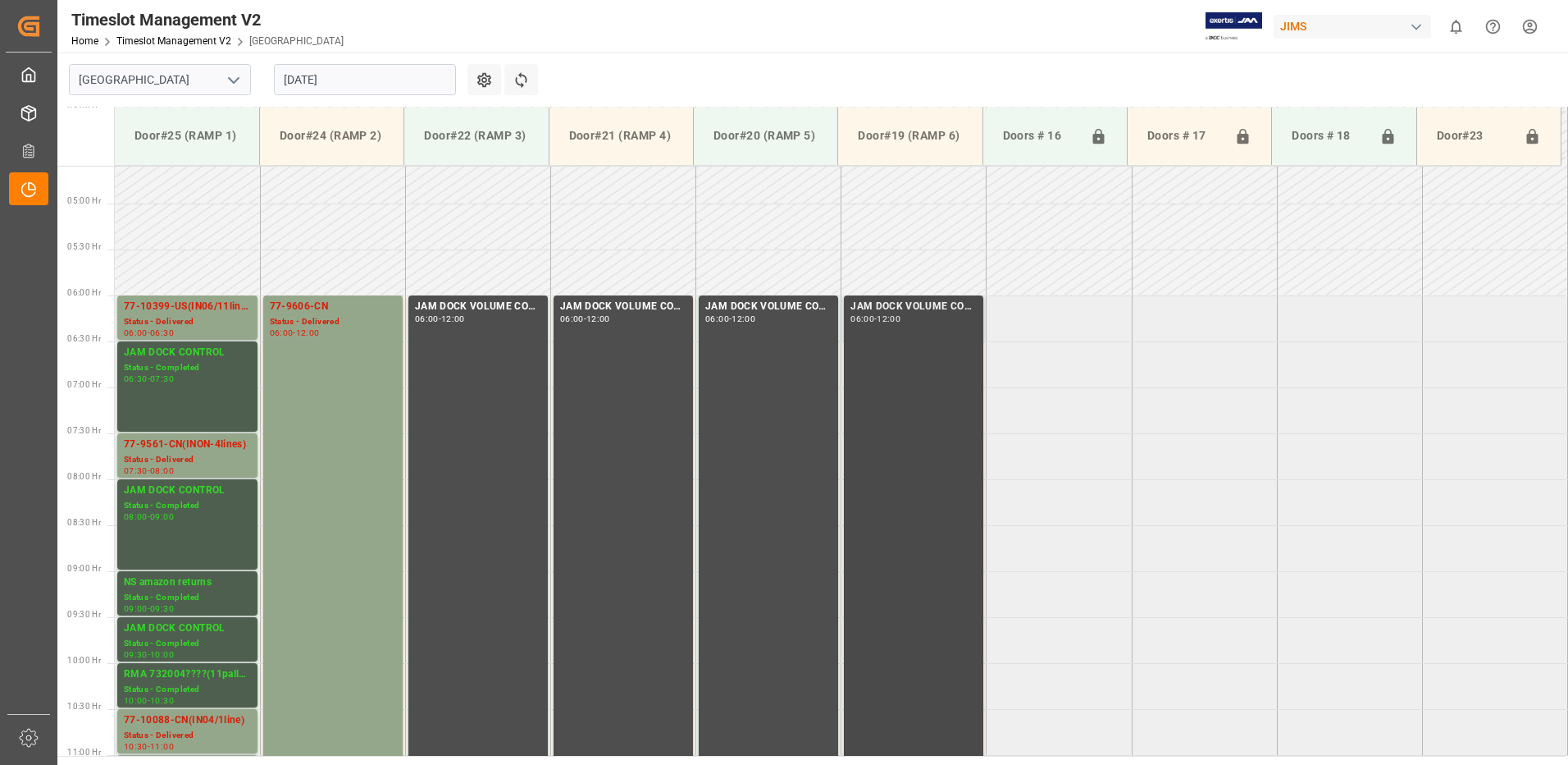
scroll to position [460, 0]
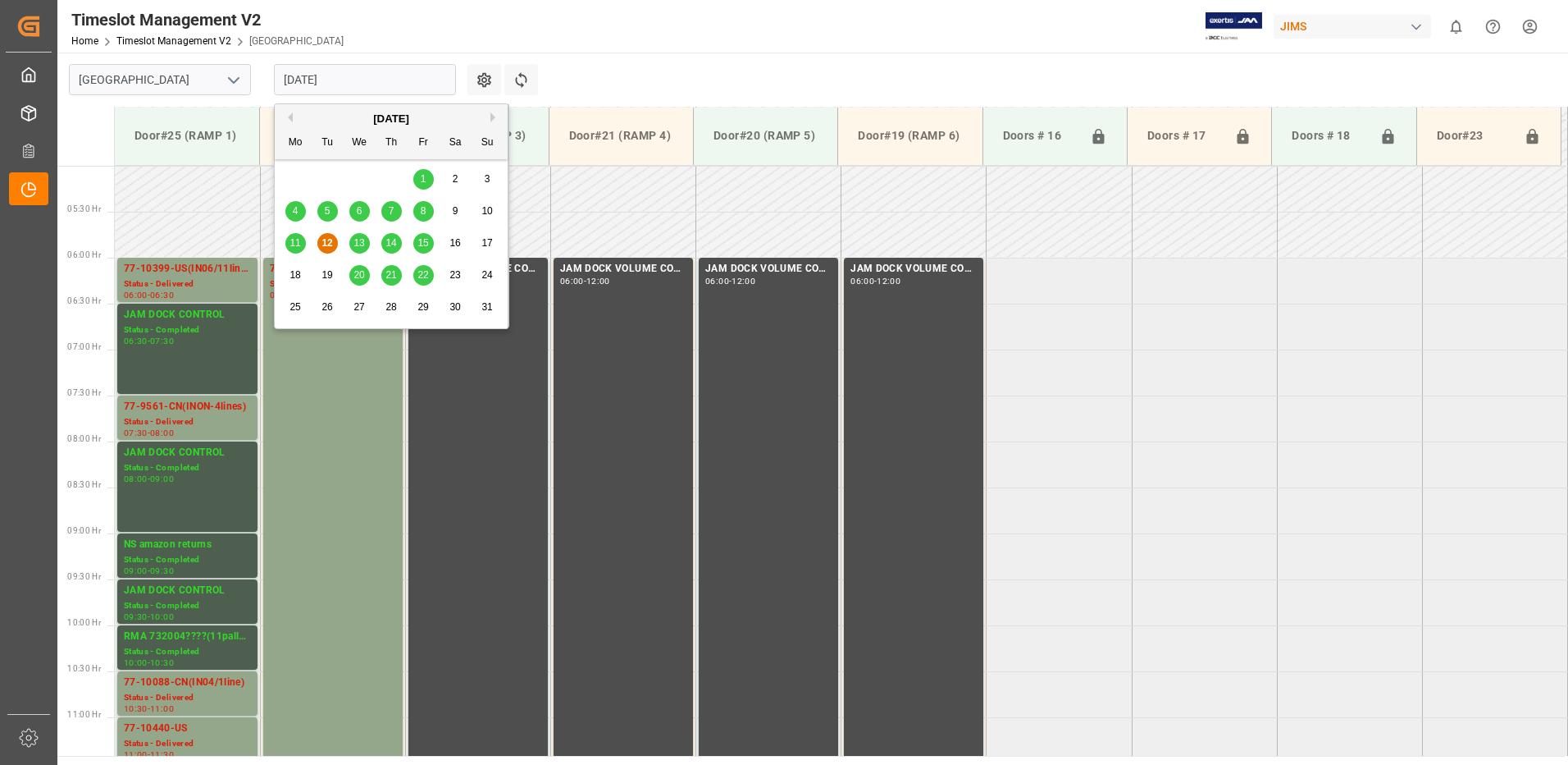
click at [359, 77] on input "[DATE]" at bounding box center [364, 79] width 182 height 31
click at [362, 238] on span "13" at bounding box center [358, 243] width 10 height 11
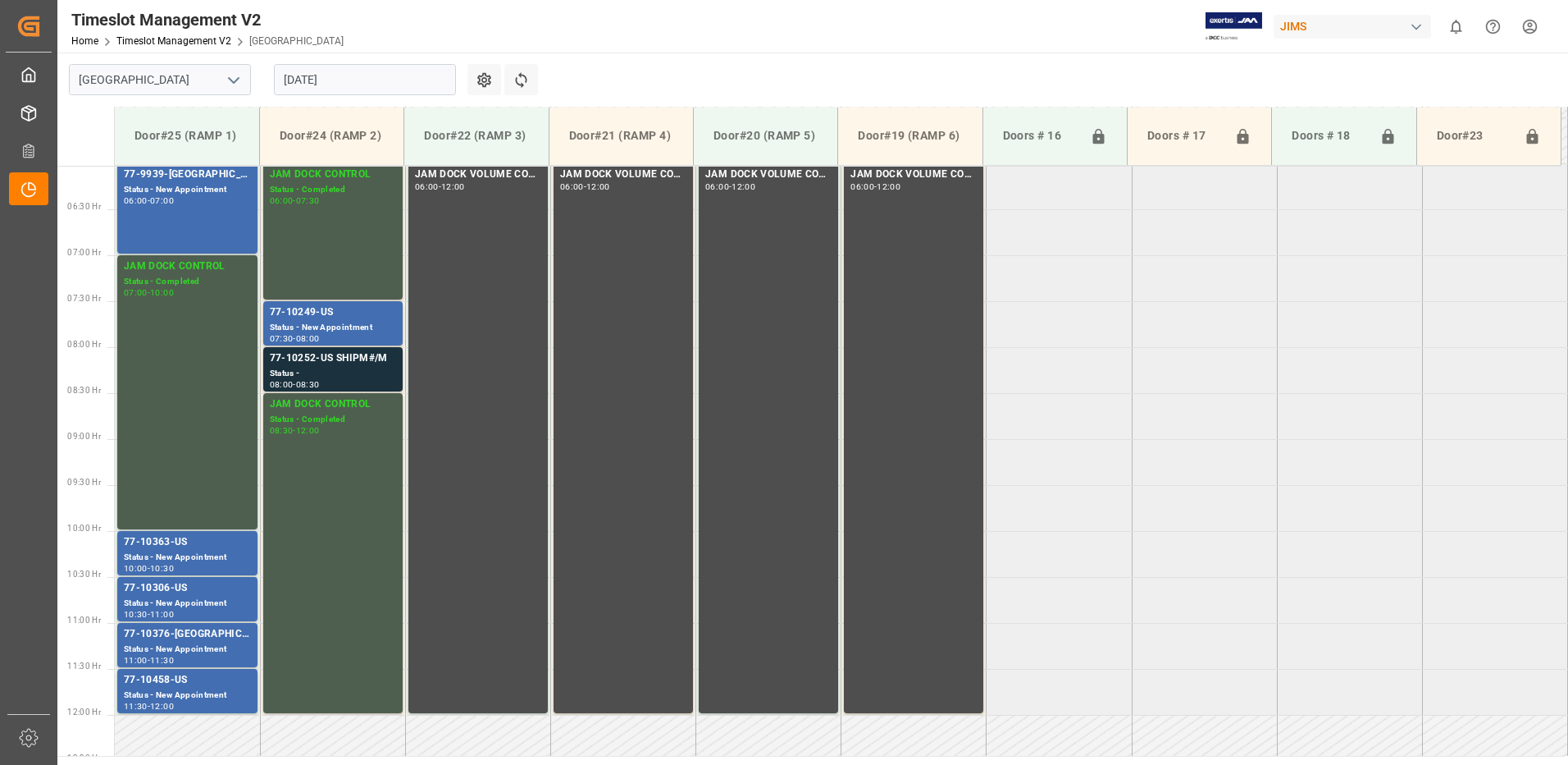
scroll to position [552, 0]
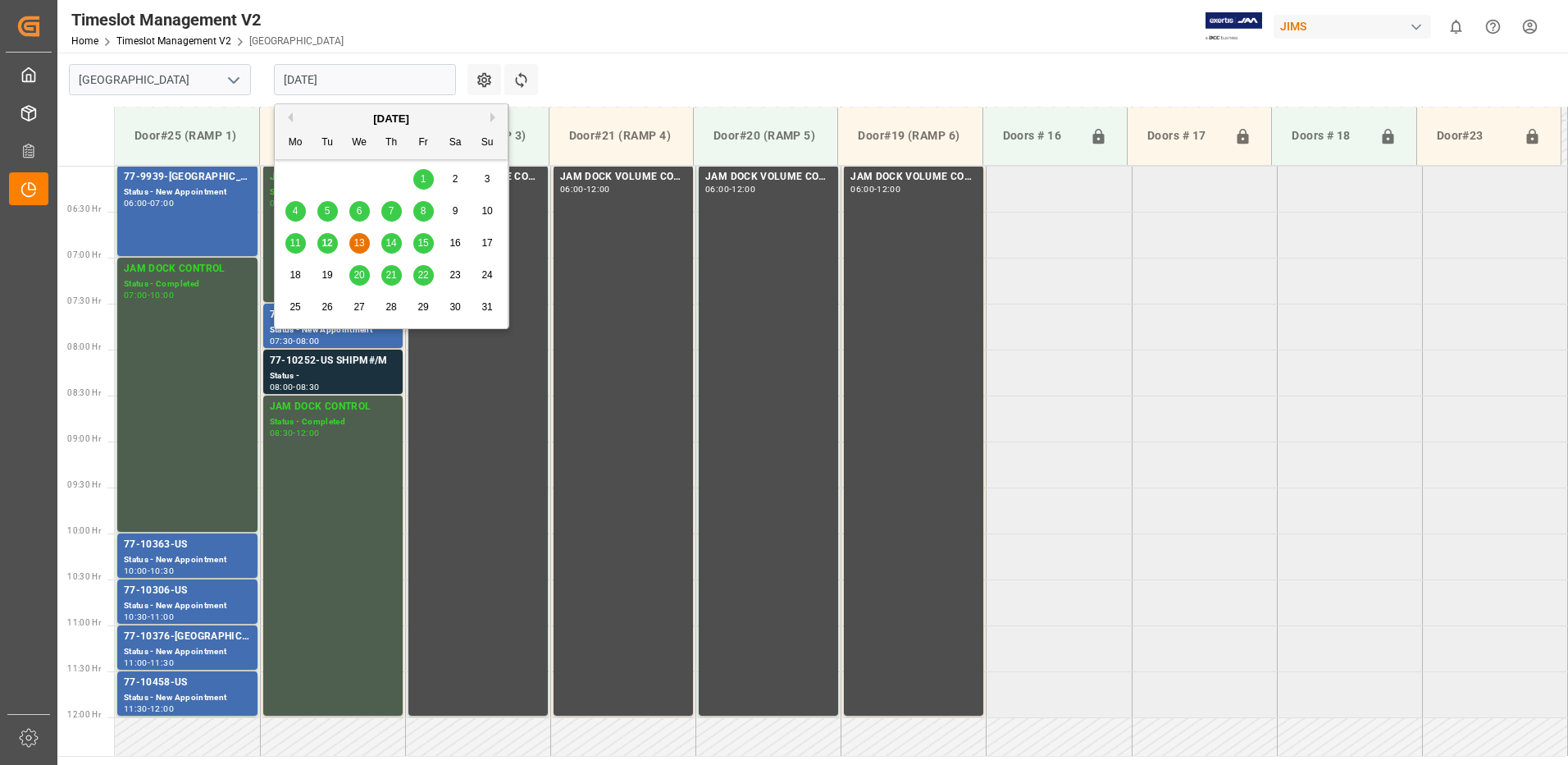
click at [373, 77] on input "[DATE]" at bounding box center [364, 79] width 182 height 31
click at [391, 242] on span "14" at bounding box center [390, 243] width 10 height 11
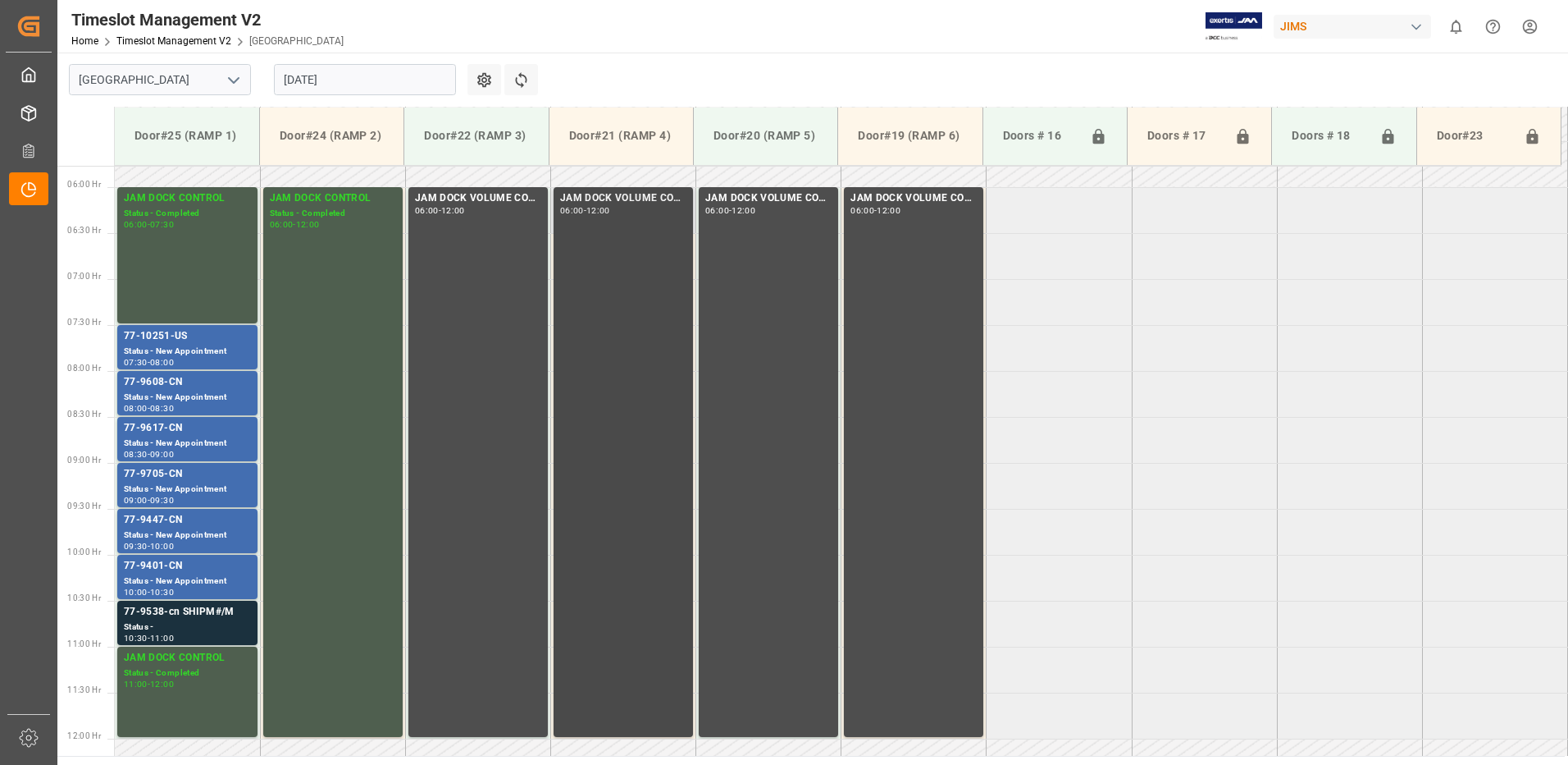
scroll to position [509, 0]
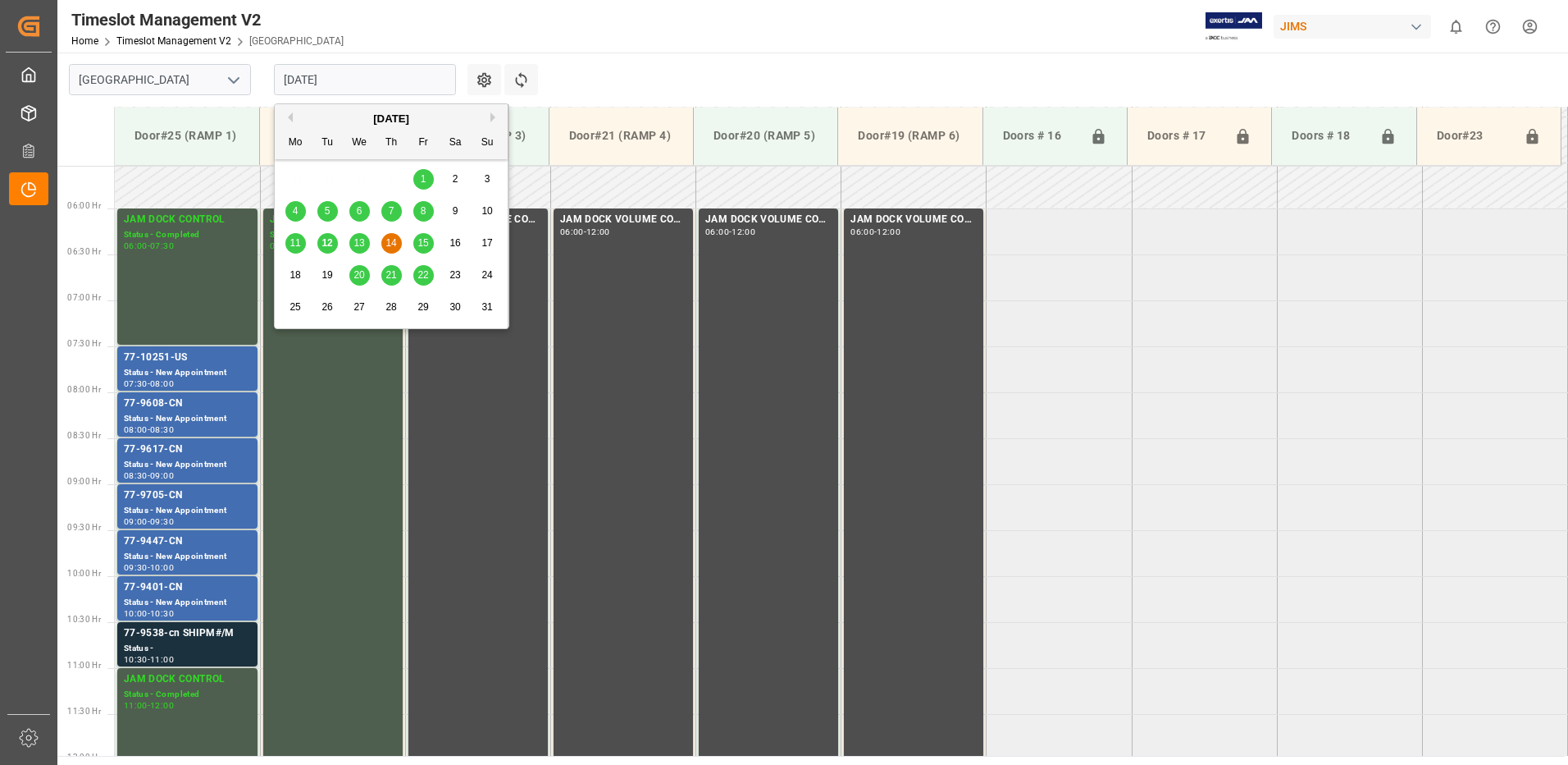
click at [344, 76] on input "[DATE]" at bounding box center [364, 79] width 182 height 31
click at [359, 245] on span "13" at bounding box center [358, 243] width 10 height 11
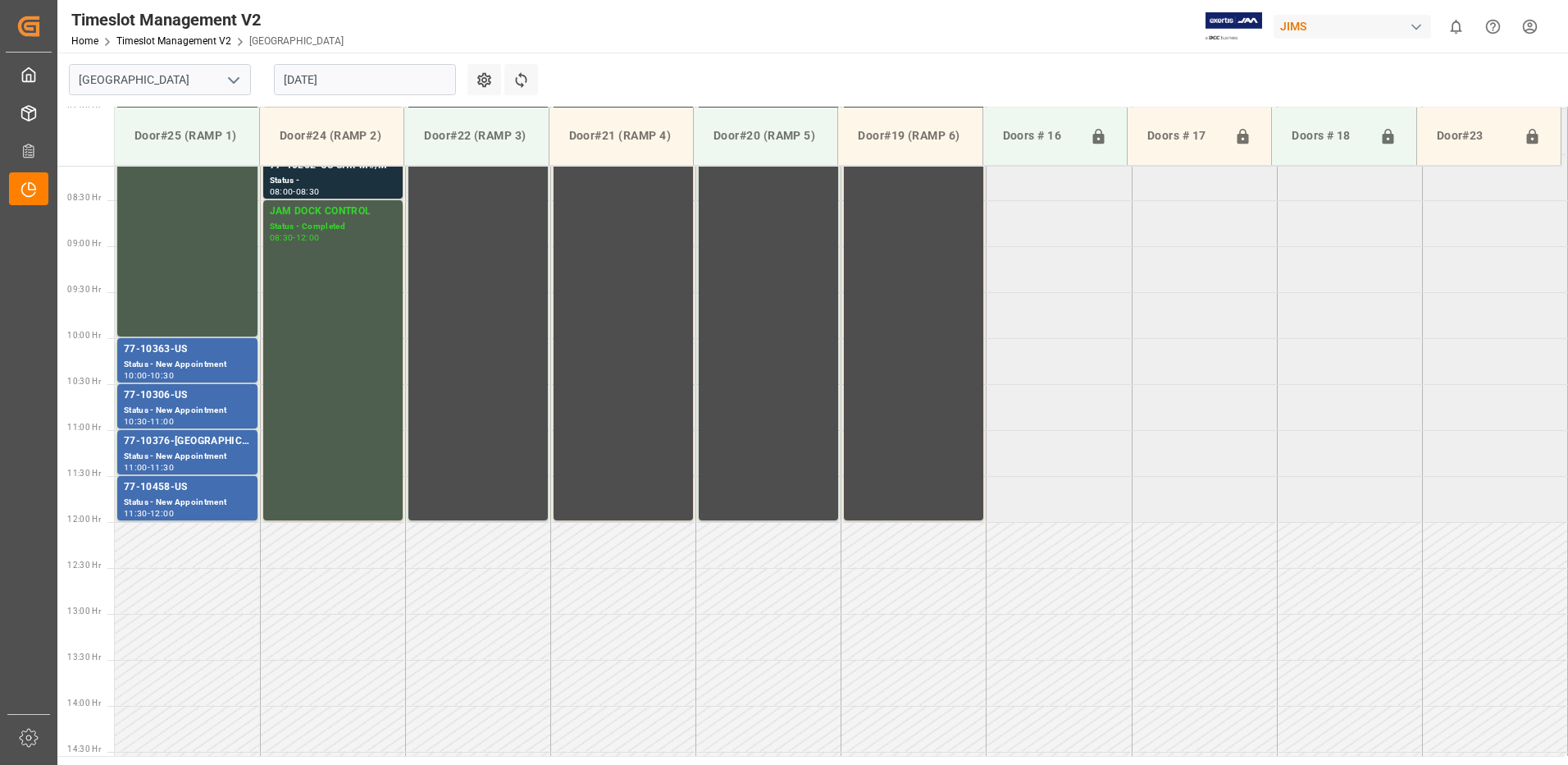
scroll to position [673, 0]
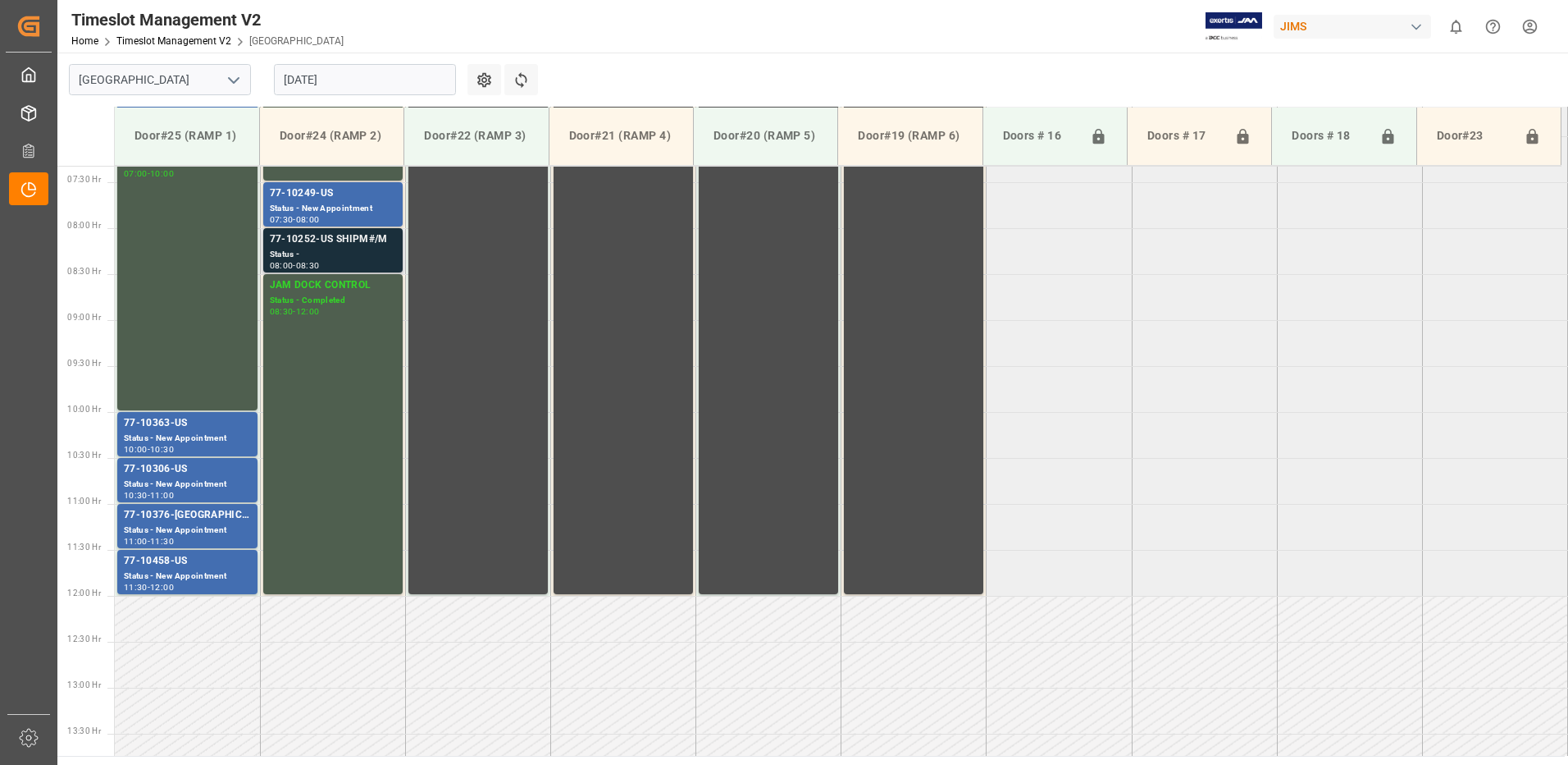
click at [316, 247] on div "Status -" at bounding box center [333, 254] width 126 height 14
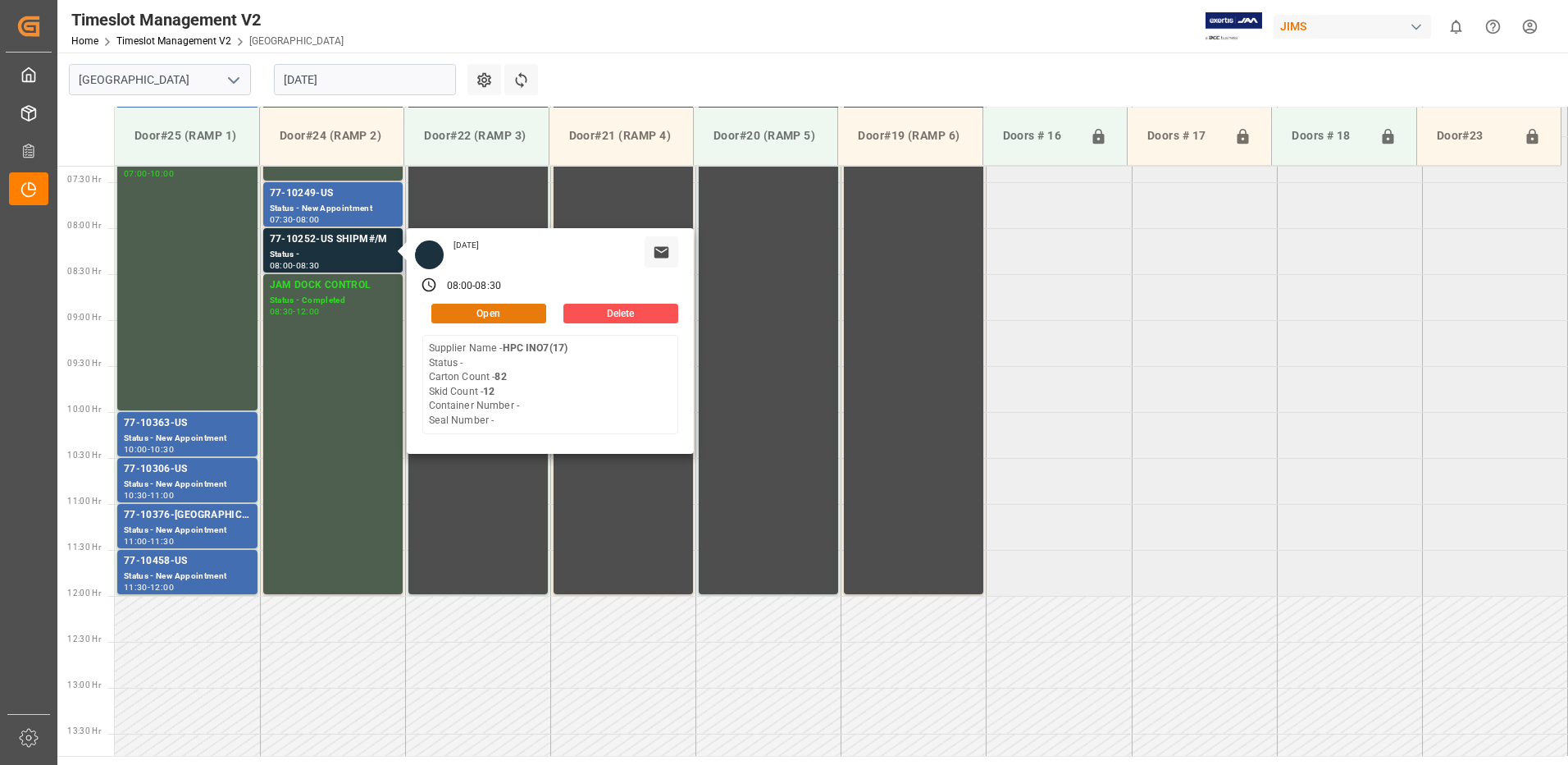
click at [501, 313] on button "Open" at bounding box center [489, 313] width 115 height 20
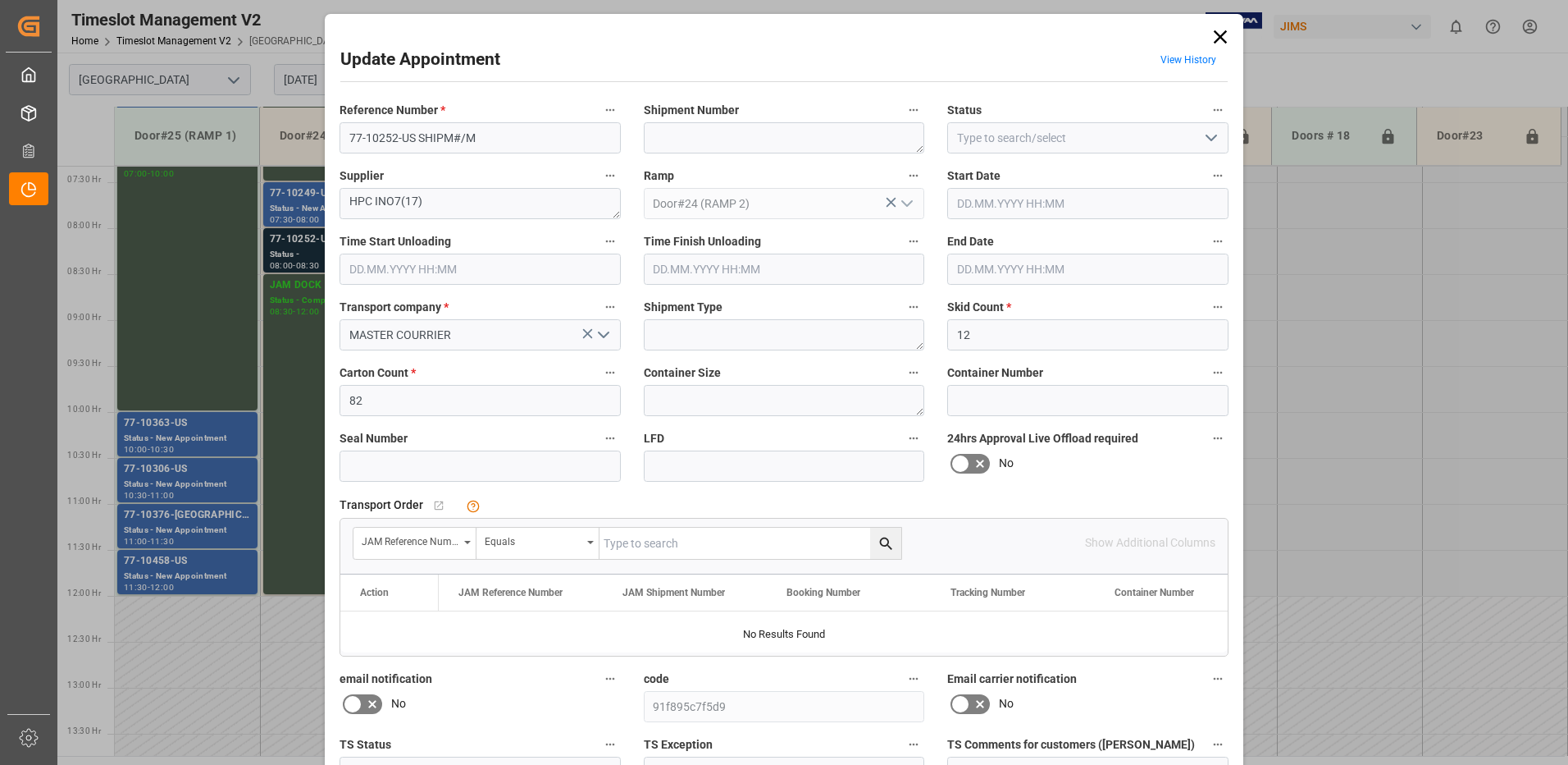
type input "12"
type input "82"
type input "[DATE] 08:00"
type input "[DATE] 08:30"
type input "[DATE] 14:30"
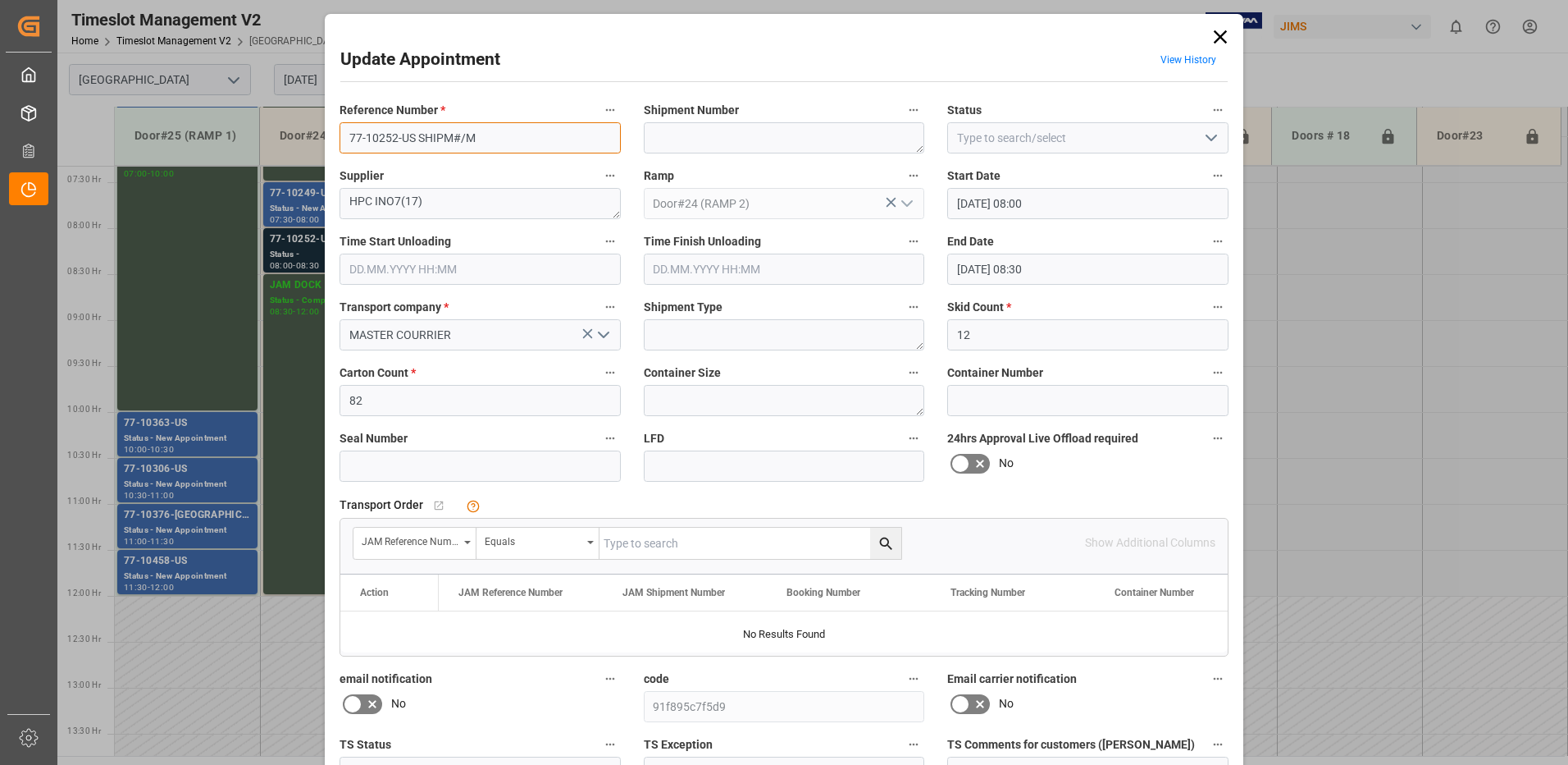
drag, startPoint x: 515, startPoint y: 140, endPoint x: 417, endPoint y: 136, distance: 98.1
click at [417, 136] on input "77-10252-US SHIPM#/M" at bounding box center [480, 138] width 281 height 31
type input "77-10252-[GEOGRAPHIC_DATA]"
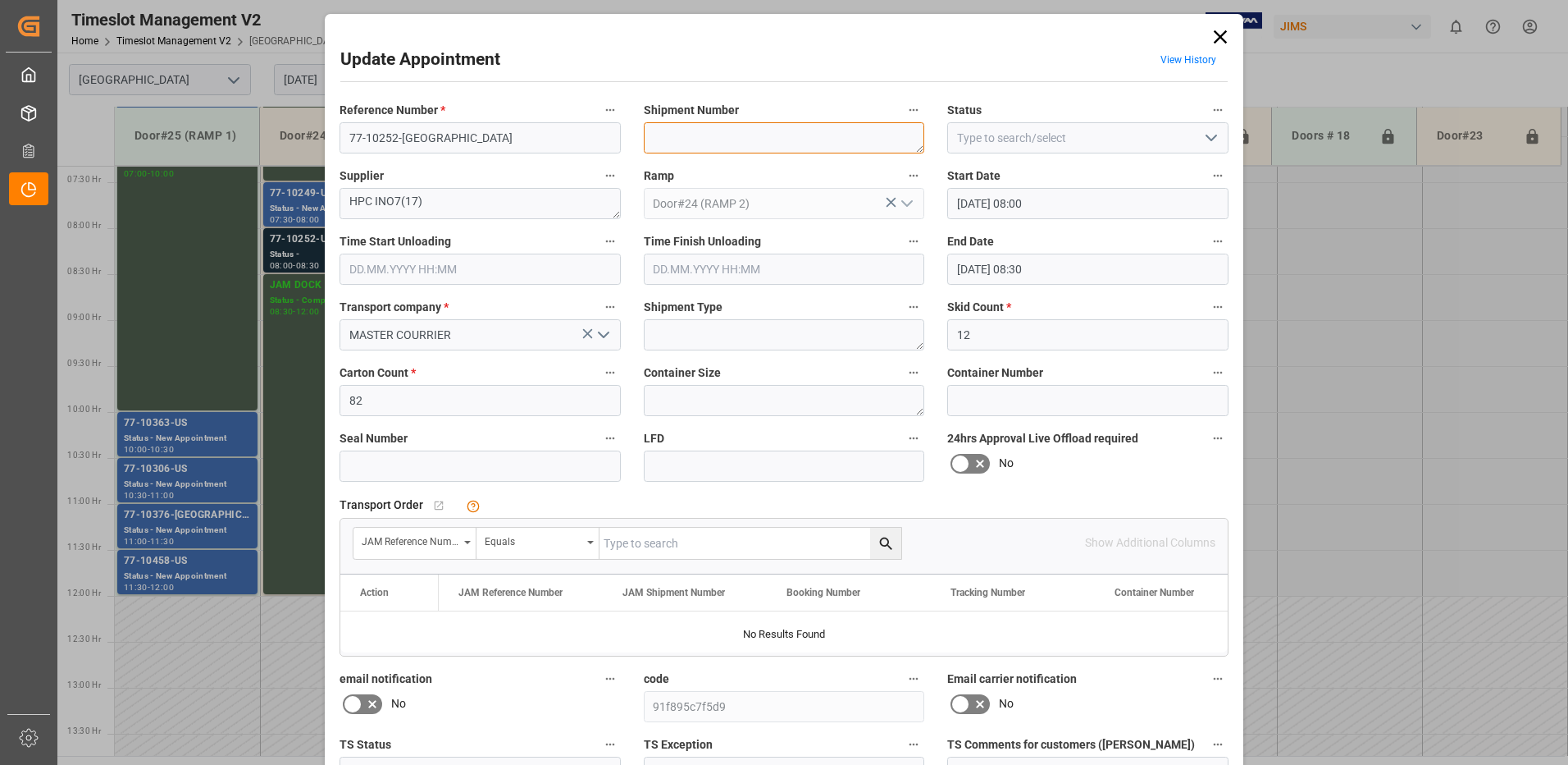
click at [732, 138] on textarea at bounding box center [784, 138] width 281 height 31
type textarea "72537"
click at [1211, 138] on polyline "open menu" at bounding box center [1211, 137] width 10 height 5
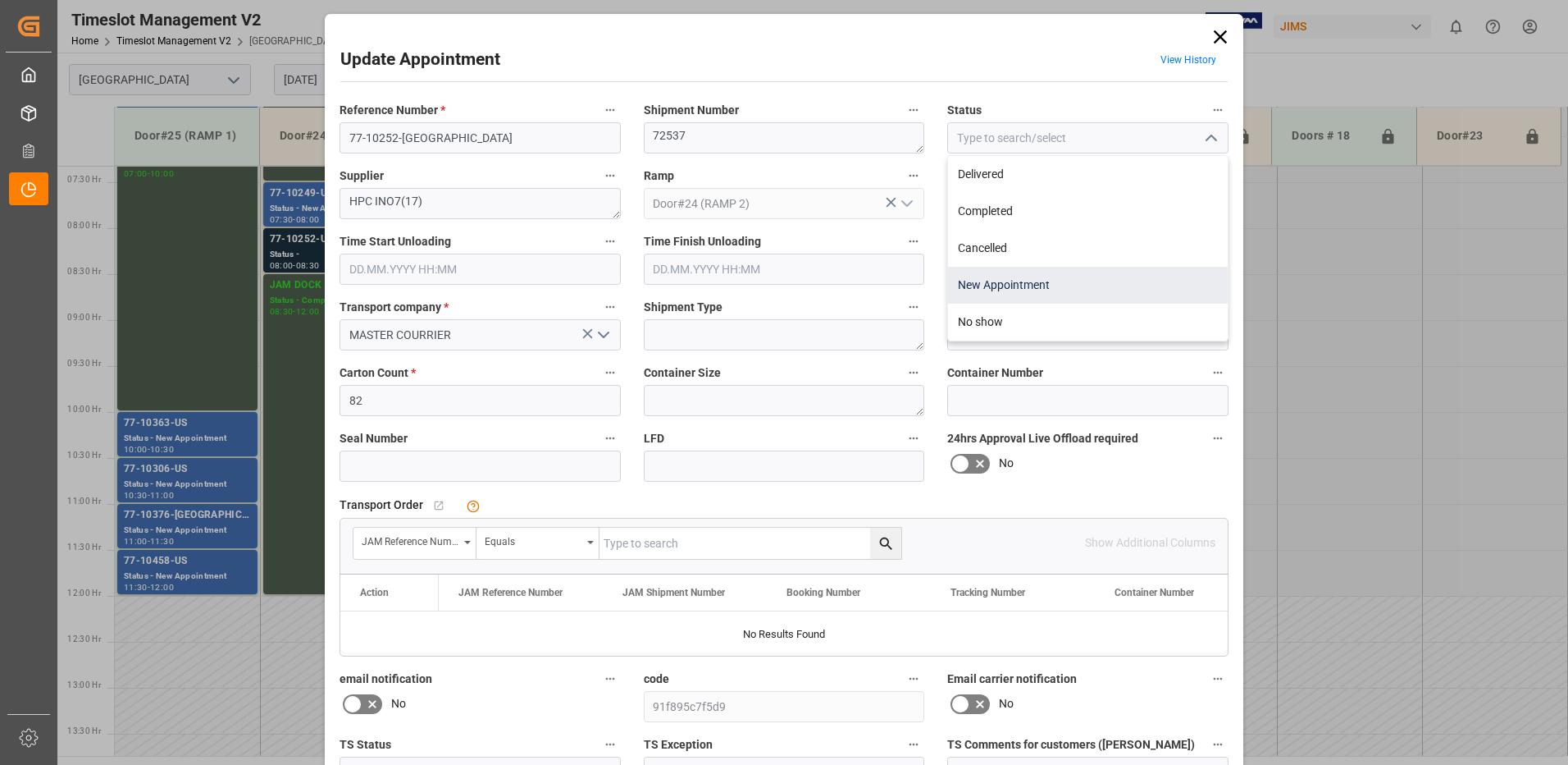
click at [1041, 286] on div "New Appointment" at bounding box center [1088, 284] width 280 height 37
type input "New Appointment"
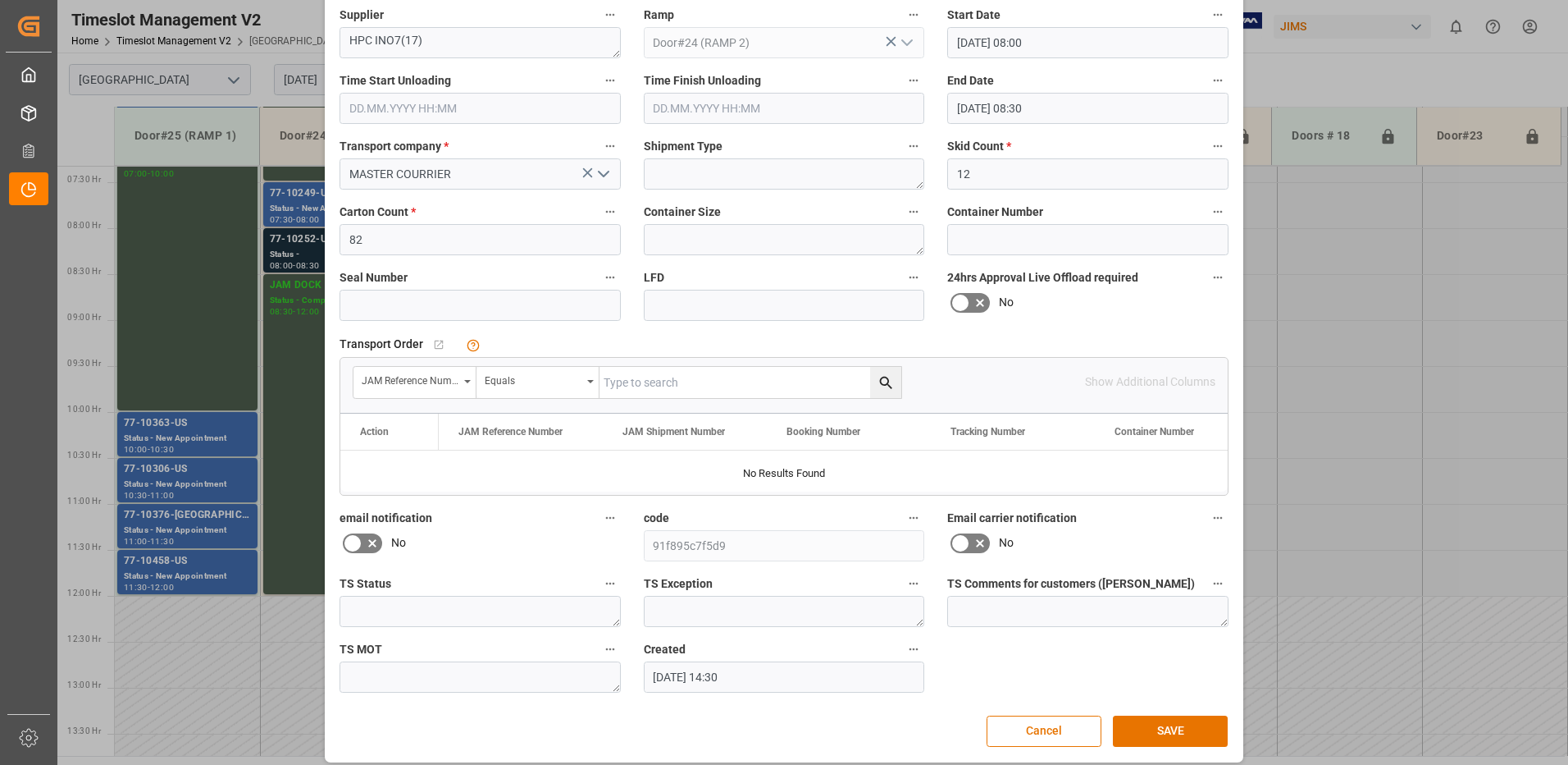
scroll to position [164, 0]
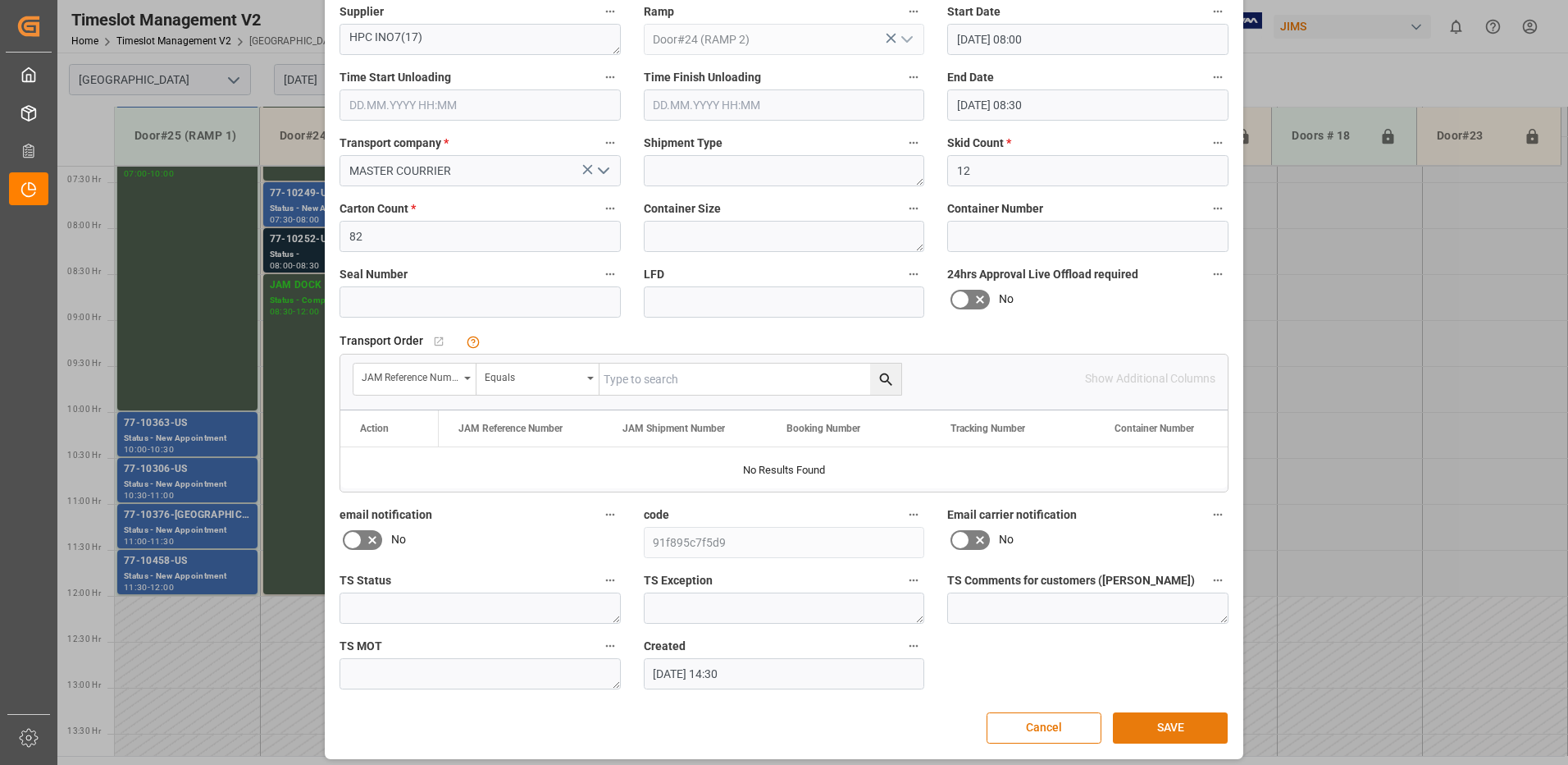
click at [1168, 731] on button "SAVE" at bounding box center [1170, 728] width 115 height 31
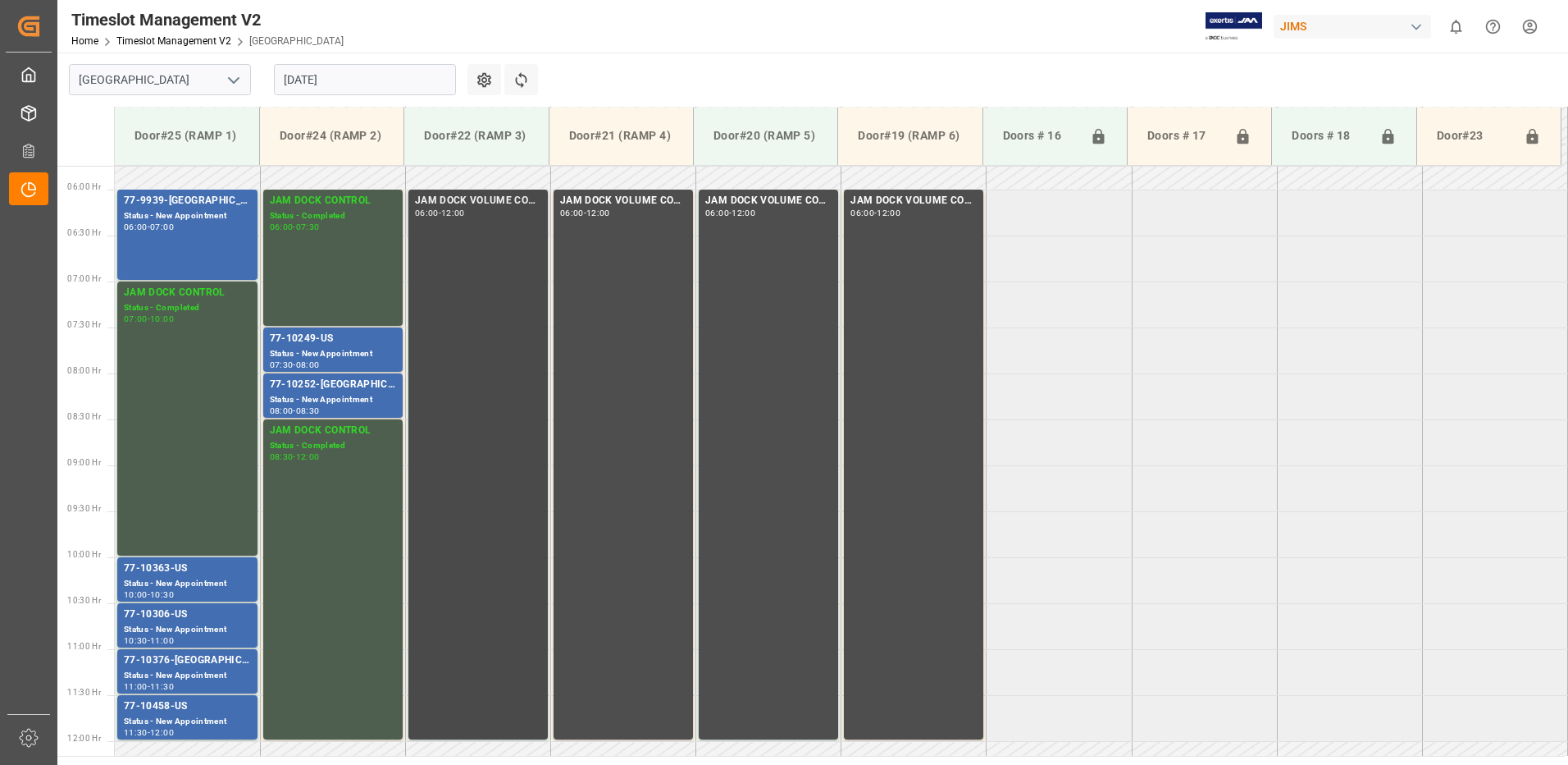
scroll to position [552, 0]
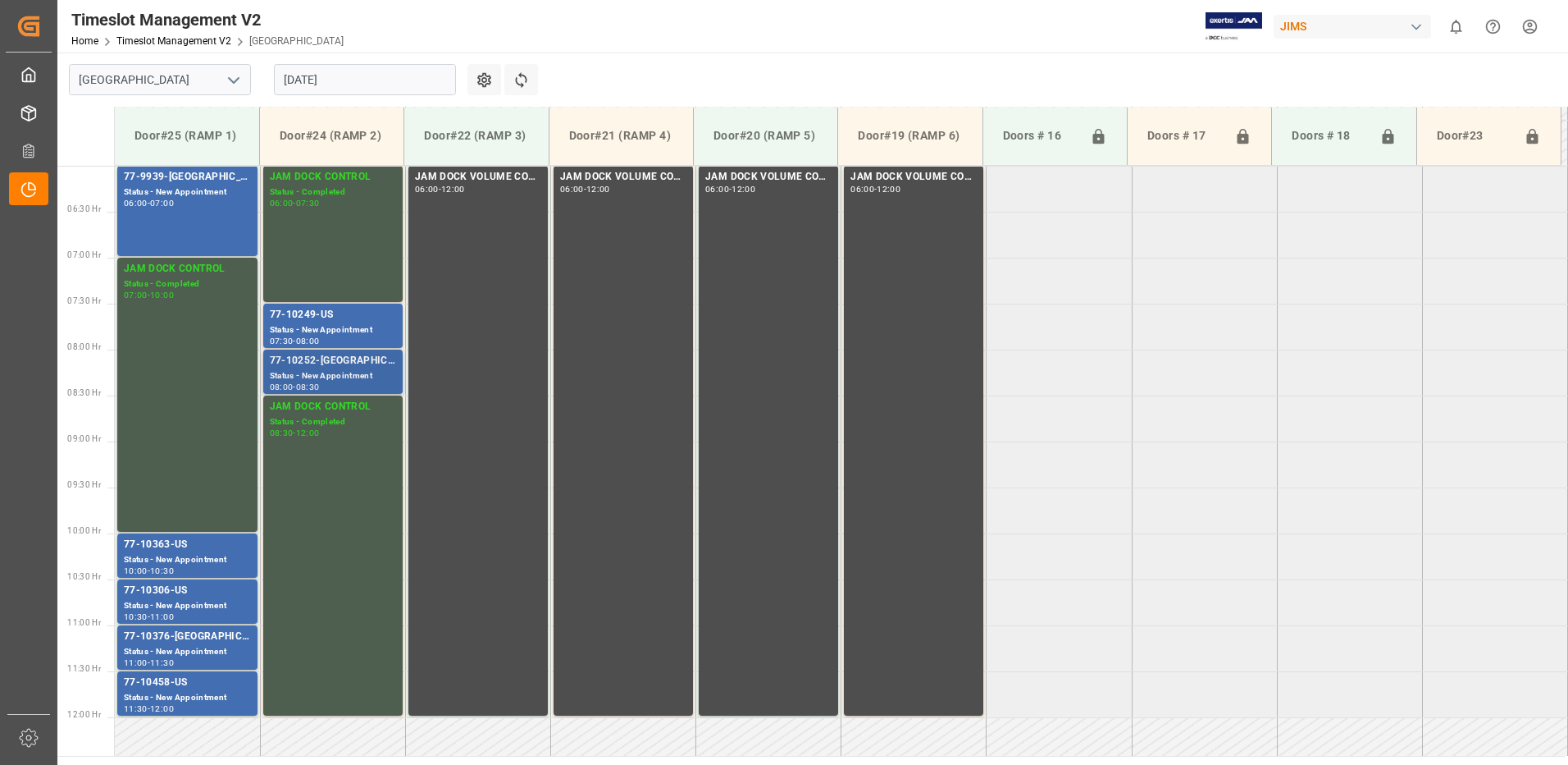
click at [302, 366] on div "77-10252-[GEOGRAPHIC_DATA]" at bounding box center [333, 361] width 126 height 16
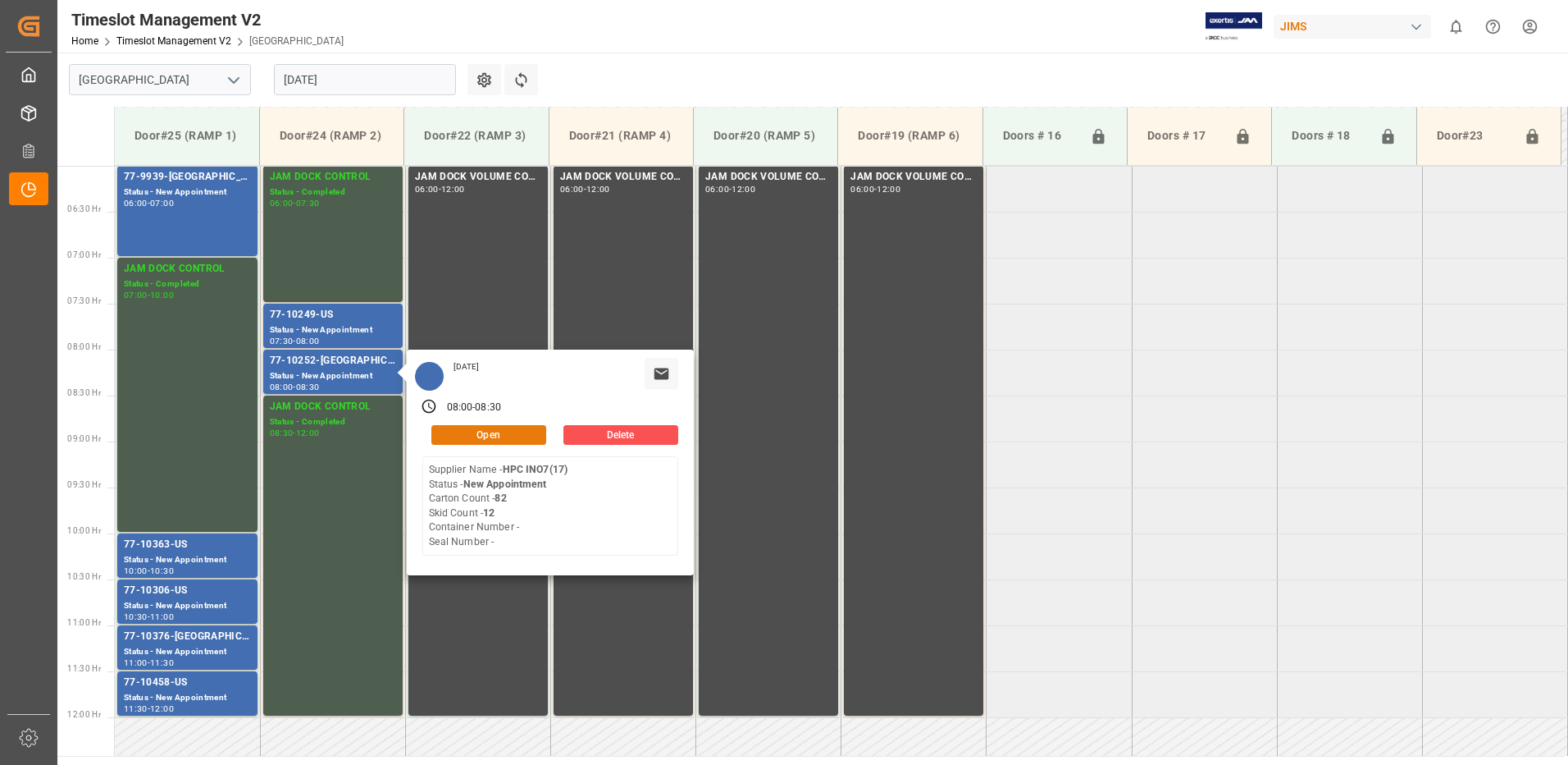
click at [503, 431] on button "Open" at bounding box center [489, 435] width 115 height 20
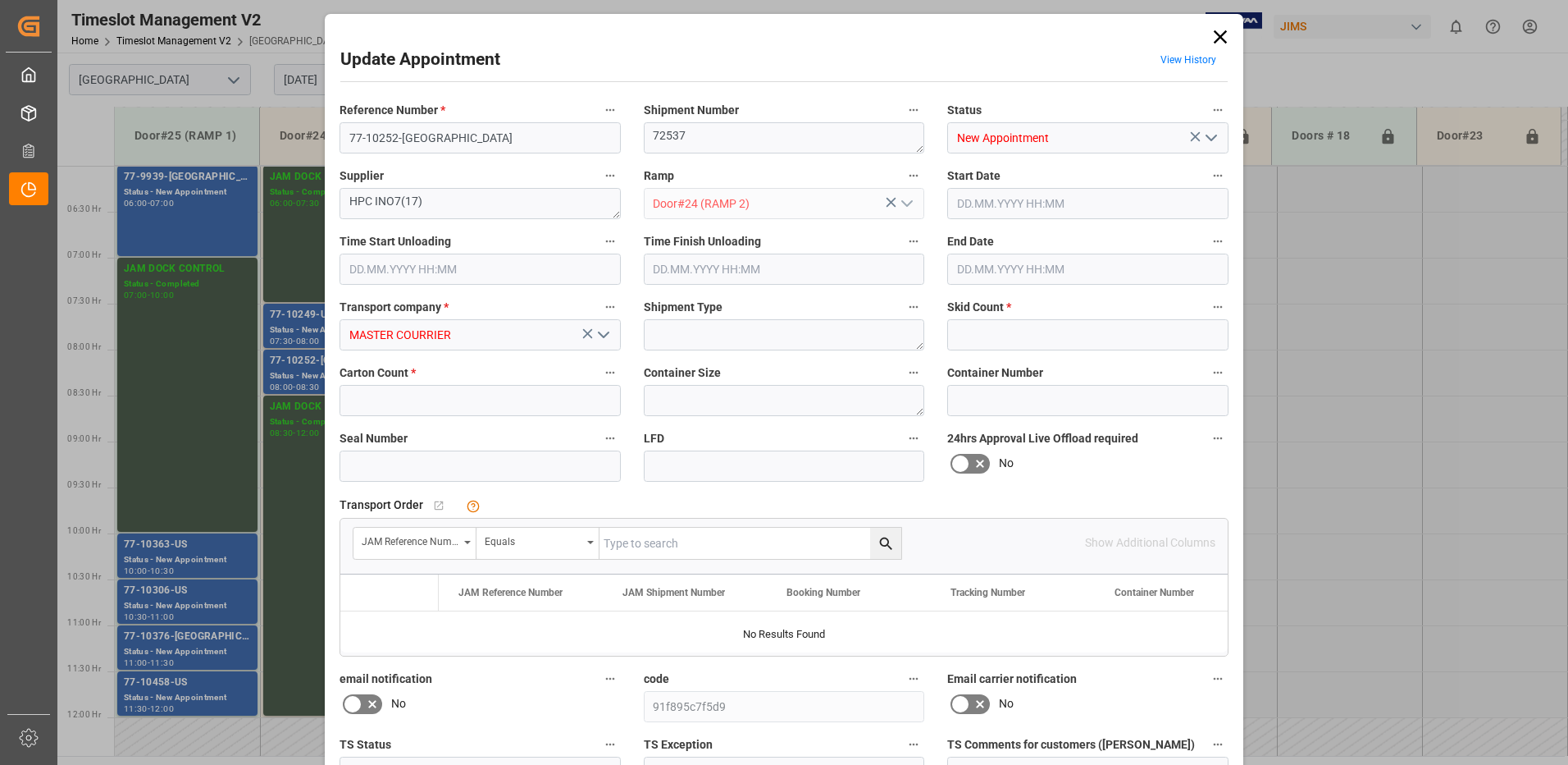
type input "12"
type input "82"
type input "[DATE] 08:00"
type input "[DATE] 08:30"
type input "[DATE] 14:30"
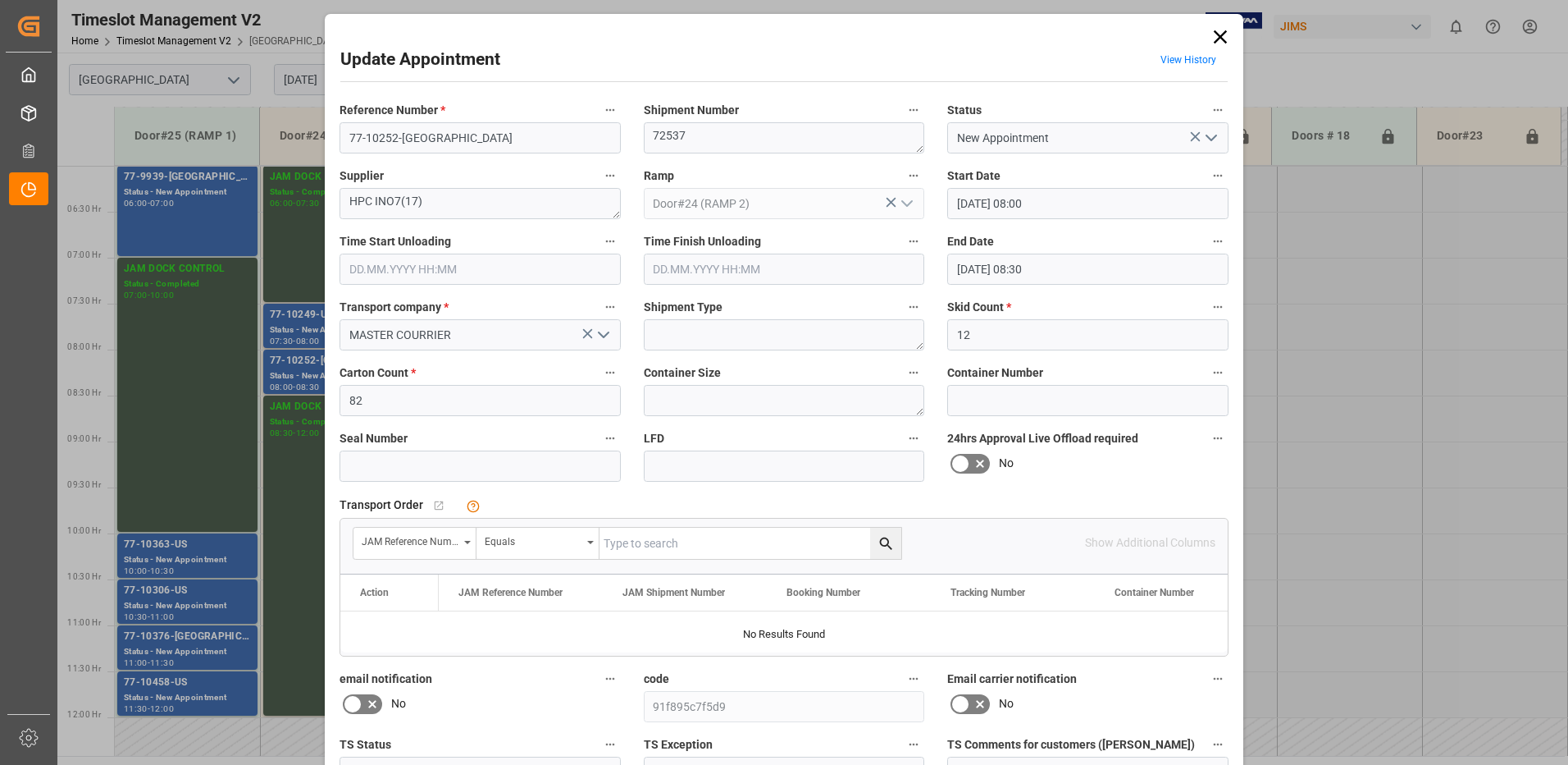
click at [1220, 36] on icon at bounding box center [1220, 37] width 23 height 23
